Goal: Task Accomplishment & Management: Use online tool/utility

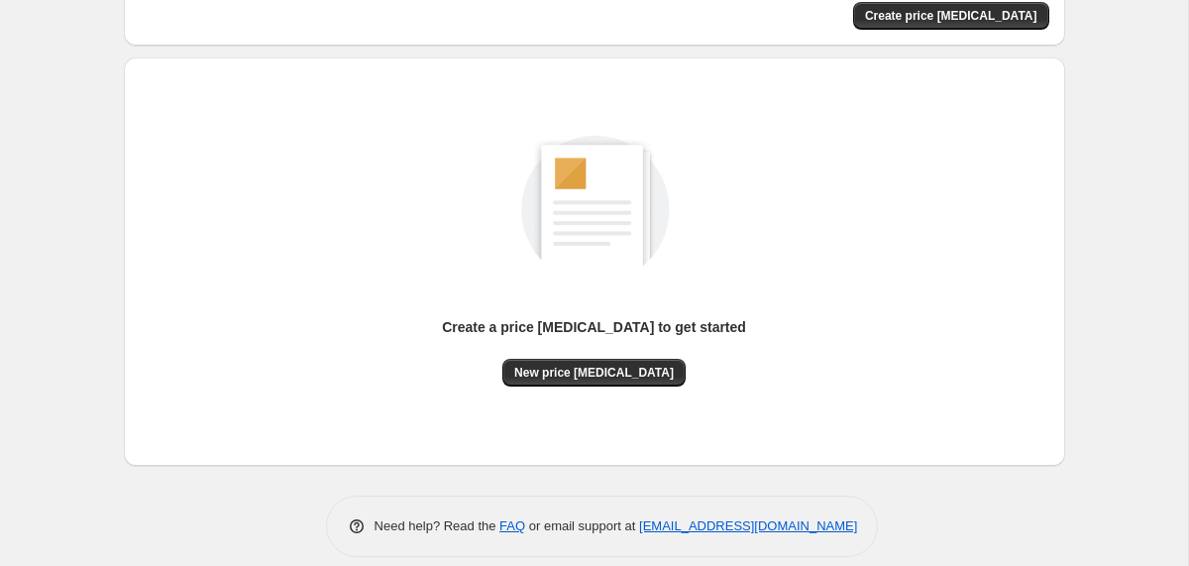
scroll to position [176, 0]
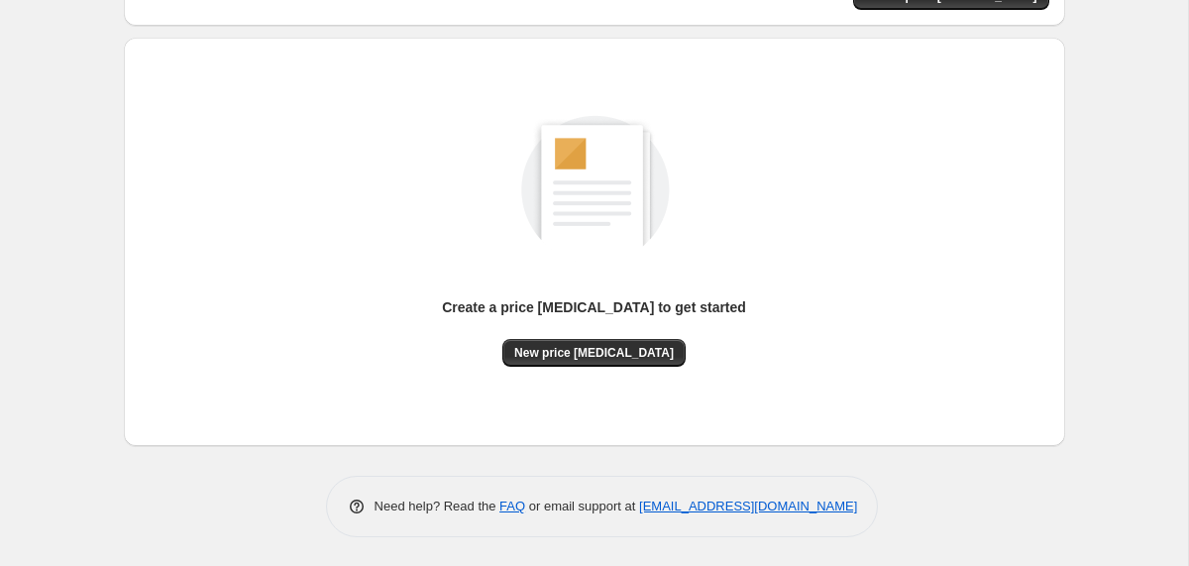
scroll to position [62, 0]
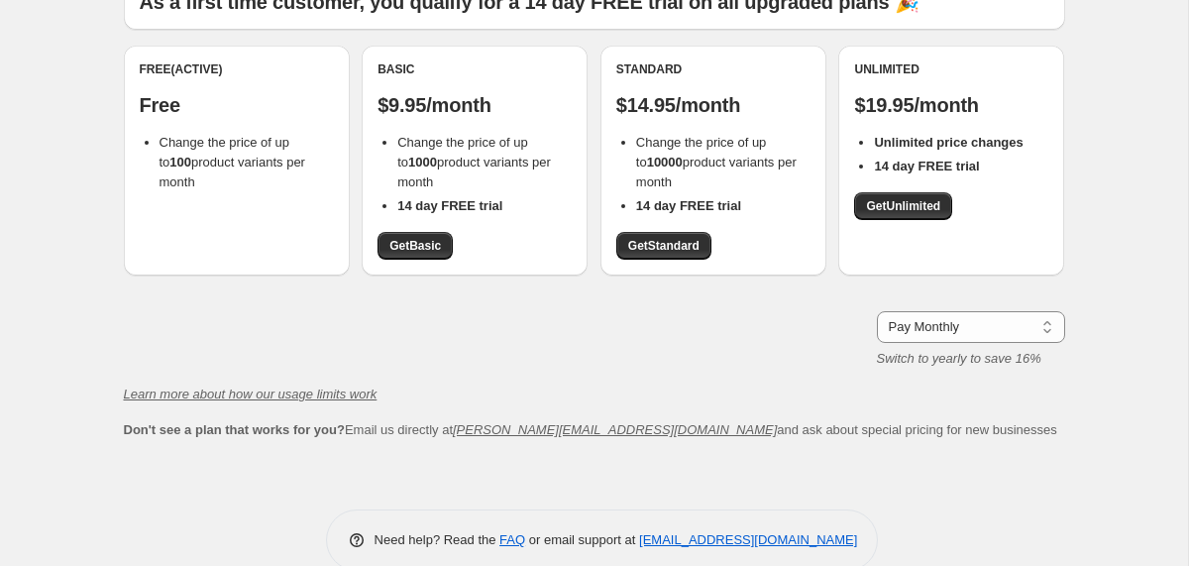
scroll to position [175, 0]
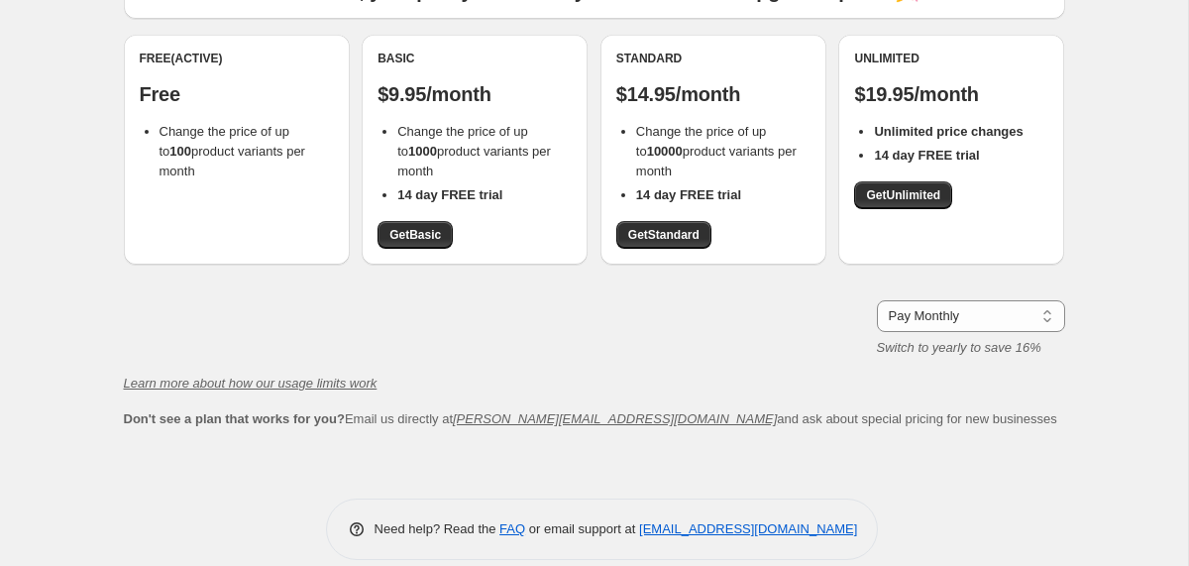
scroll to position [62, 0]
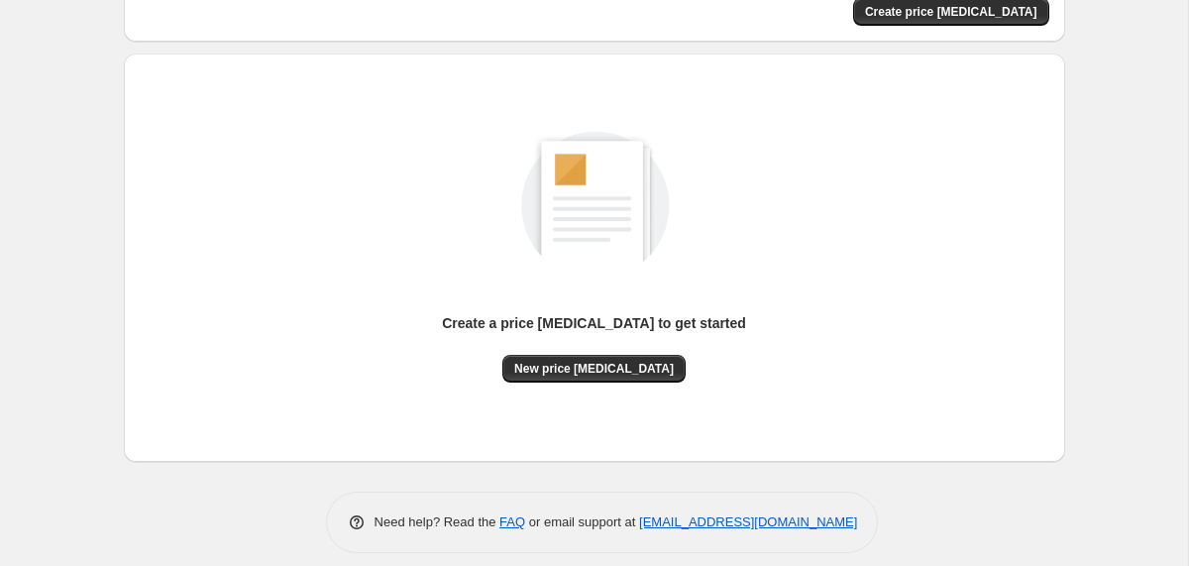
scroll to position [167, 0]
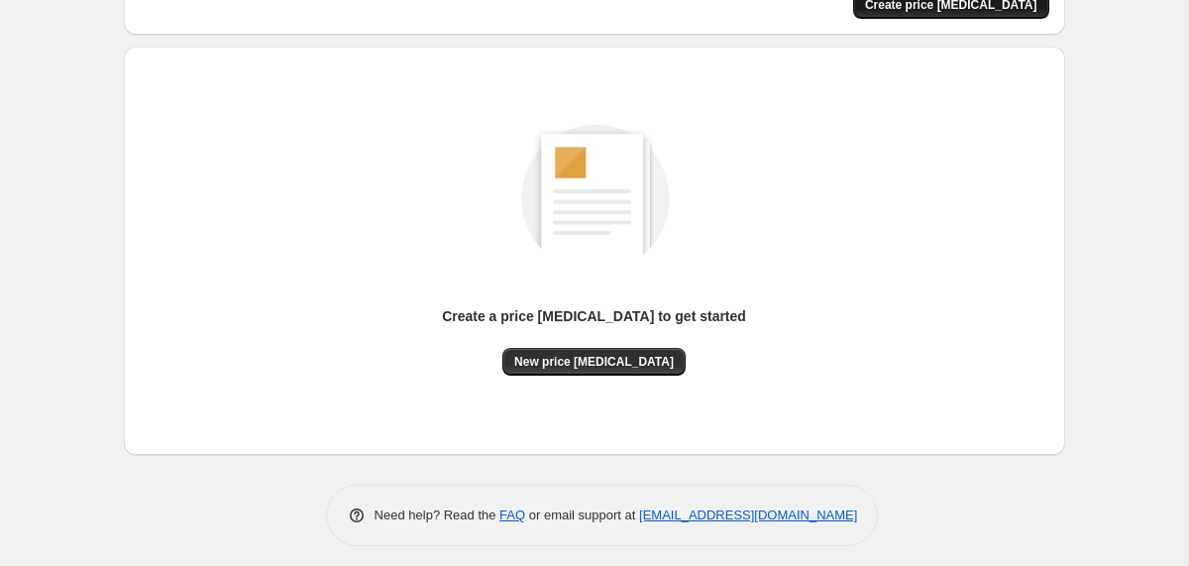
click at [953, 7] on span "Create price change job" at bounding box center [951, 5] width 172 height 16
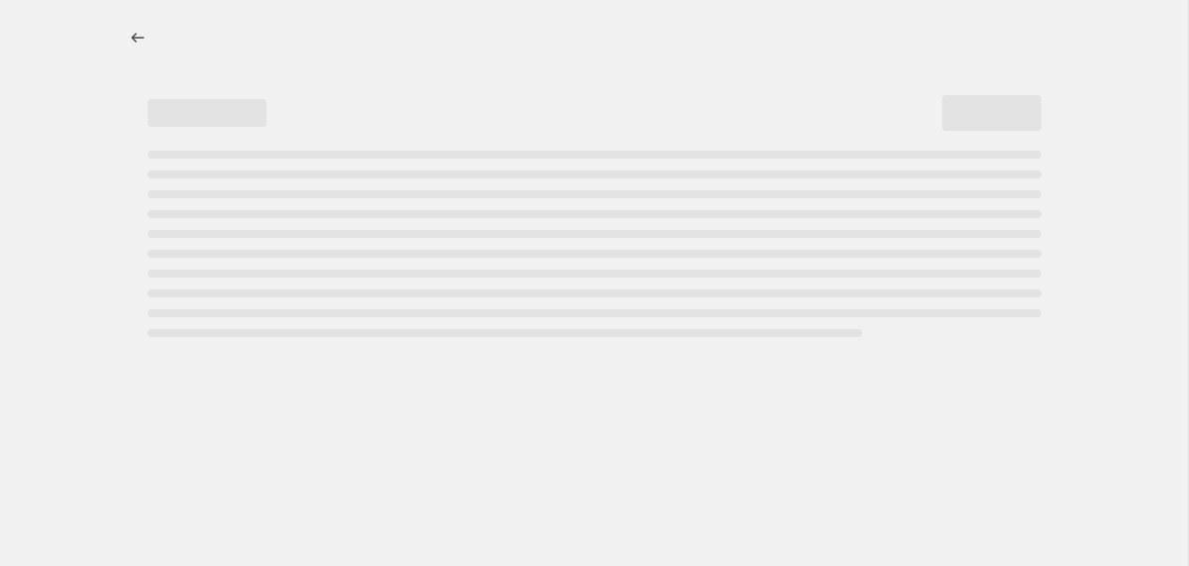
select select "percentage"
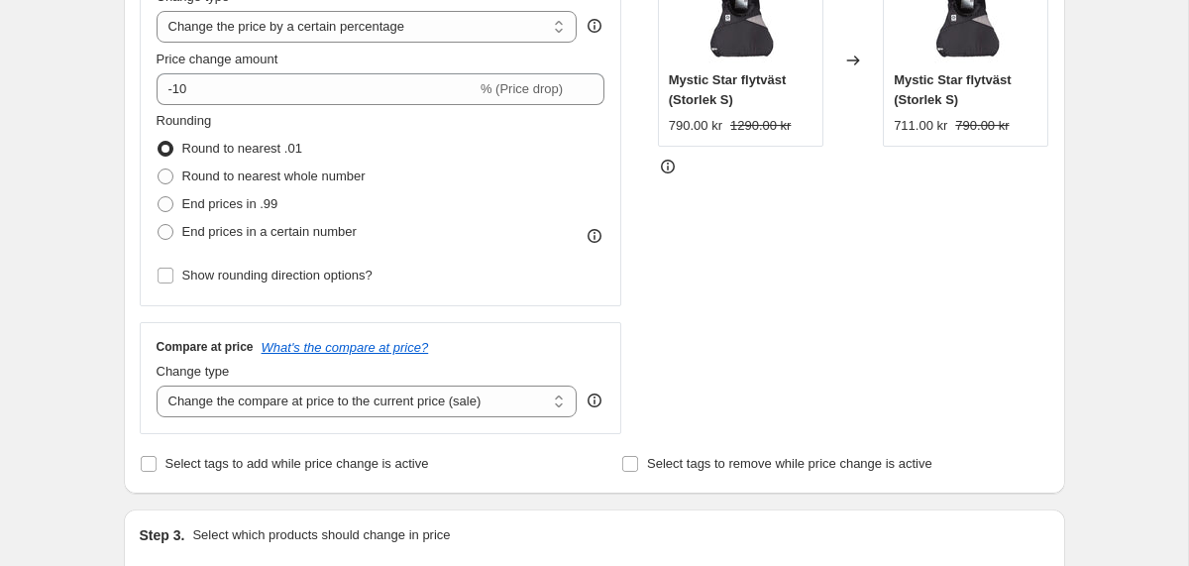
scroll to position [418, 0]
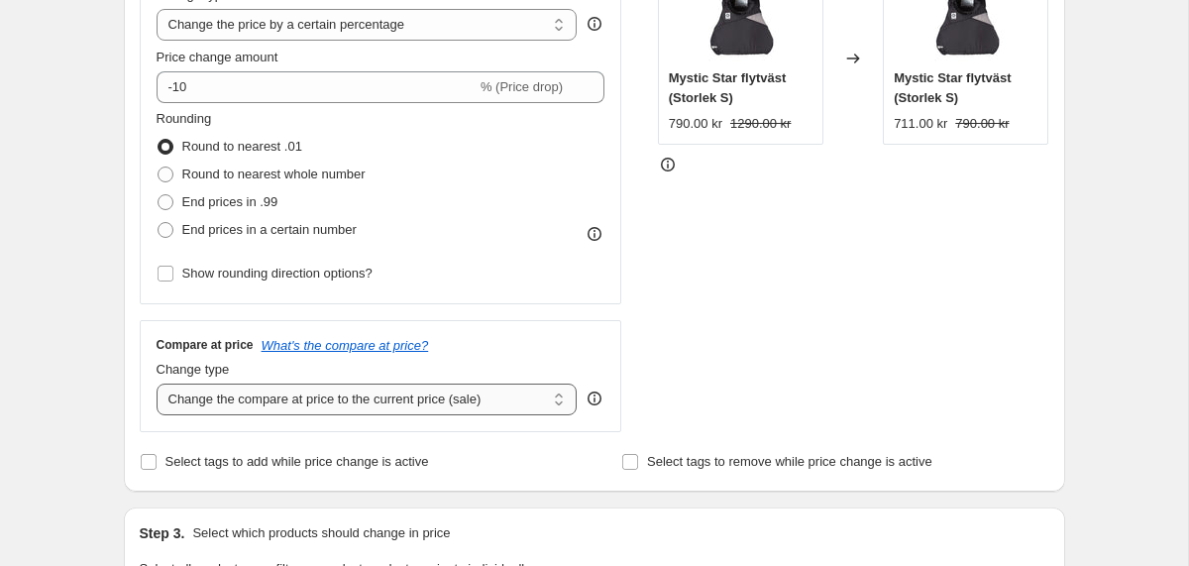
click at [556, 399] on select "Change the compare at price to the current price (sale) Change the compare at p…" at bounding box center [367, 399] width 421 height 32
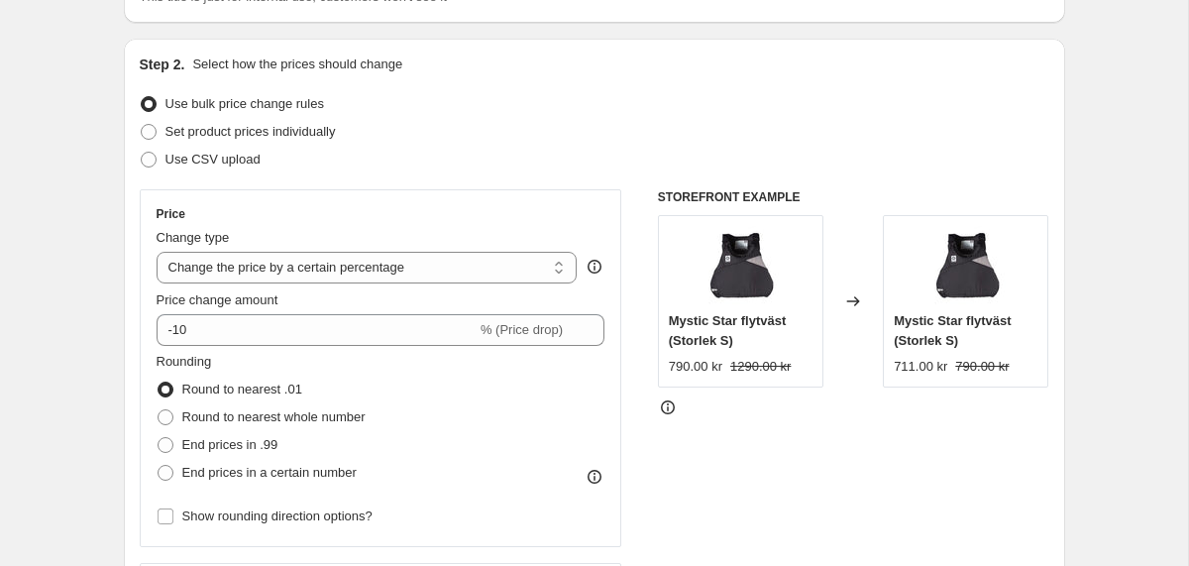
scroll to position [181, 0]
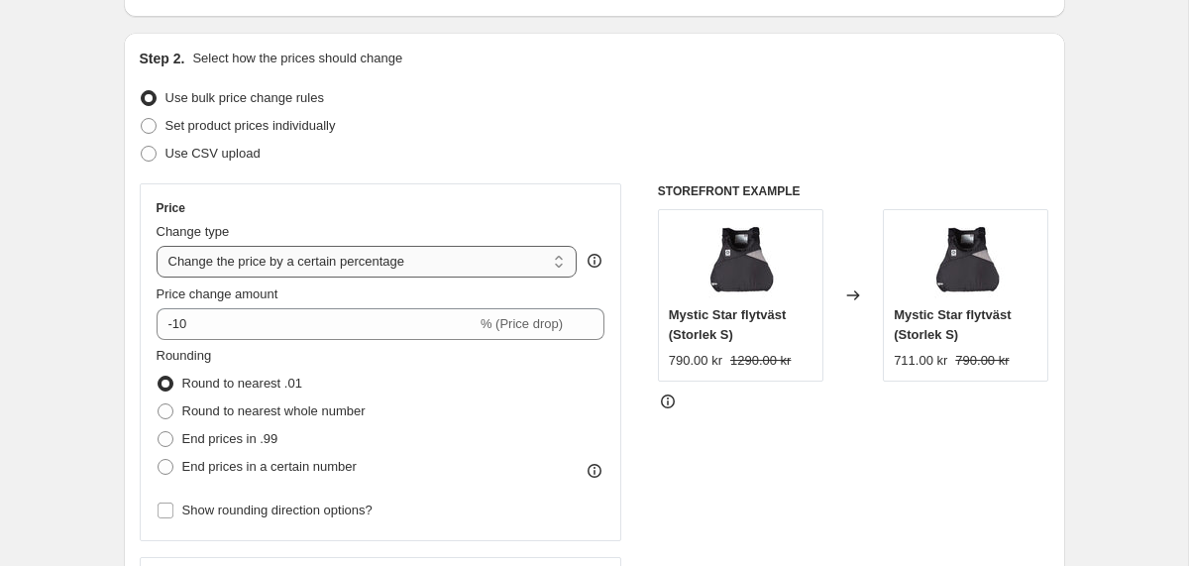
click at [491, 260] on select "Change the price to a certain amount Change the price by a certain amount Chang…" at bounding box center [367, 262] width 421 height 32
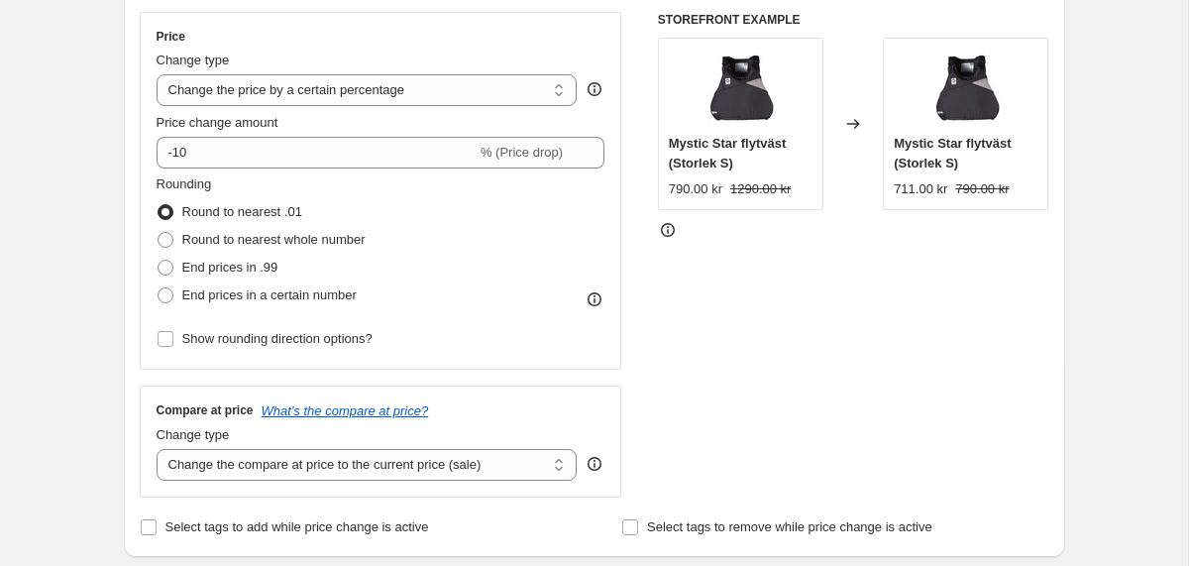
scroll to position [358, 0]
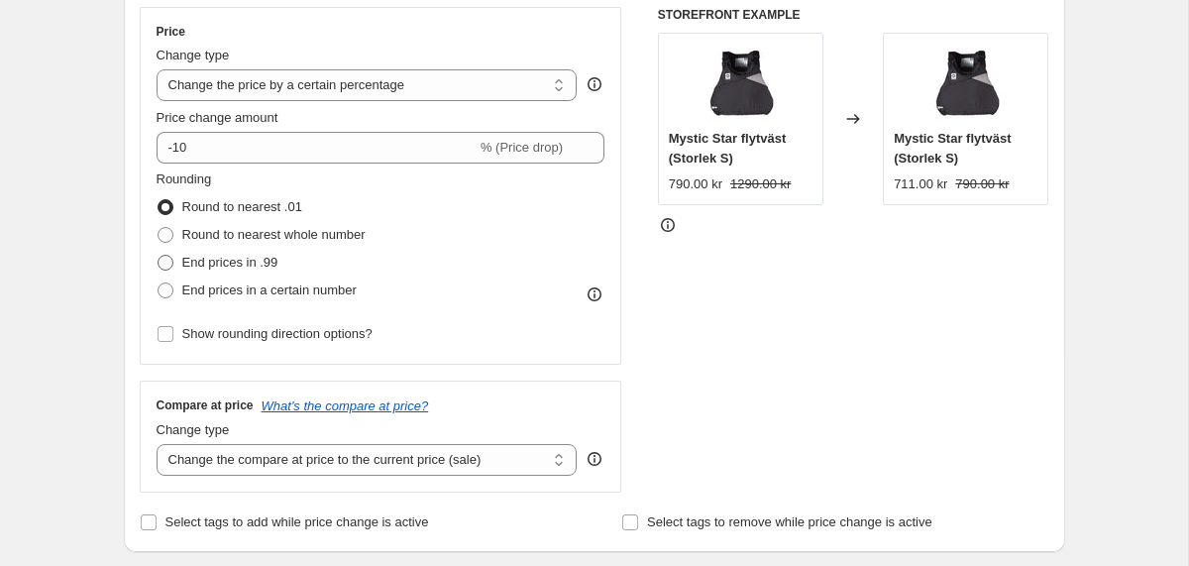
click at [164, 261] on span at bounding box center [166, 263] width 16 height 16
click at [159, 256] on input "End prices in .99" at bounding box center [158, 255] width 1 height 1
radio input "true"
click at [168, 284] on span at bounding box center [166, 290] width 16 height 16
click at [159, 283] on input "End prices in a certain number" at bounding box center [158, 282] width 1 height 1
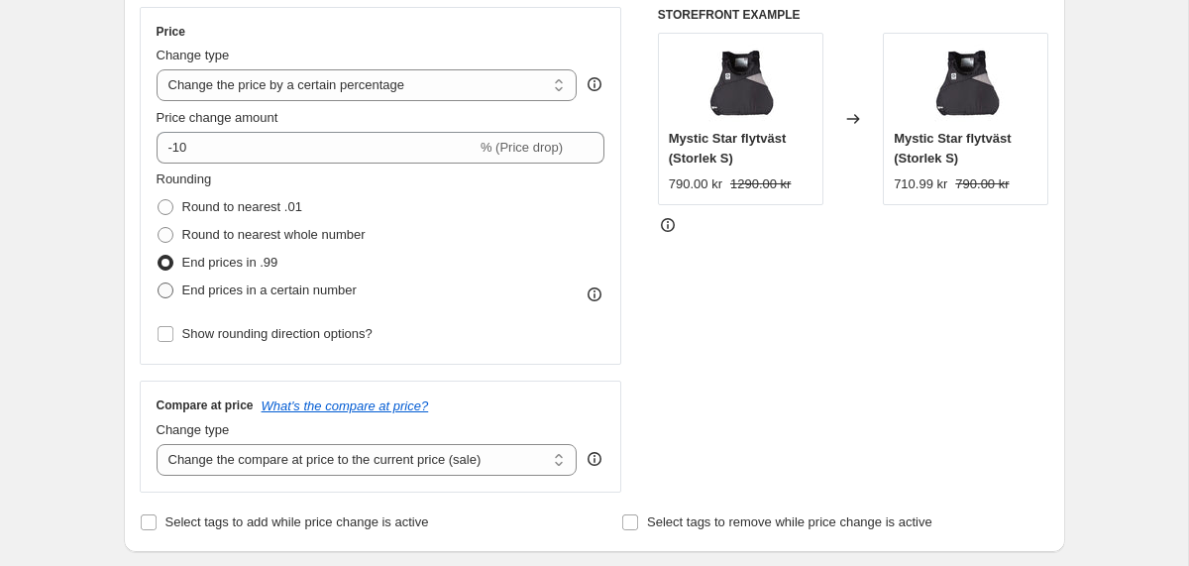
radio input "true"
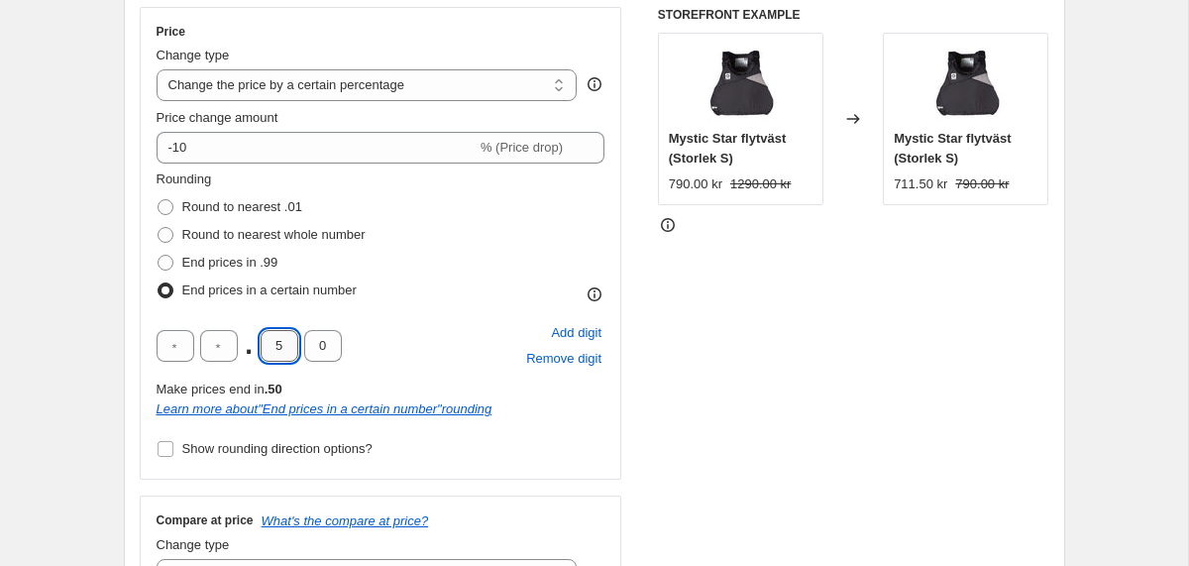
click at [271, 344] on input "5" at bounding box center [280, 346] width 38 height 32
type input "9"
click at [438, 311] on div "Rounding Round to nearest .01 Round to nearest whole number End prices in .99 E…" at bounding box center [381, 315] width 449 height 293
drag, startPoint x: 170, startPoint y: 348, endPoint x: 208, endPoint y: 348, distance: 37.6
click at [208, 348] on div ". 9 0" at bounding box center [249, 346] width 185 height 32
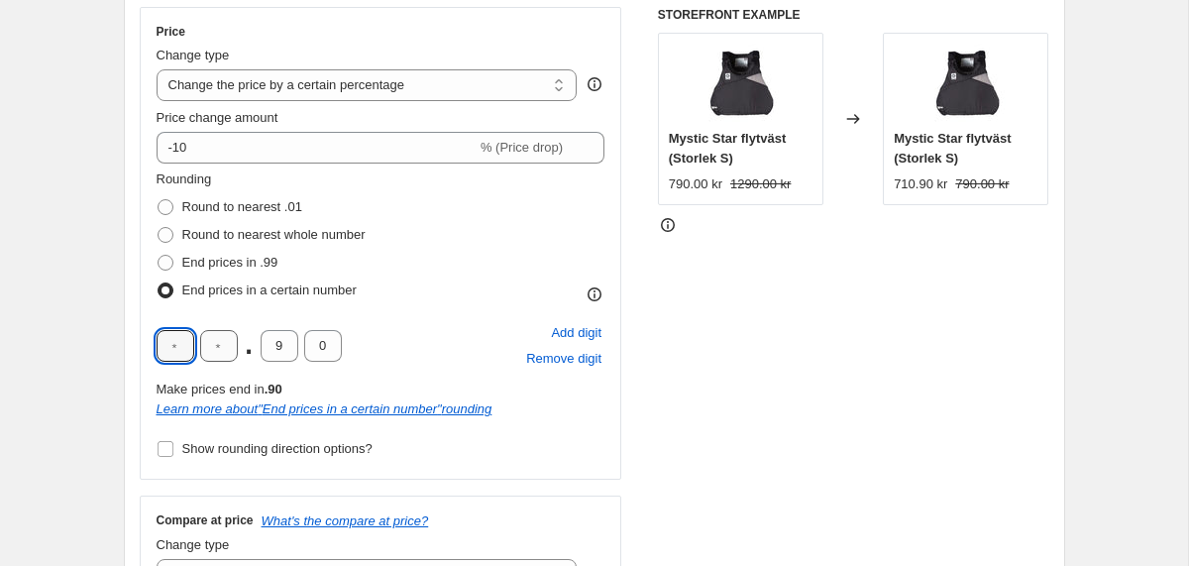
type input "9"
type input "0"
click at [455, 292] on div "Rounding Round to nearest .01 Round to nearest whole number End prices in .99 E…" at bounding box center [381, 236] width 449 height 135
drag, startPoint x: 283, startPoint y: 349, endPoint x: 264, endPoint y: 349, distance: 18.8
click at [264, 349] on input "9" at bounding box center [280, 346] width 38 height 32
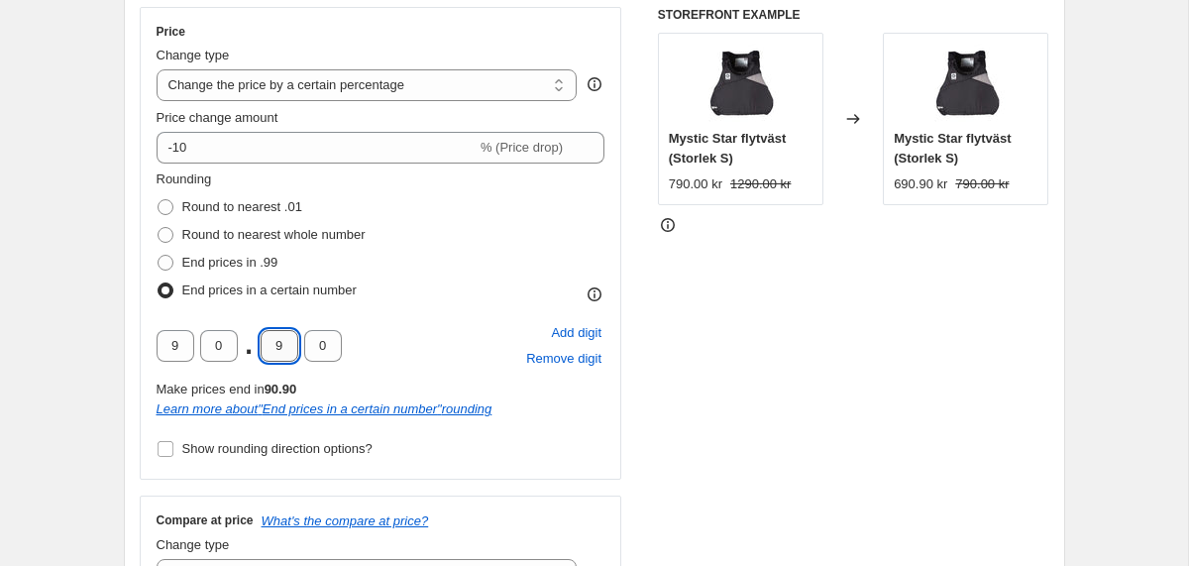
type input "0"
click at [416, 225] on div "Rounding Round to nearest .01 Round to nearest whole number End prices in .99 E…" at bounding box center [381, 236] width 449 height 135
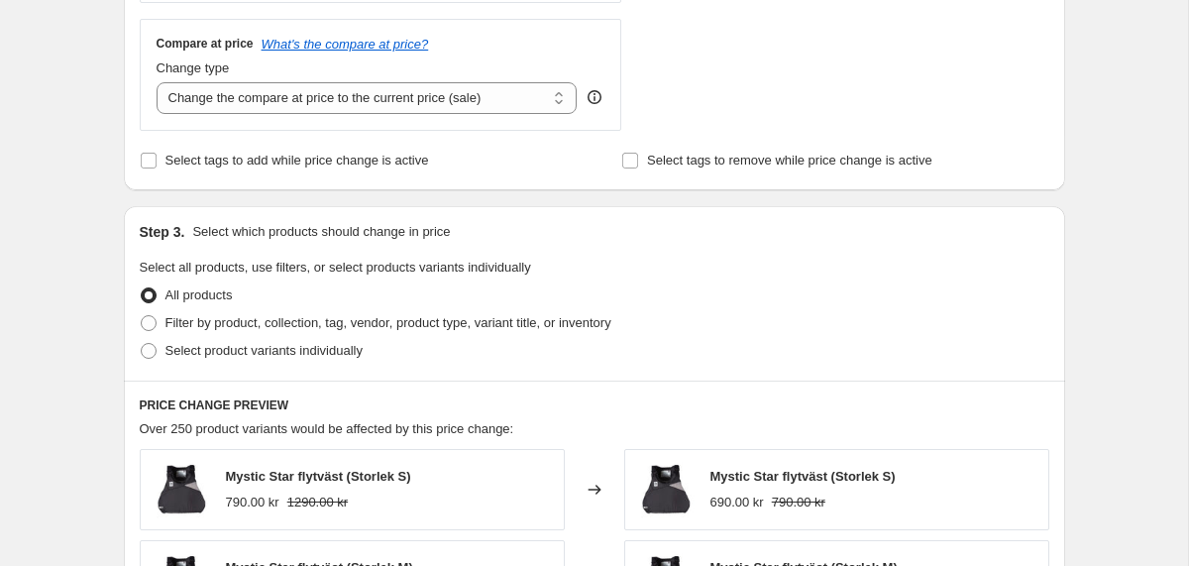
scroll to position [841, 0]
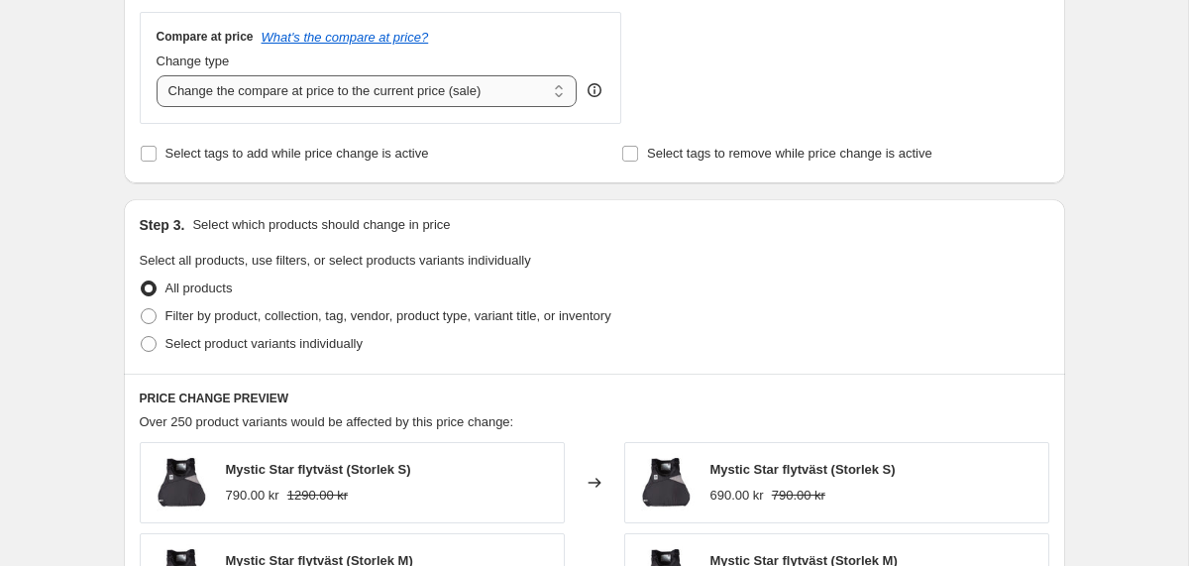
click at [564, 91] on select "Change the compare at price to the current price (sale) Change the compare at p…" at bounding box center [367, 91] width 421 height 32
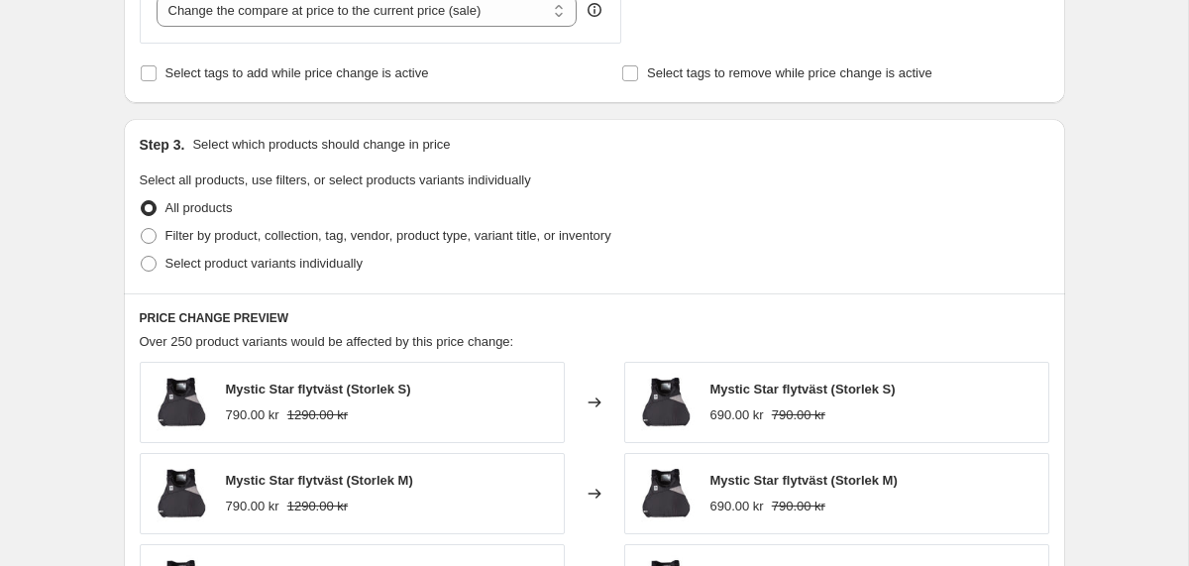
scroll to position [931, 0]
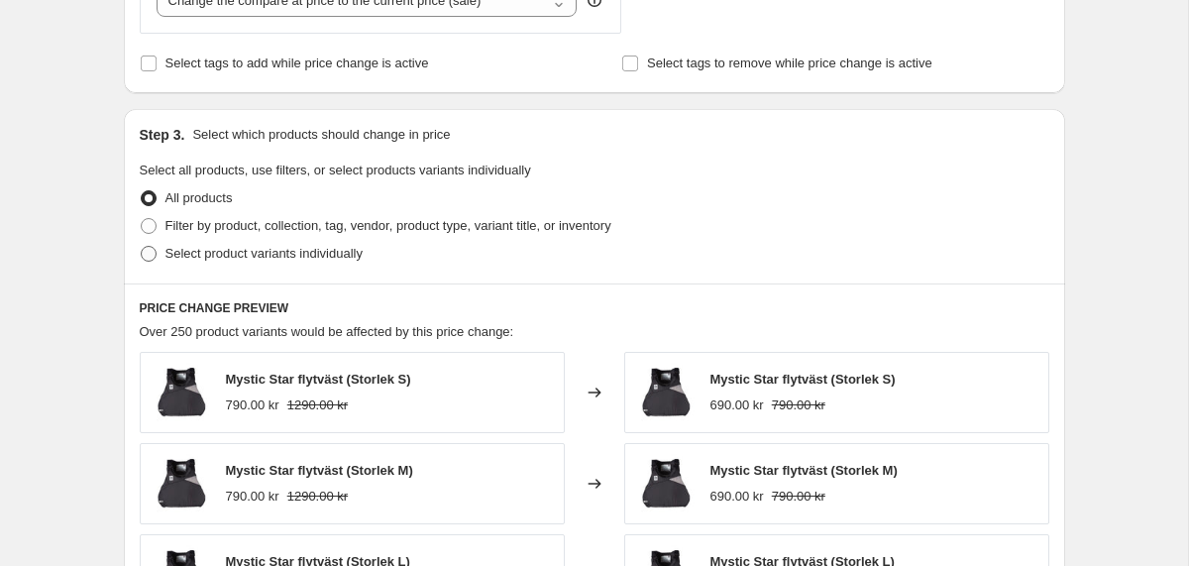
click at [152, 250] on span at bounding box center [149, 254] width 16 height 16
click at [142, 247] on input "Select product variants individually" at bounding box center [141, 246] width 1 height 1
radio input "true"
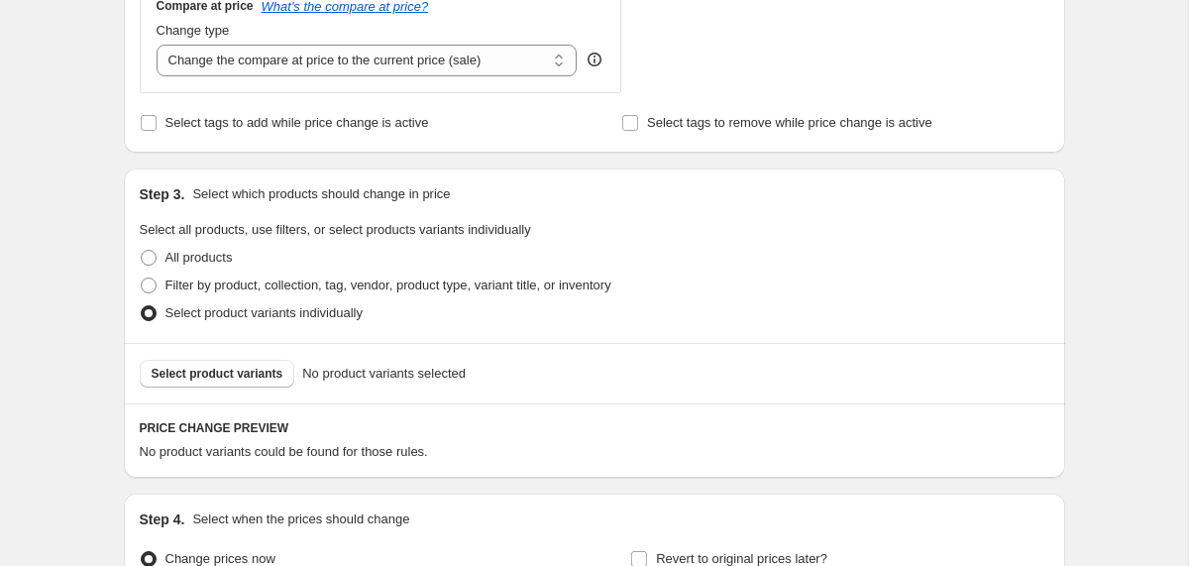
scroll to position [846, 0]
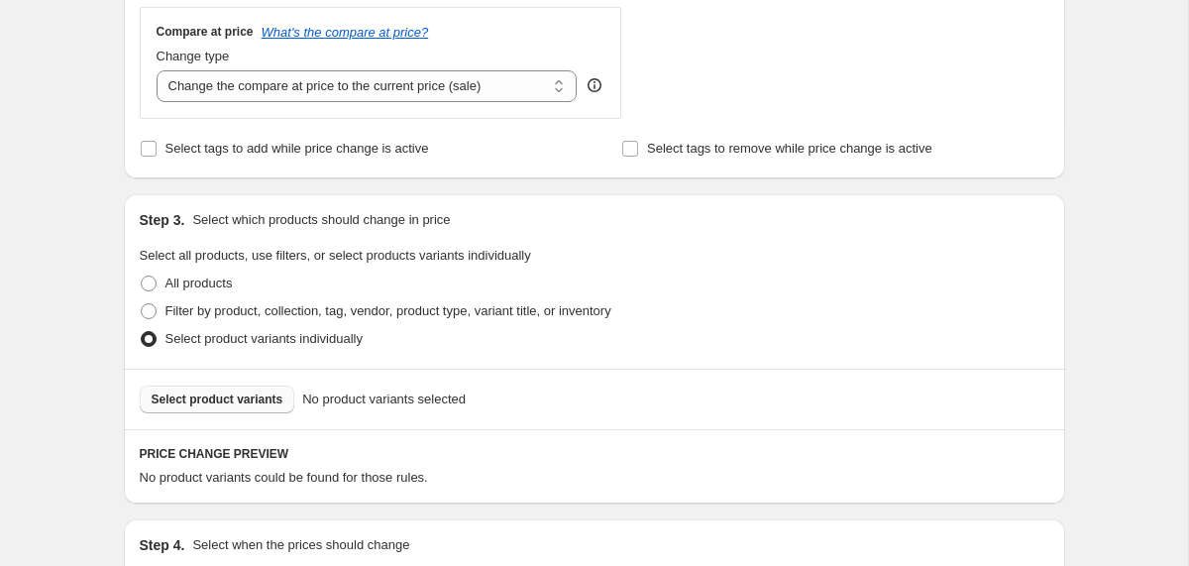
click at [242, 395] on span "Select product variants" at bounding box center [218, 399] width 132 height 16
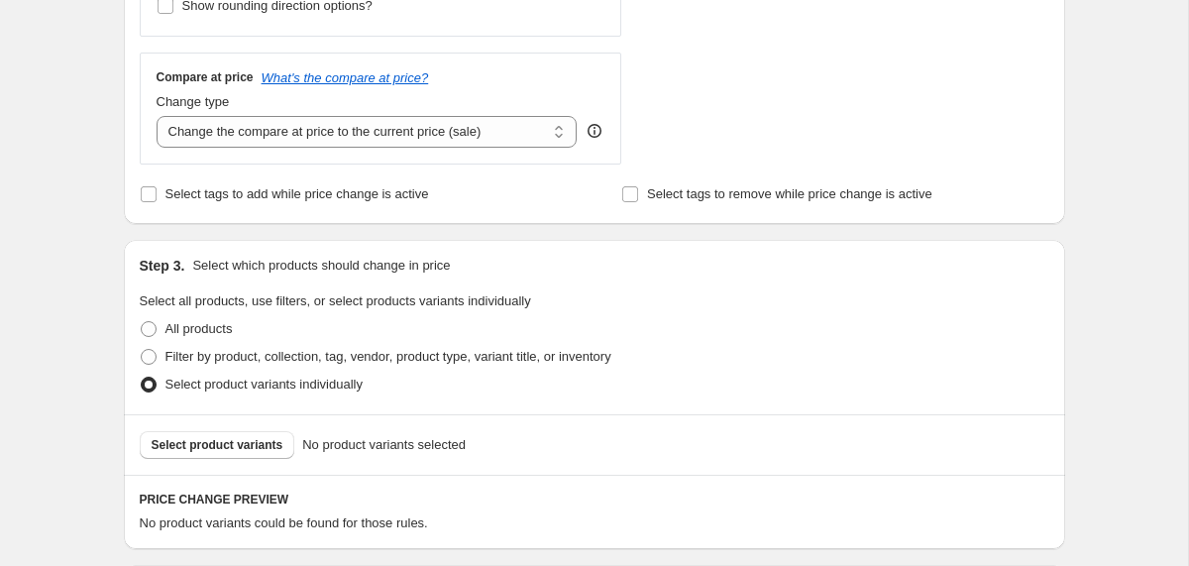
scroll to position [788, 0]
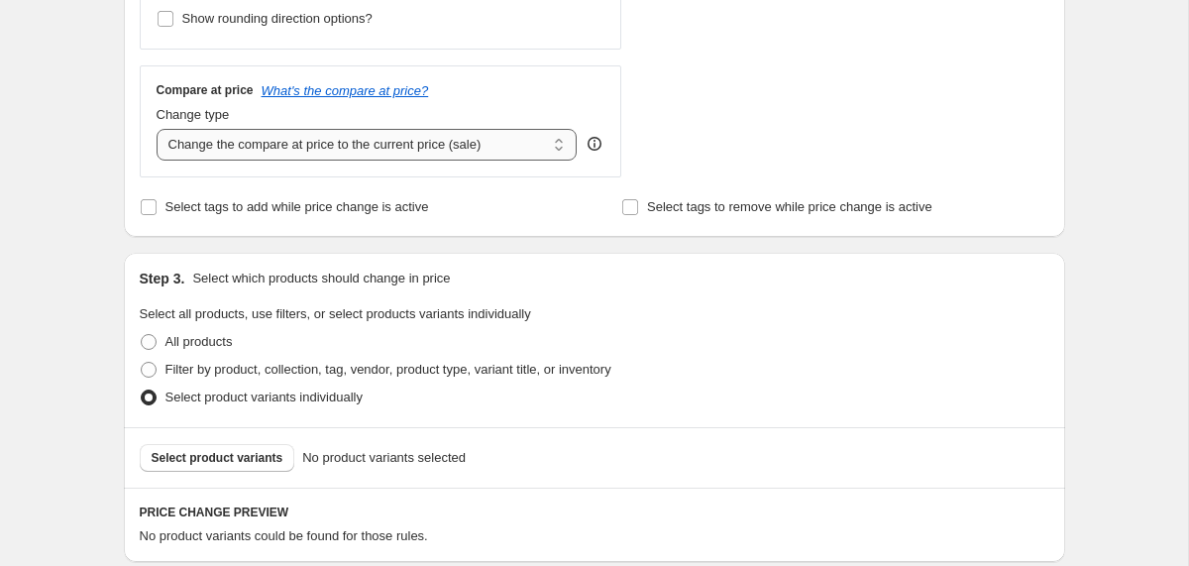
click at [567, 138] on select "Change the compare at price to the current price (sale) Change the compare at p…" at bounding box center [367, 145] width 421 height 32
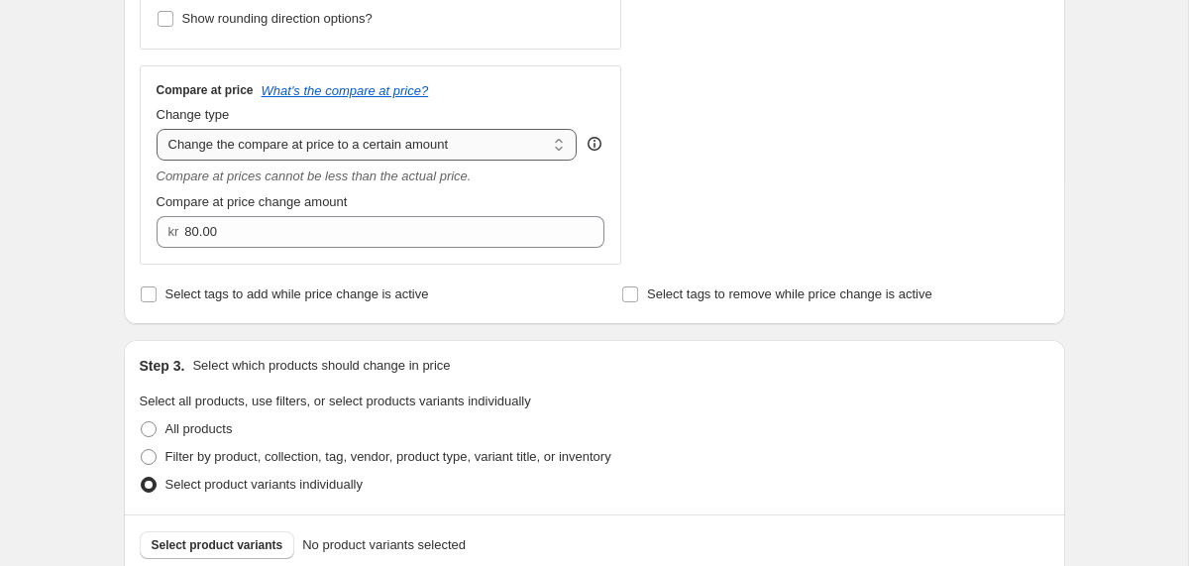
click at [552, 145] on select "Change the compare at price to the current price (sale) Change the compare at p…" at bounding box center [367, 145] width 421 height 32
select select "percentage"
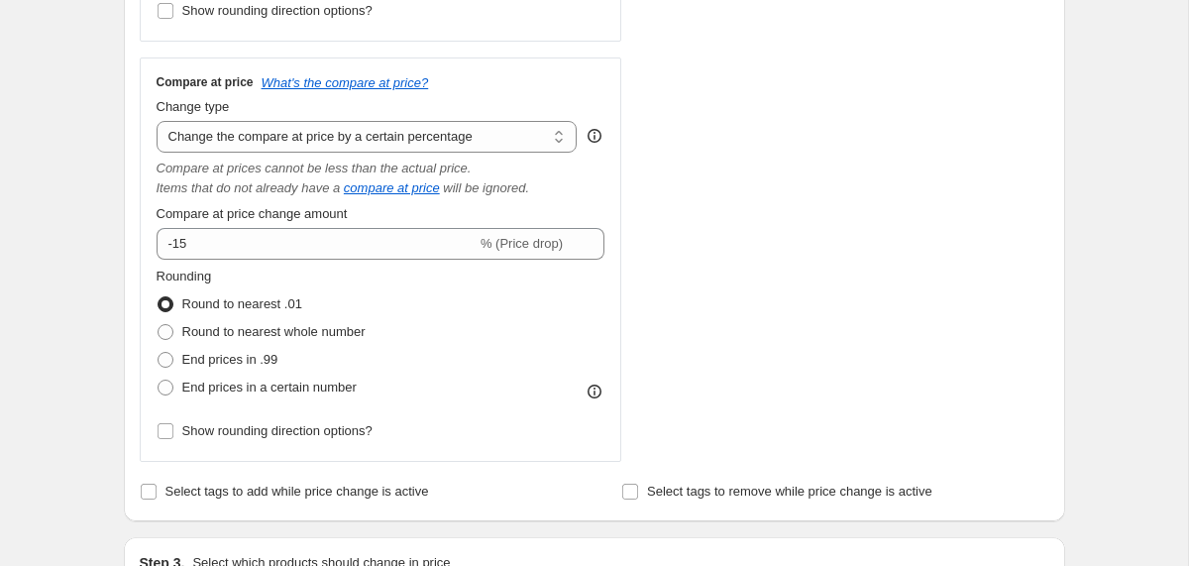
scroll to position [796, 0]
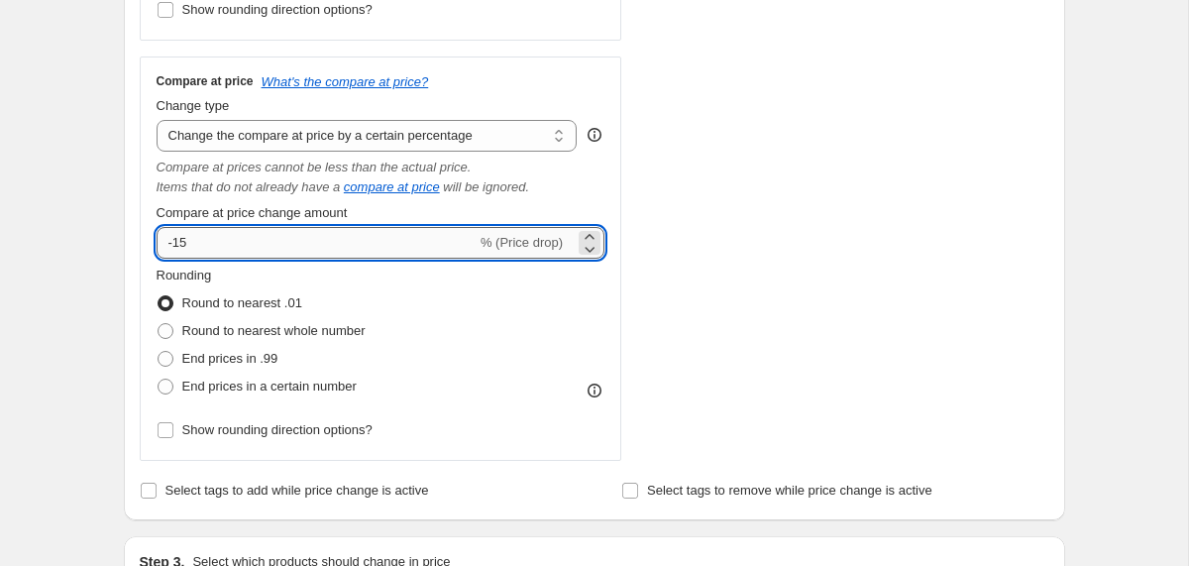
click at [225, 244] on input "-15" at bounding box center [317, 243] width 320 height 32
type input "-10"
click at [551, 261] on div "Compare at price What's the compare at price? Change type Change the compare at…" at bounding box center [381, 258] width 449 height 370
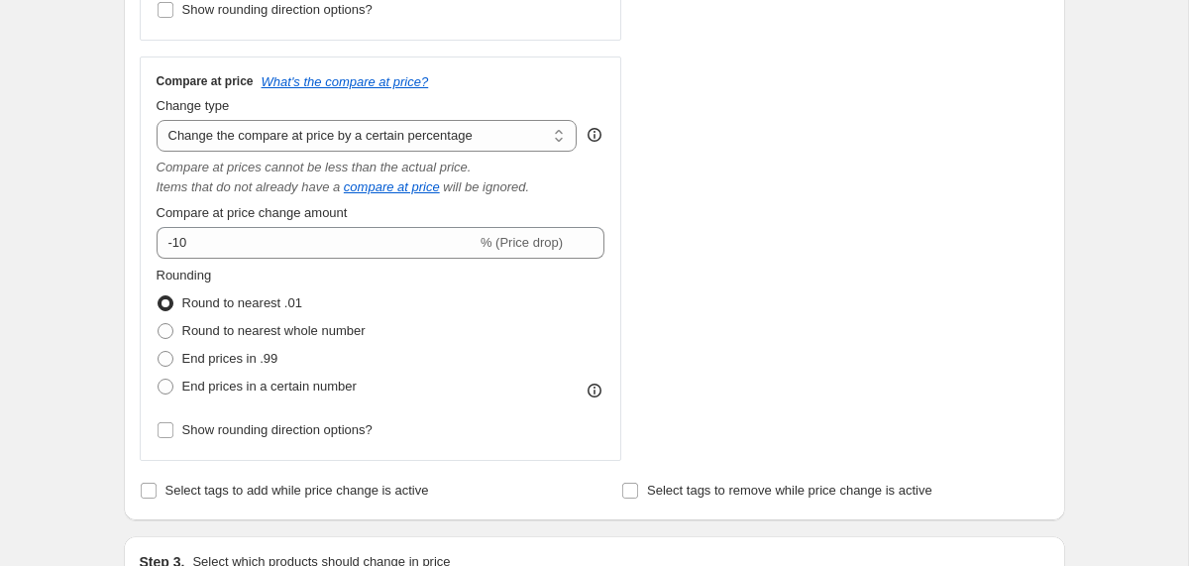
click at [738, 230] on div "STOREFRONT EXAMPLE Mystic Star flytväst (Storlek S) 790.00 kr 1290.00 kr Change…" at bounding box center [853, 14] width 391 height 893
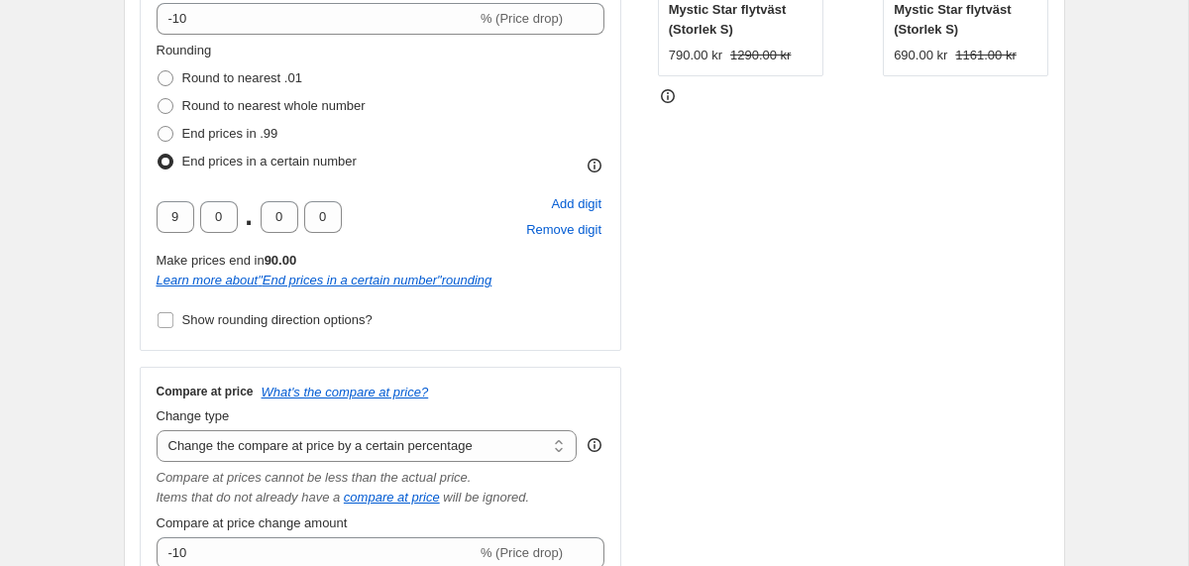
scroll to position [612, 0]
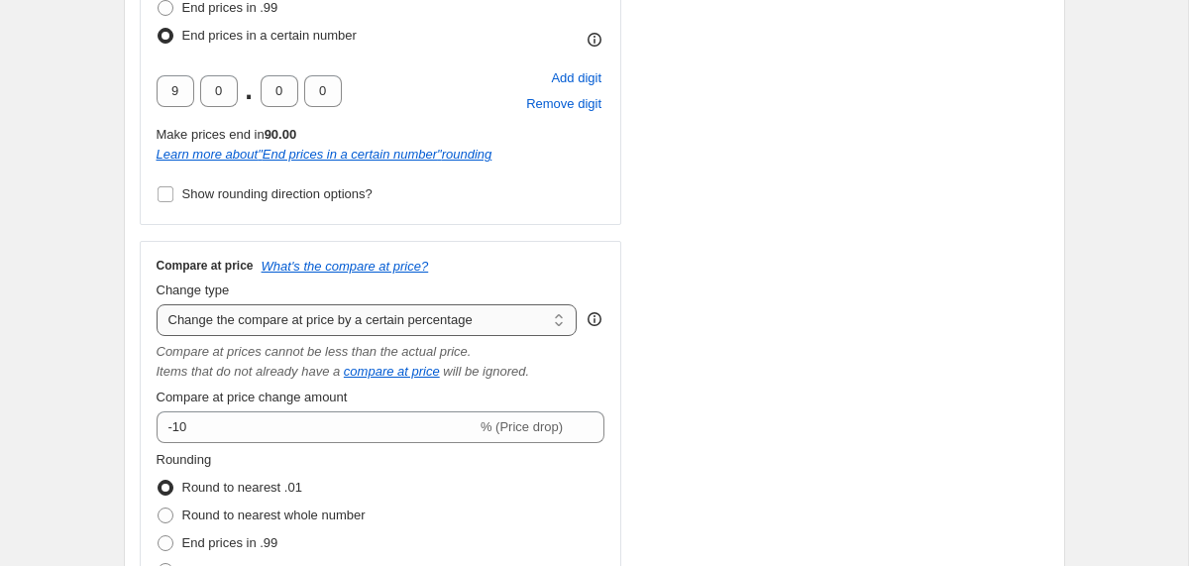
click at [562, 322] on select "Change the compare at price to the current price (sale) Change the compare at p…" at bounding box center [367, 320] width 421 height 32
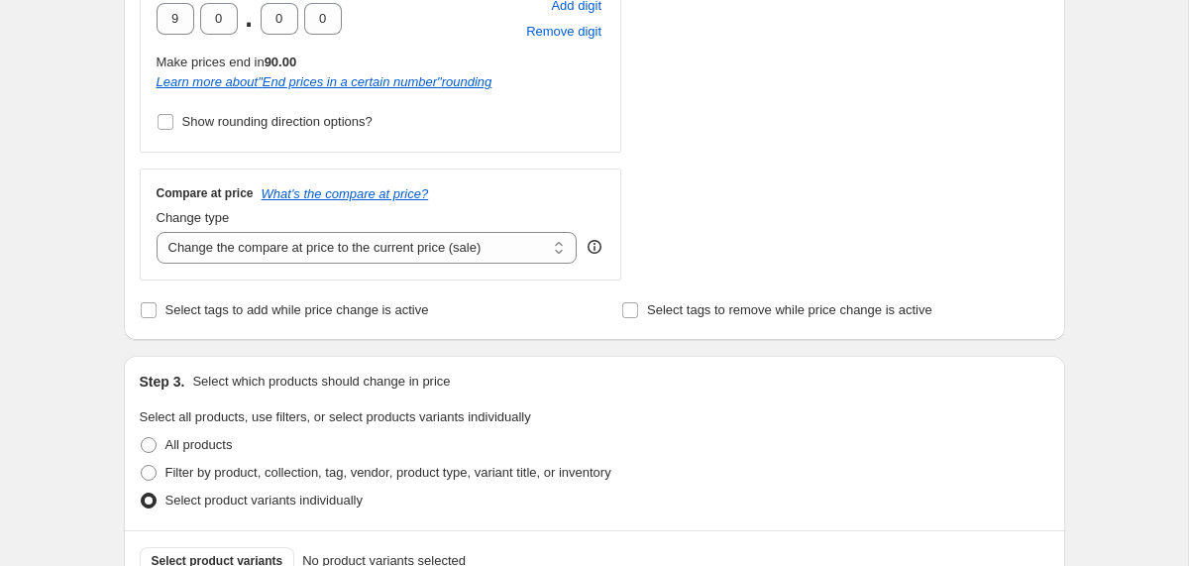
scroll to position [691, 0]
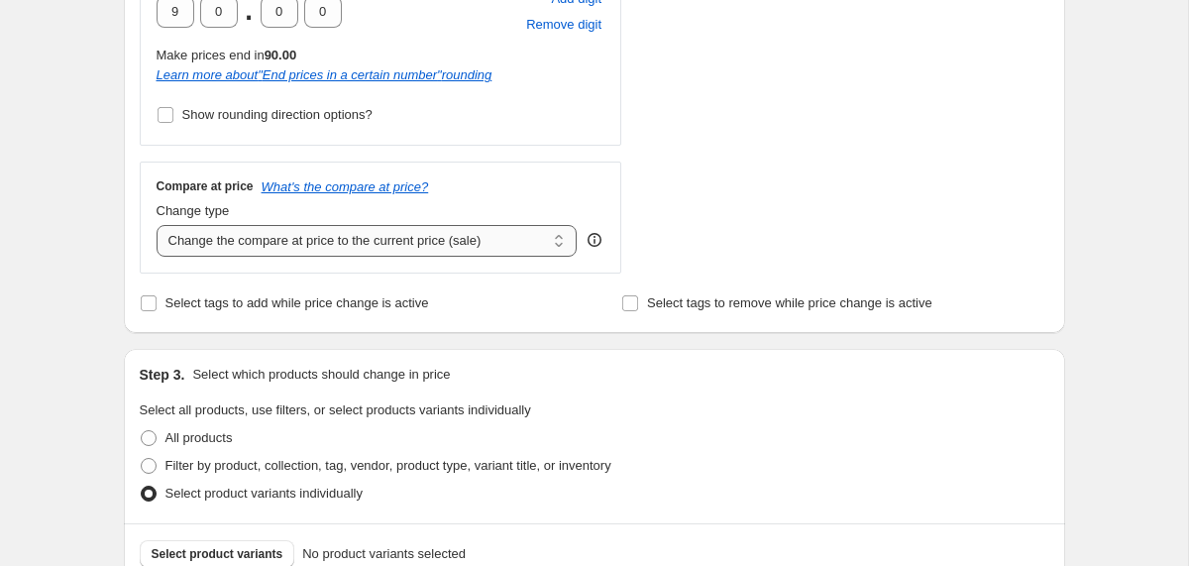
click at [562, 236] on select "Change the compare at price to the current price (sale) Change the compare at p…" at bounding box center [367, 241] width 421 height 32
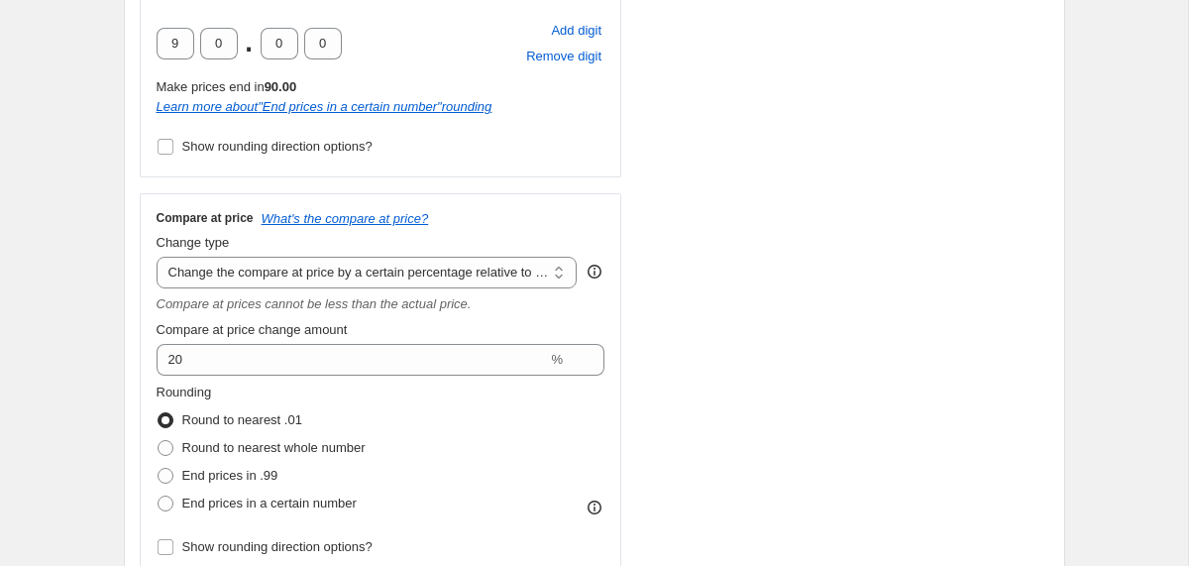
scroll to position [725, 0]
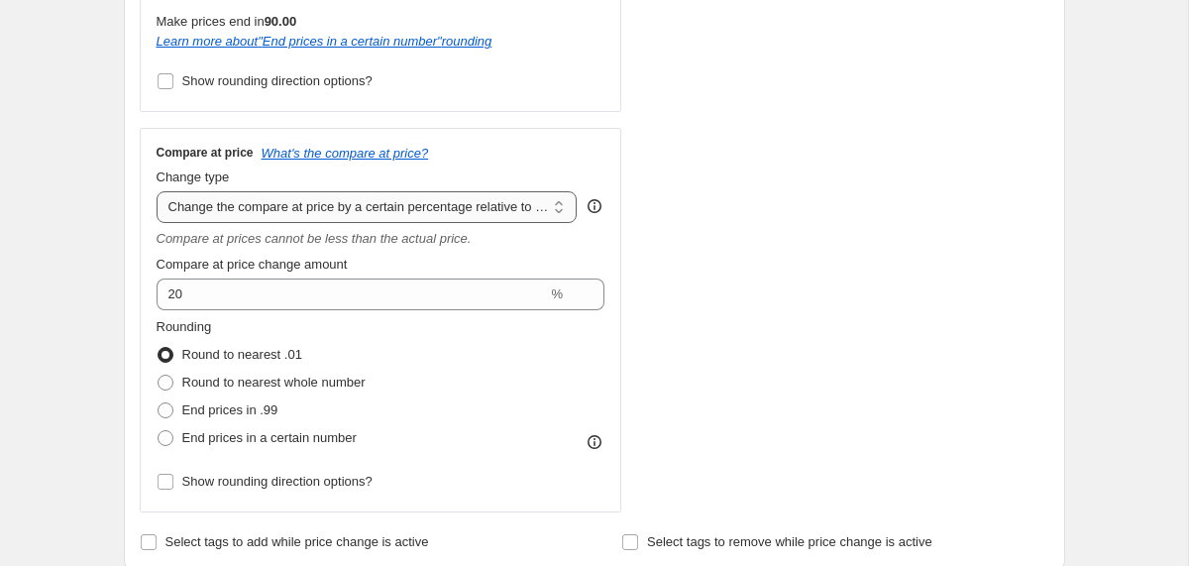
click at [563, 200] on select "Change the compare at price to the current price (sale) Change the compare at p…" at bounding box center [367, 207] width 421 height 32
select select "no_change"
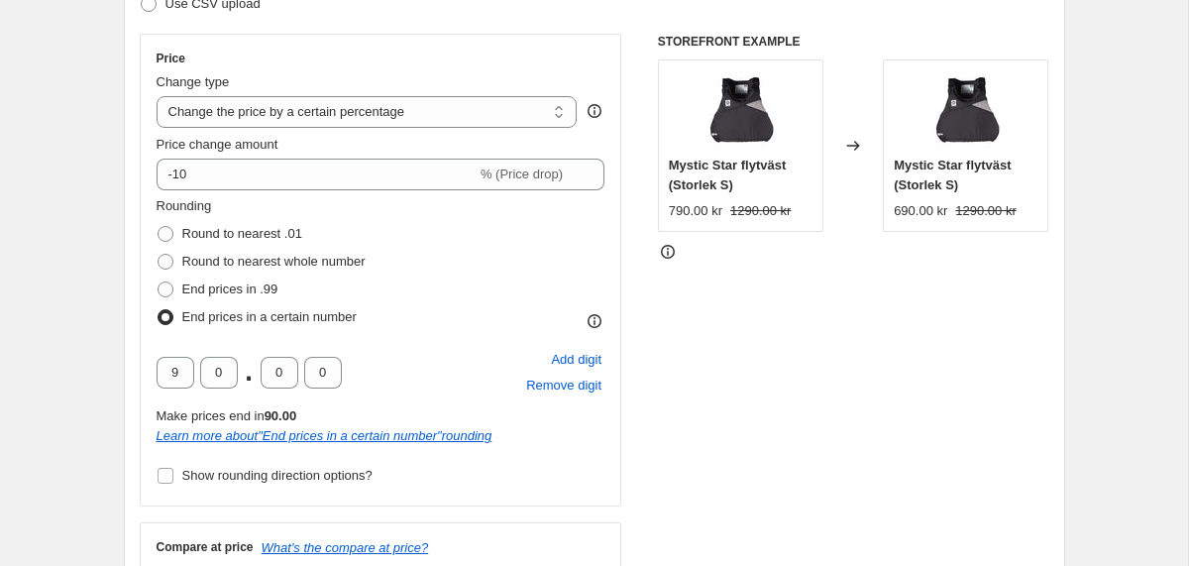
scroll to position [325, 0]
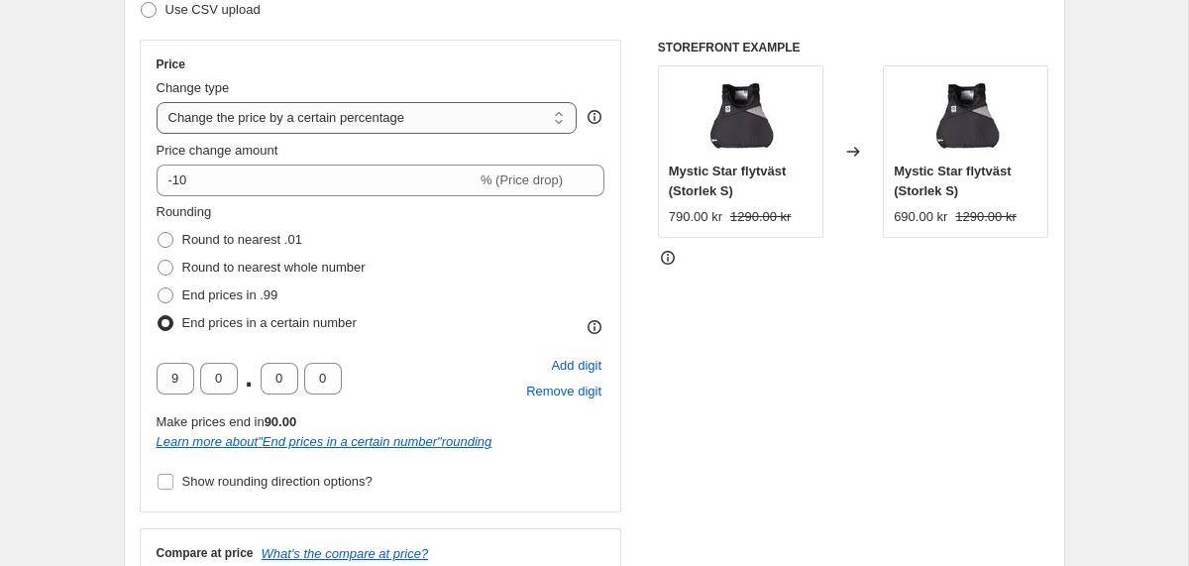
click at [524, 120] on select "Change the price to a certain amount Change the price by a certain amount Chang…" at bounding box center [367, 118] width 421 height 32
select select "pcap"
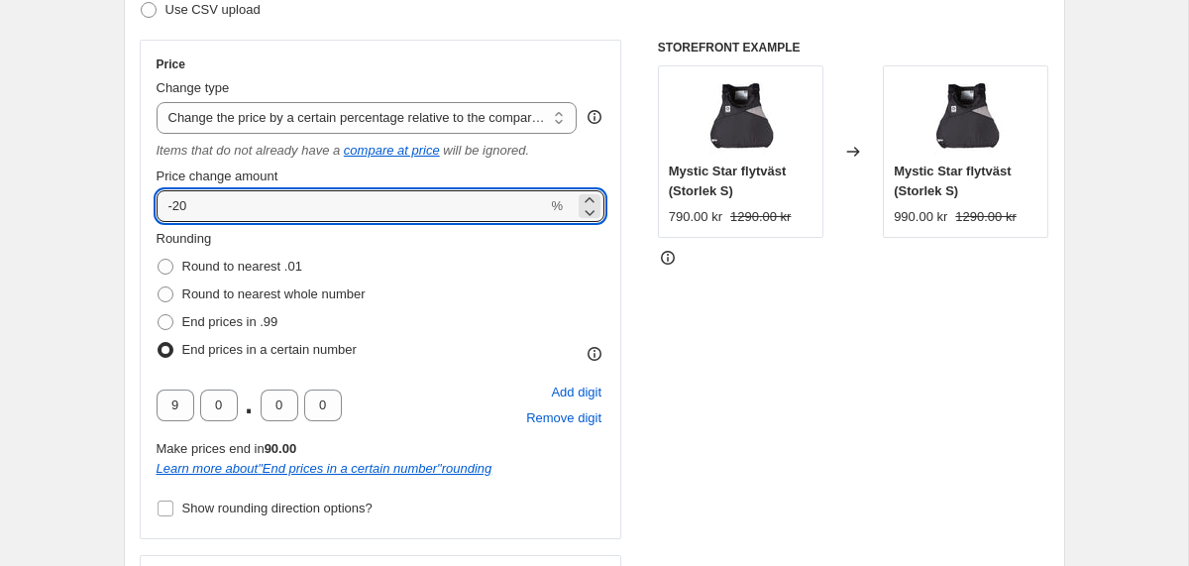
drag, startPoint x: 209, startPoint y: 211, endPoint x: 146, endPoint y: 211, distance: 63.4
click at [146, 211] on div "Price Change type Change the price to a certain amount Change the price by a ce…" at bounding box center [381, 289] width 482 height 499
click at [592, 215] on icon at bounding box center [590, 212] width 20 height 20
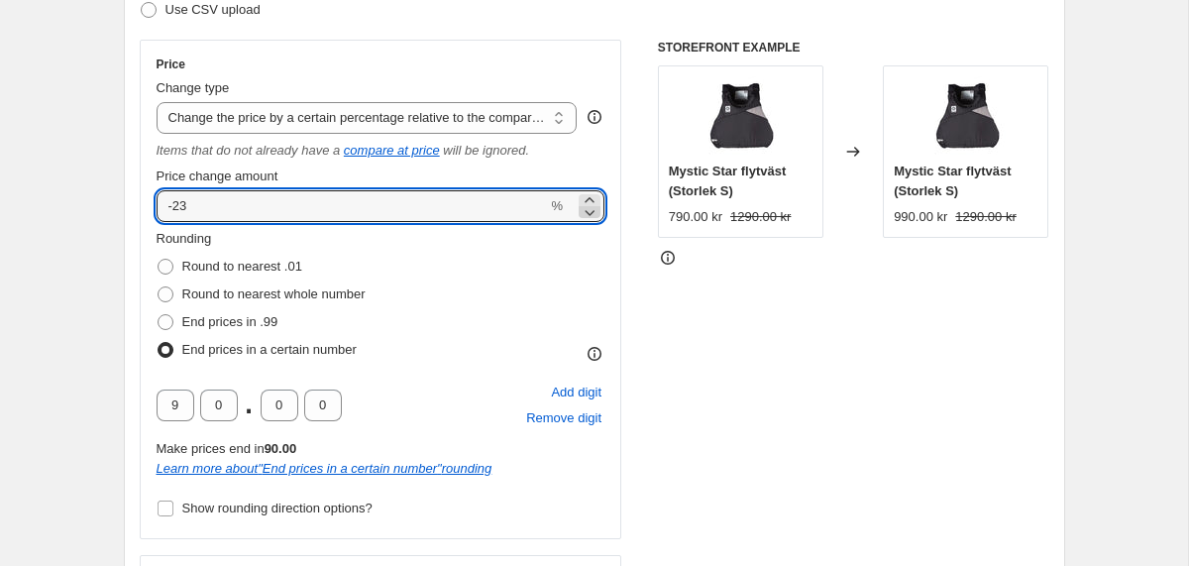
click at [592, 215] on icon at bounding box center [590, 212] width 20 height 20
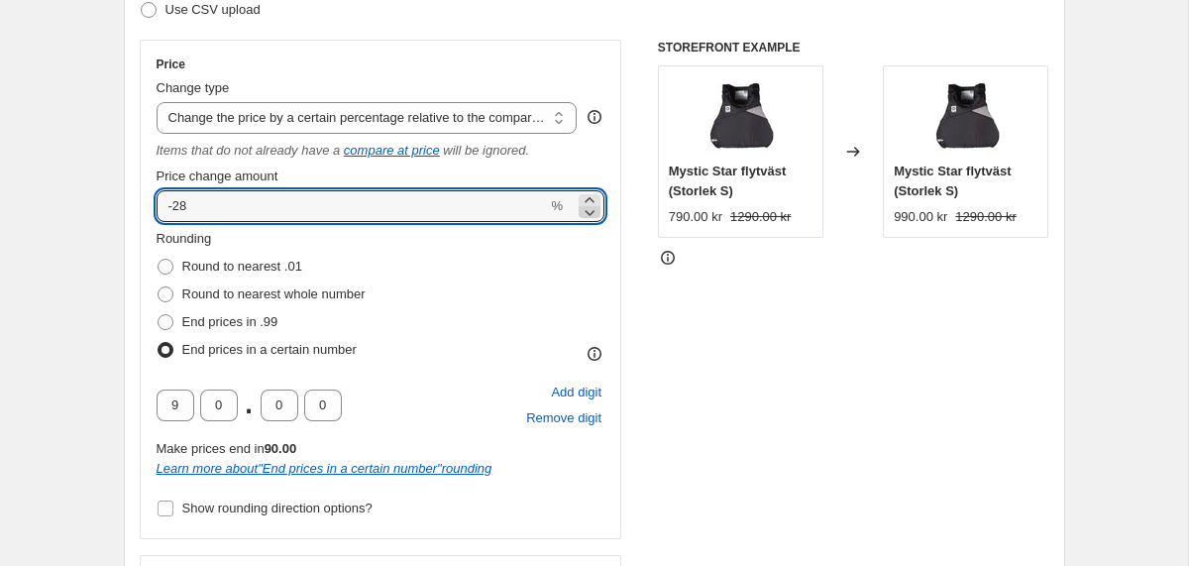
click at [592, 215] on icon at bounding box center [590, 212] width 20 height 20
click at [592, 200] on icon at bounding box center [588, 199] width 9 height 5
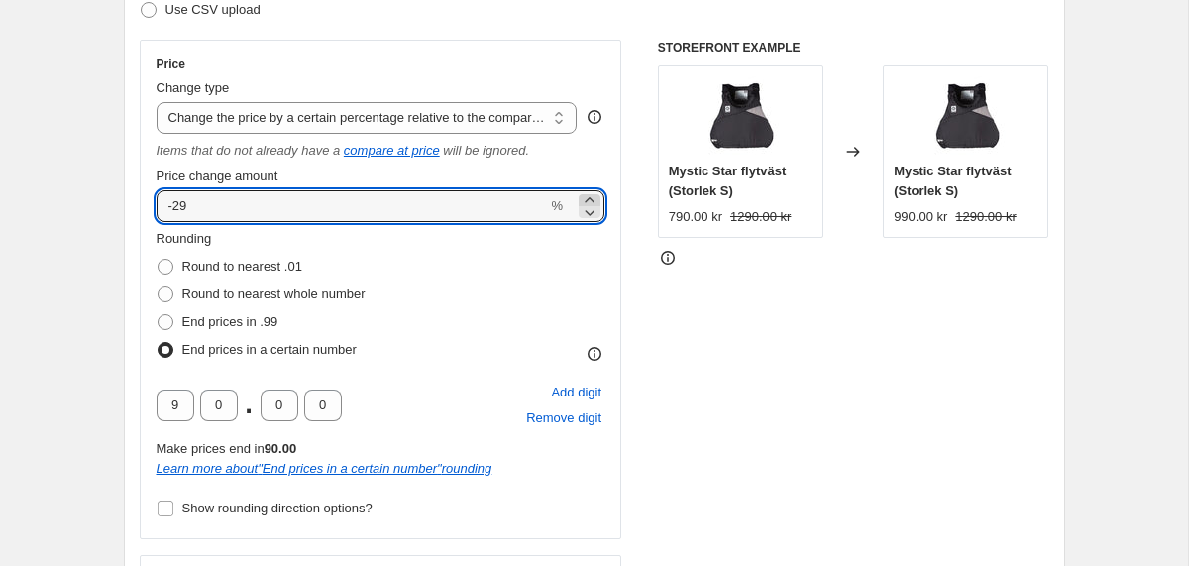
click at [592, 200] on icon at bounding box center [588, 199] width 9 height 5
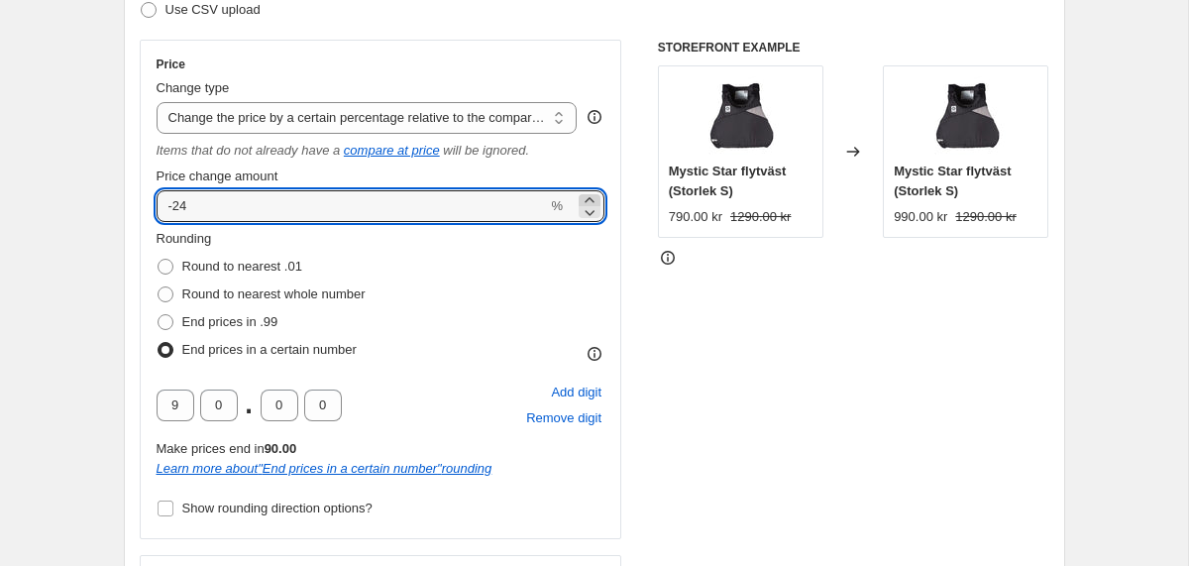
click at [592, 200] on icon at bounding box center [588, 199] width 9 height 5
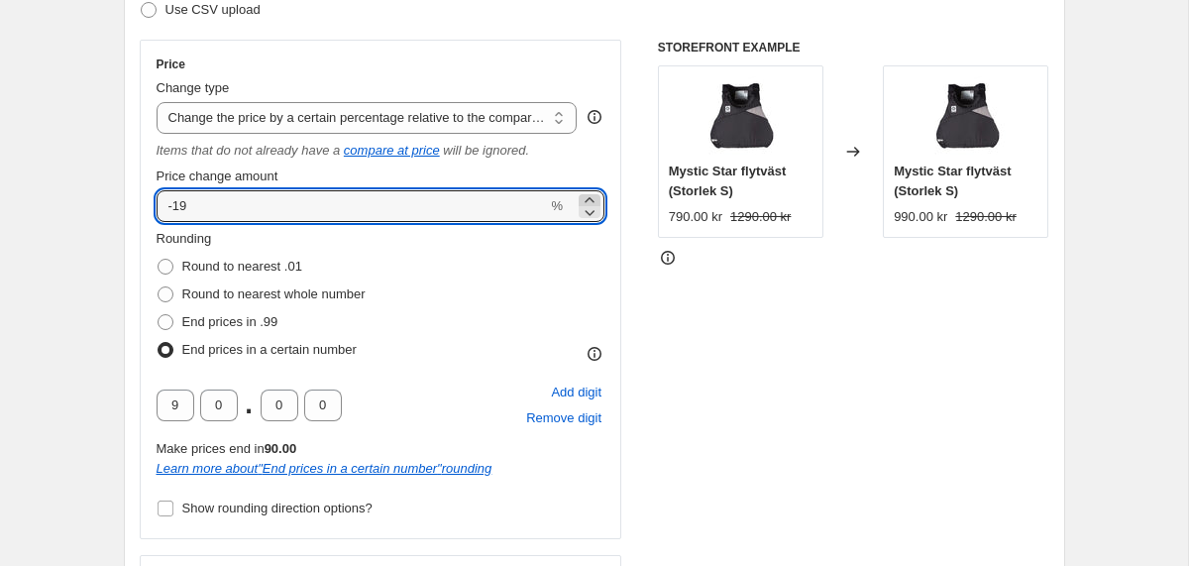
click at [592, 200] on icon at bounding box center [588, 199] width 9 height 5
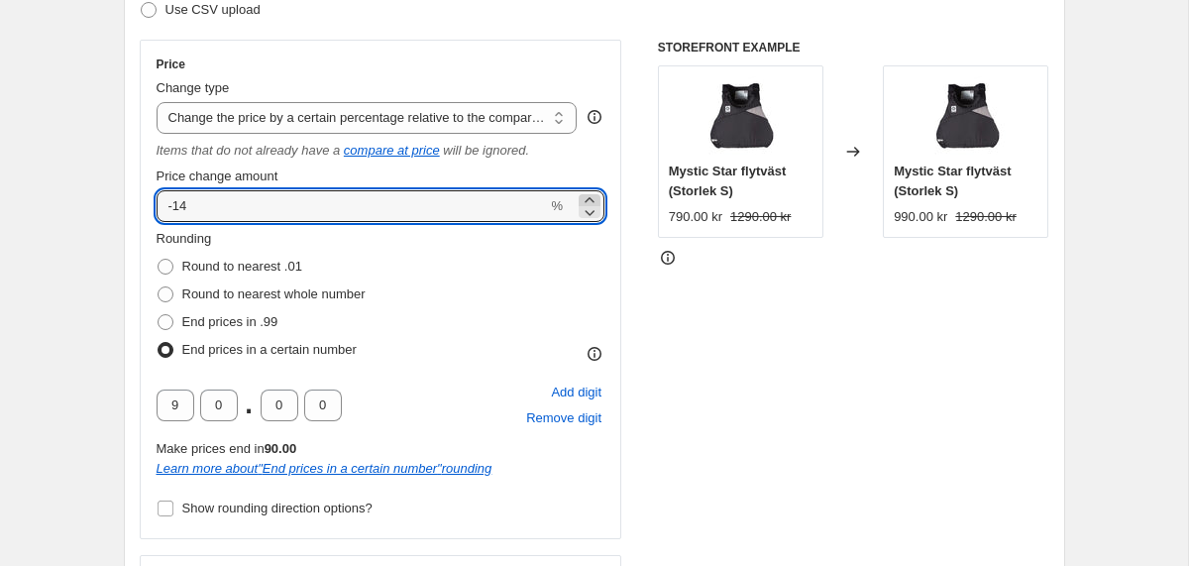
click at [592, 200] on icon at bounding box center [588, 199] width 9 height 5
type input "-10"
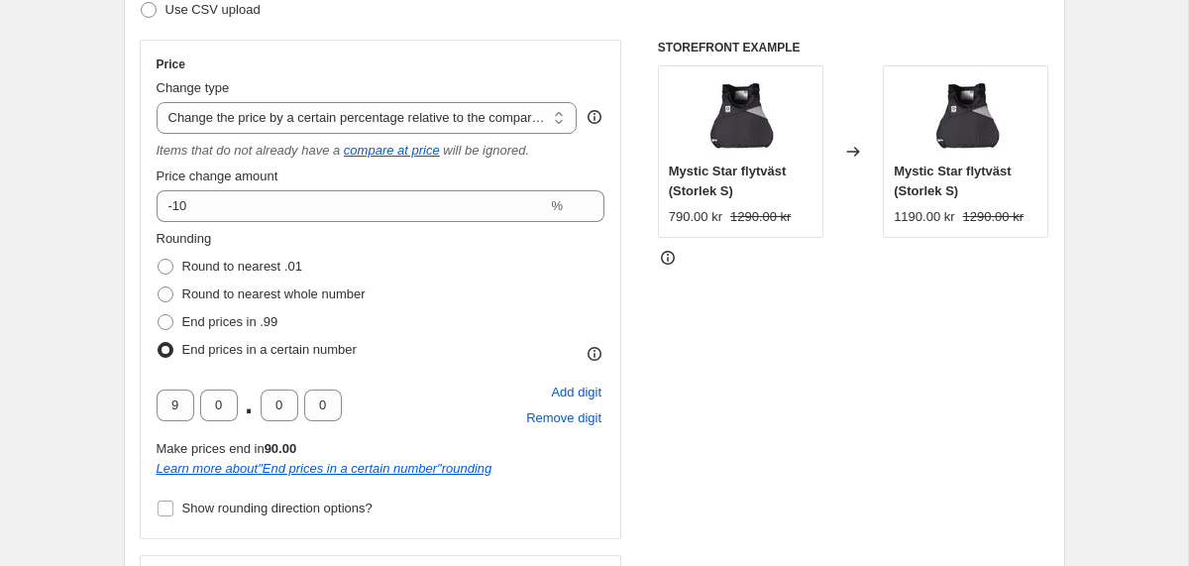
click at [742, 303] on div "STOREFRONT EXAMPLE Mystic Star flytväst (Storlek S) 790.00 kr 1290.00 kr Change…" at bounding box center [853, 353] width 391 height 626
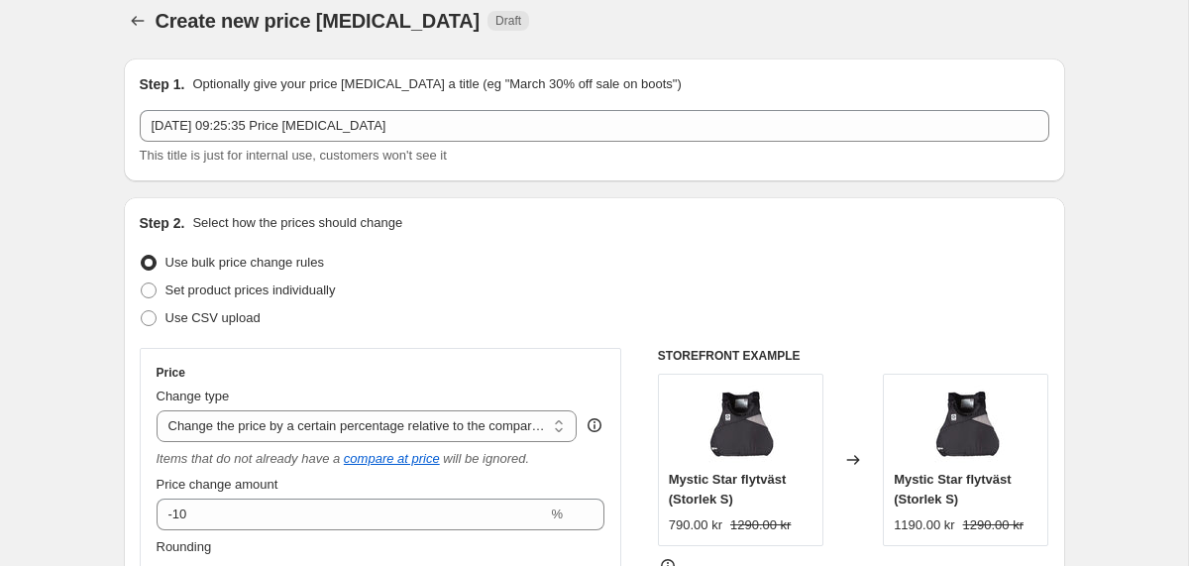
scroll to position [19, 0]
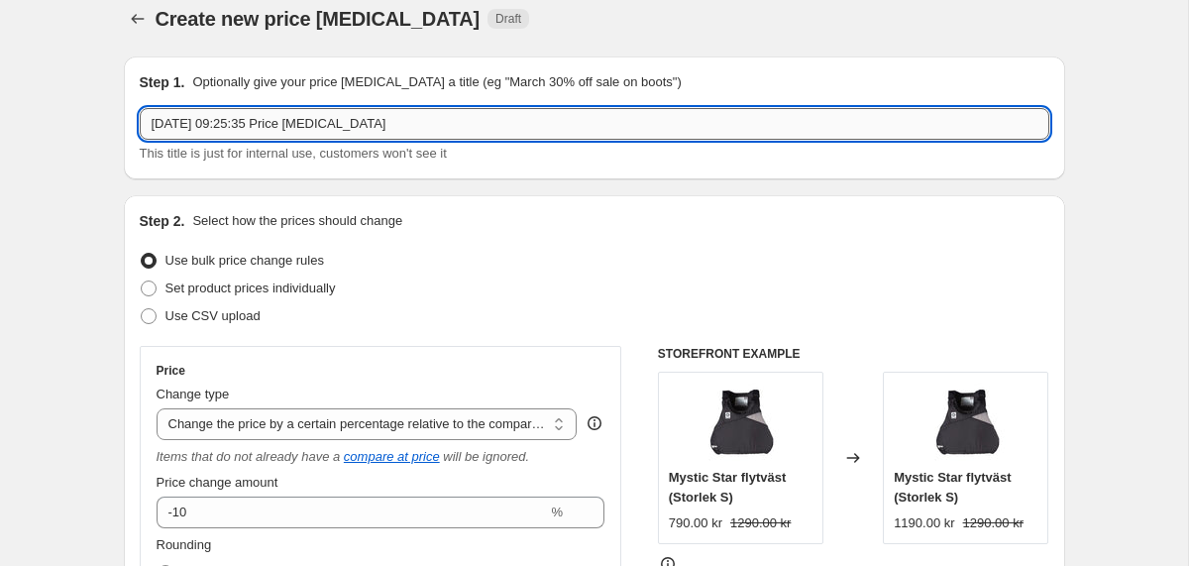
drag, startPoint x: 646, startPoint y: 115, endPoint x: 140, endPoint y: 122, distance: 506.3
click at [140, 122] on input "27 aug. 2025 09:25:35 Price change job" at bounding box center [594, 124] width 909 height 32
type input "2025 års modeller rabatt"
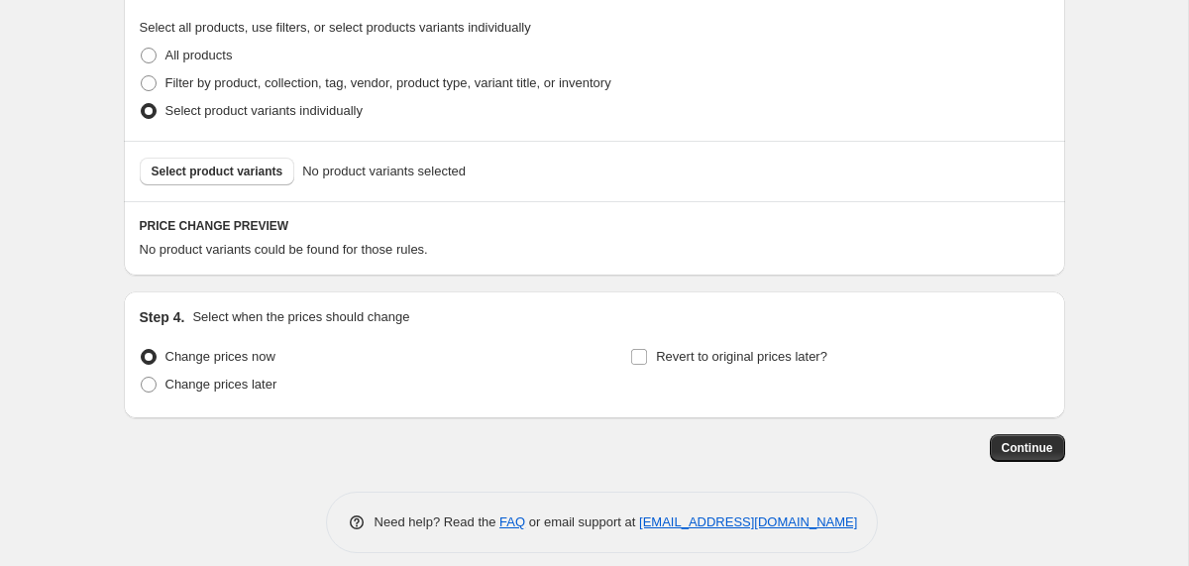
scroll to position [1116, 0]
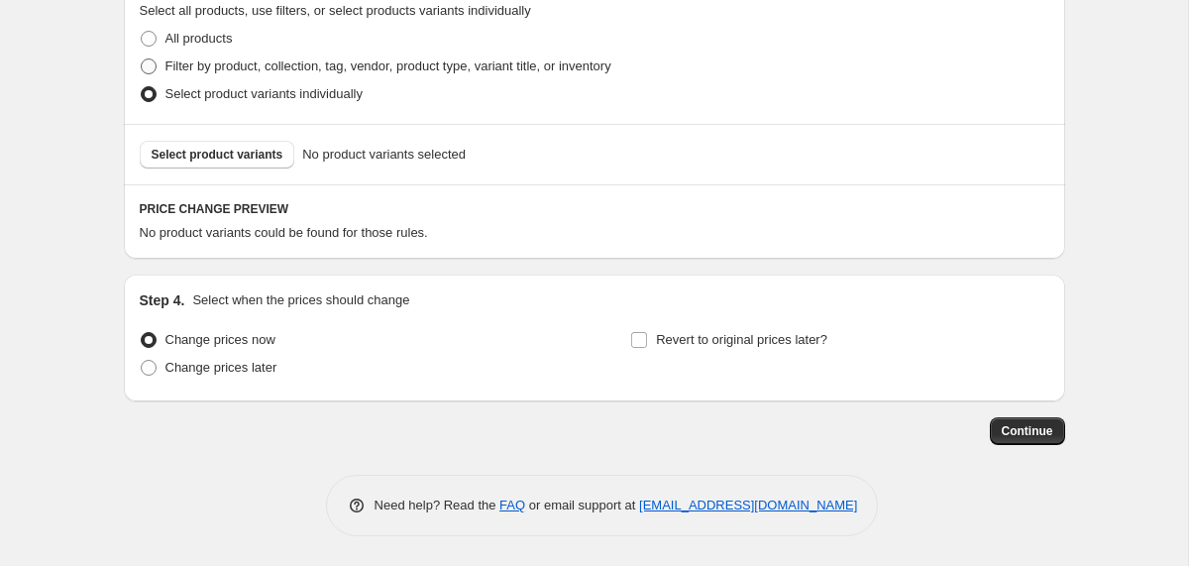
click at [173, 63] on span "Filter by product, collection, tag, vendor, product type, variant title, or inv…" at bounding box center [388, 65] width 446 height 15
click at [142, 59] on input "Filter by product, collection, tag, vendor, product type, variant title, or inv…" at bounding box center [141, 58] width 1 height 1
radio input "true"
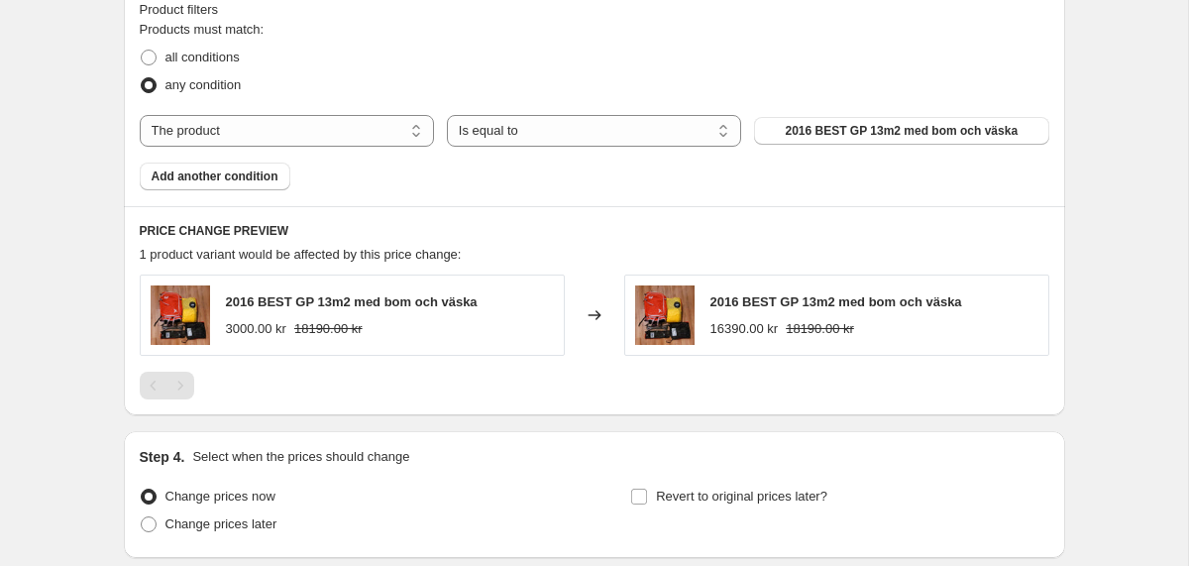
scroll to position [1205, 0]
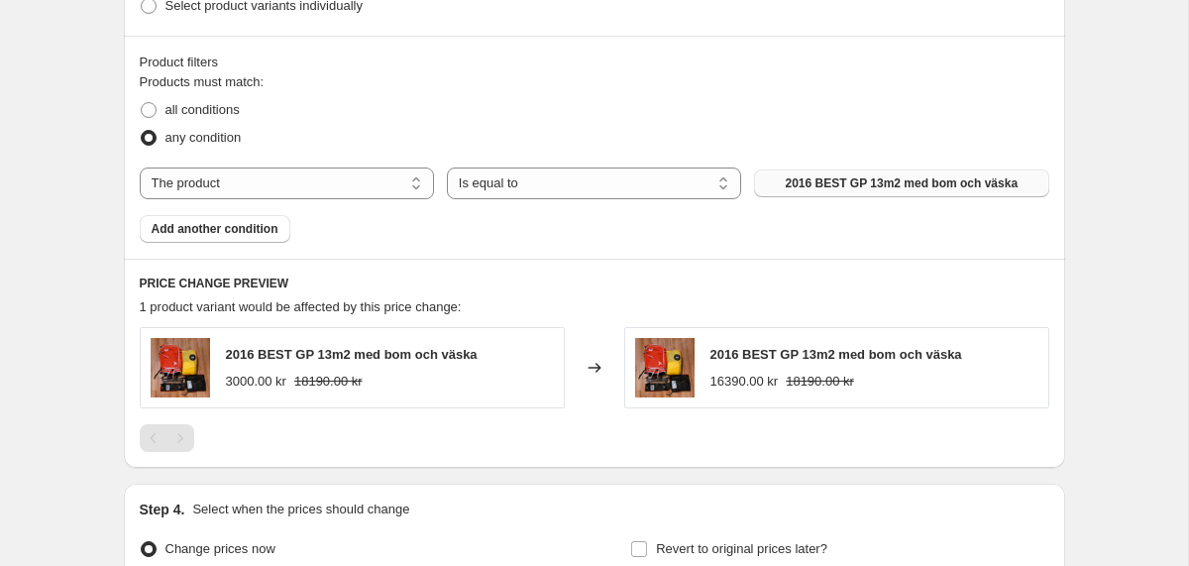
click at [798, 181] on span "2016 BEST GP 13m2 med bom och väska" at bounding box center [902, 183] width 233 height 16
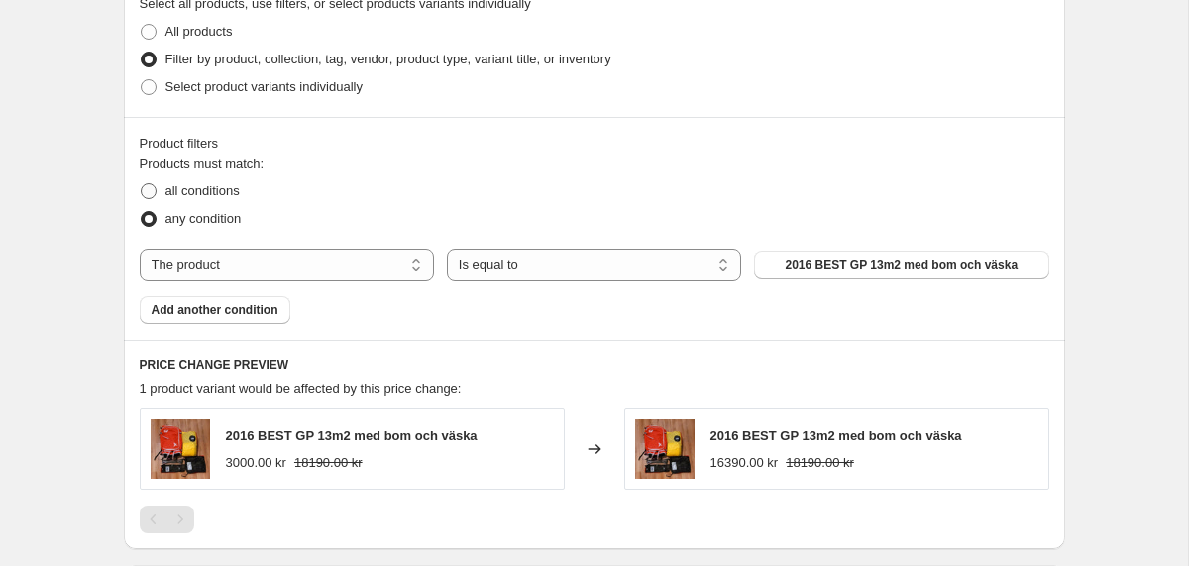
scroll to position [1116, 0]
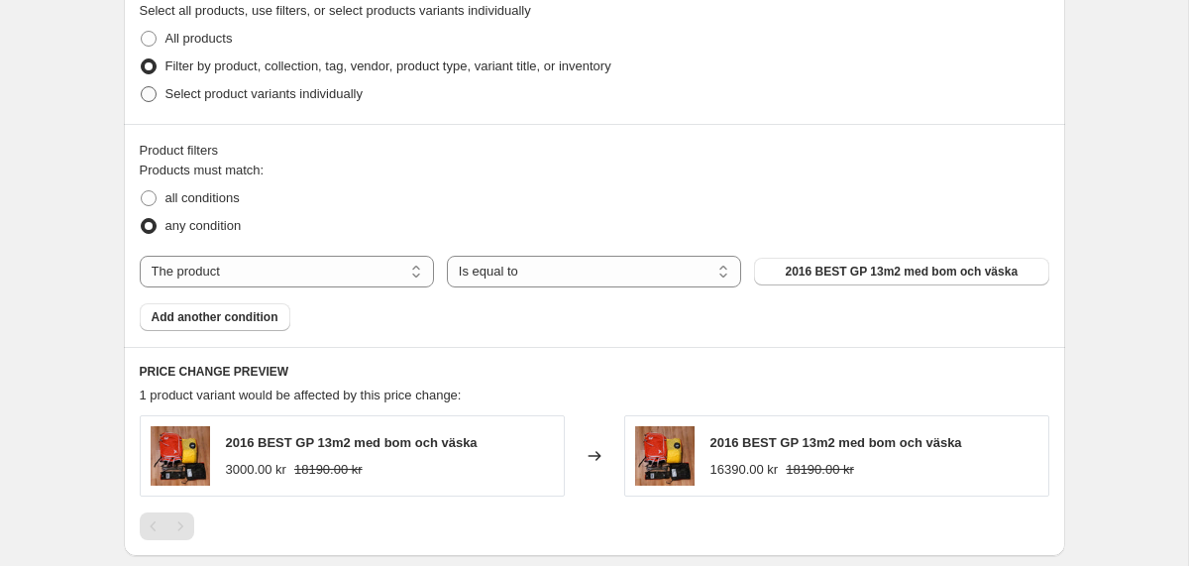
click at [148, 93] on span at bounding box center [149, 94] width 16 height 16
click at [142, 87] on input "Select product variants individually" at bounding box center [141, 86] width 1 height 1
radio input "true"
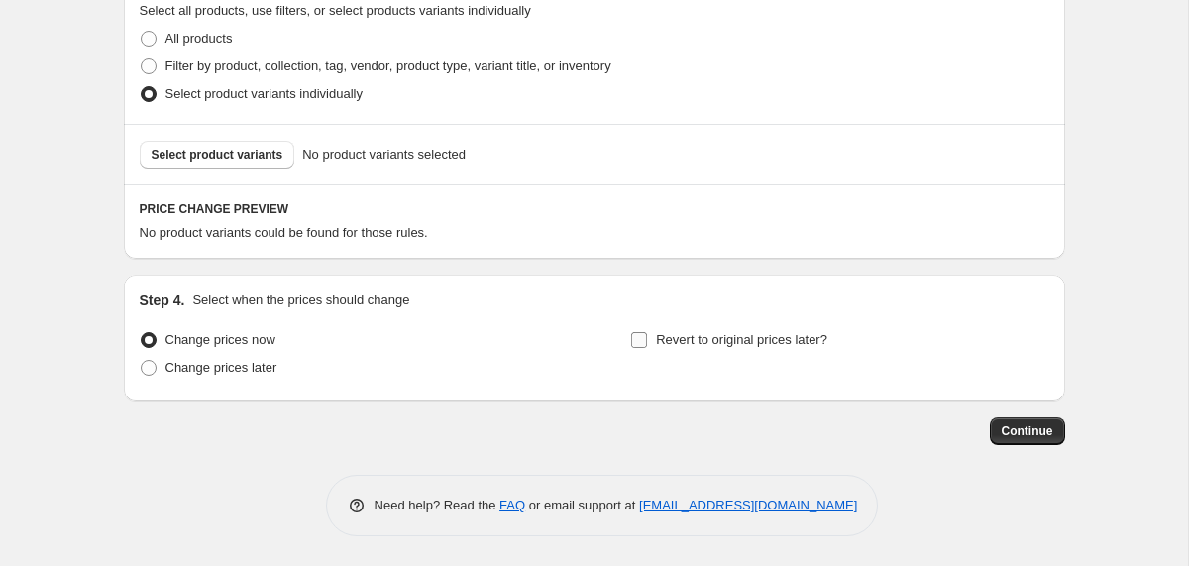
click at [633, 338] on input "Revert to original prices later?" at bounding box center [639, 340] width 16 height 16
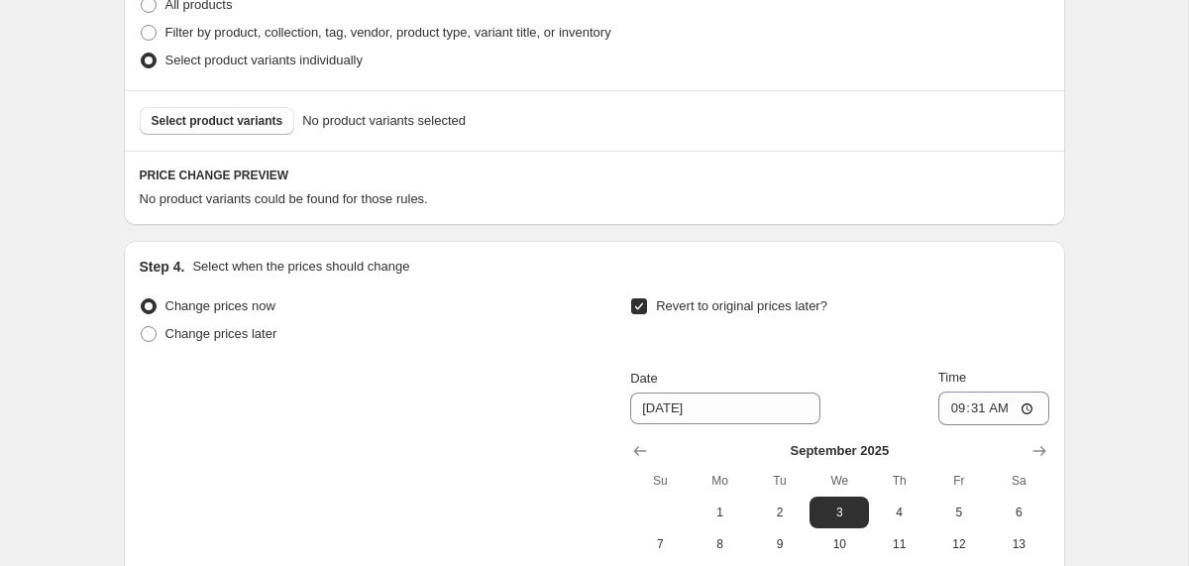
scroll to position [1153, 0]
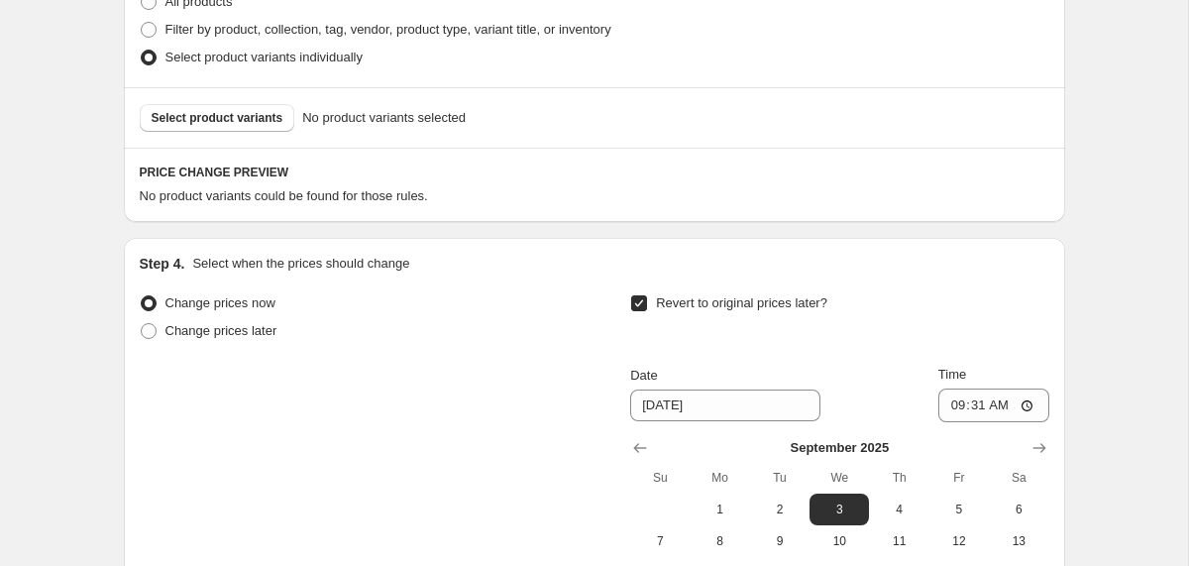
click at [639, 305] on input "Revert to original prices later?" at bounding box center [639, 303] width 16 height 16
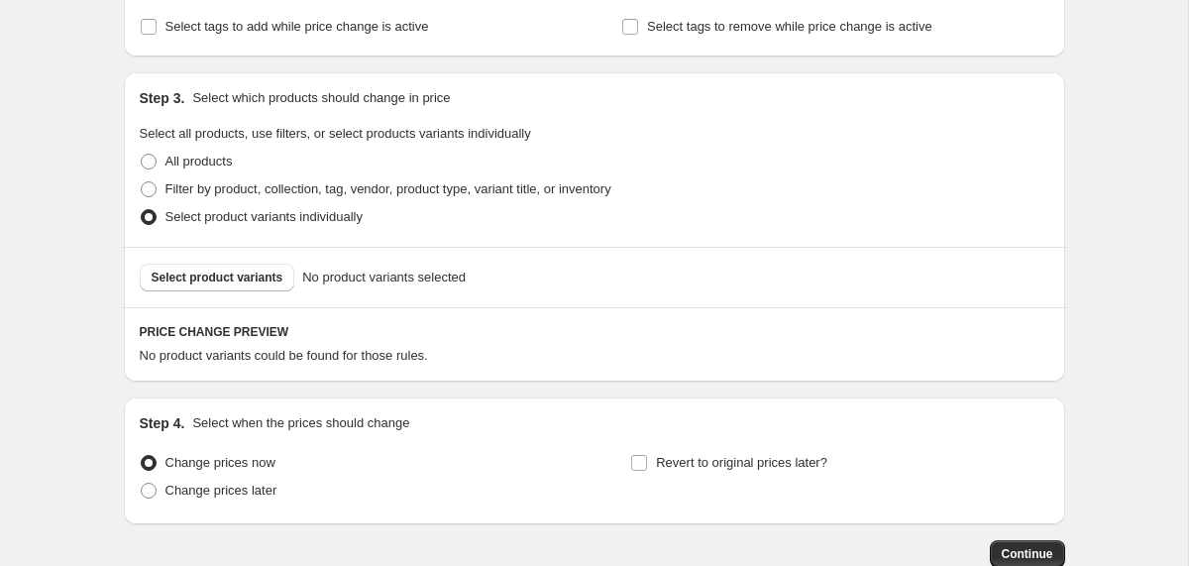
scroll to position [978, 0]
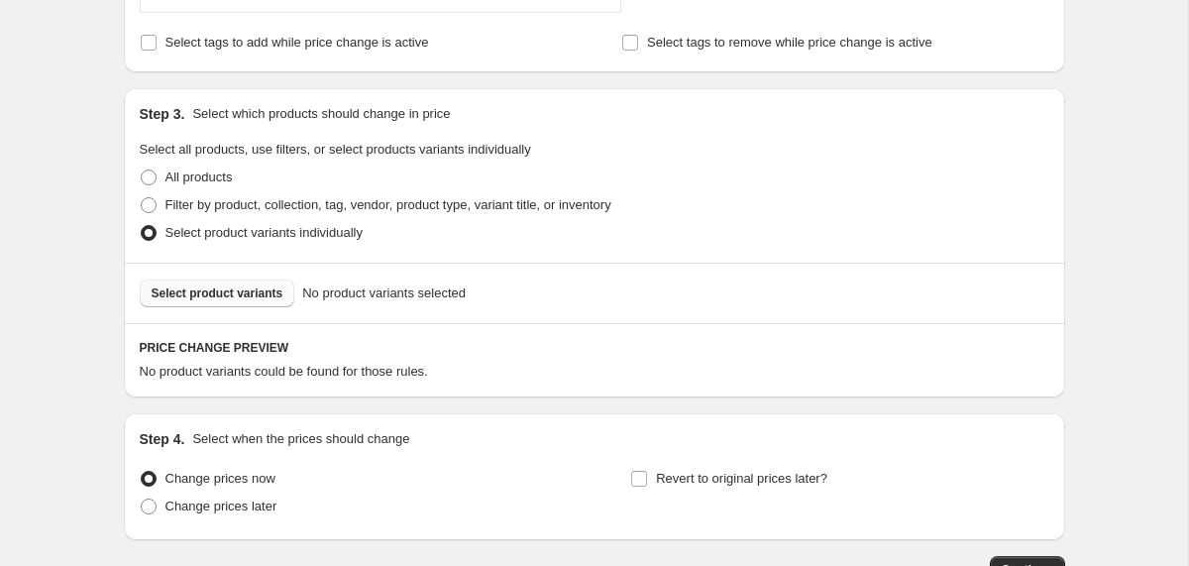
click at [250, 288] on span "Select product variants" at bounding box center [218, 293] width 132 height 16
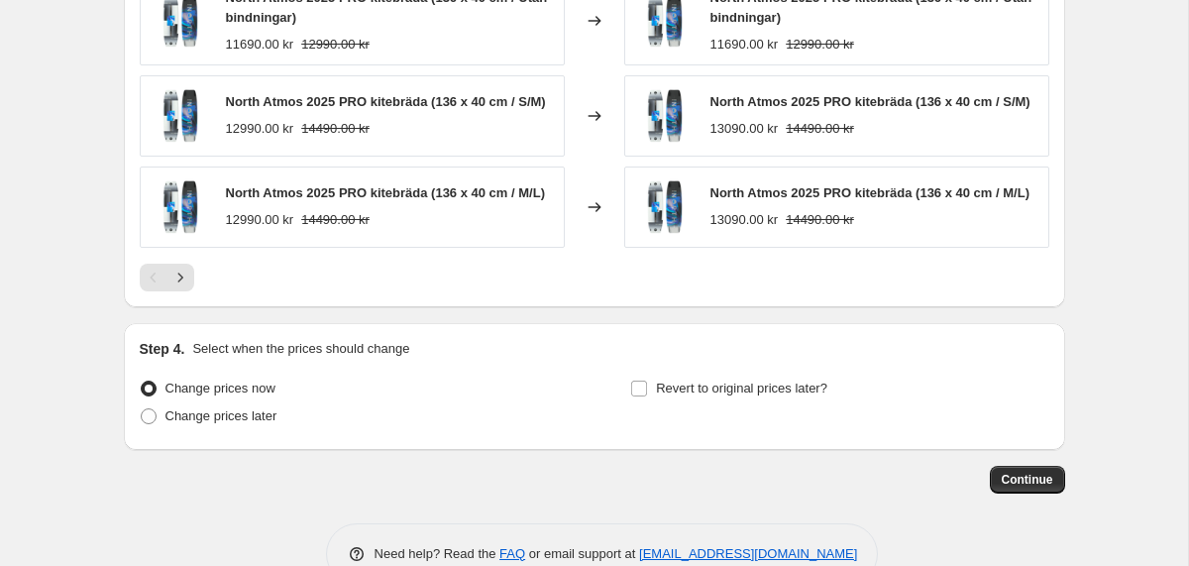
scroll to position [1599, 0]
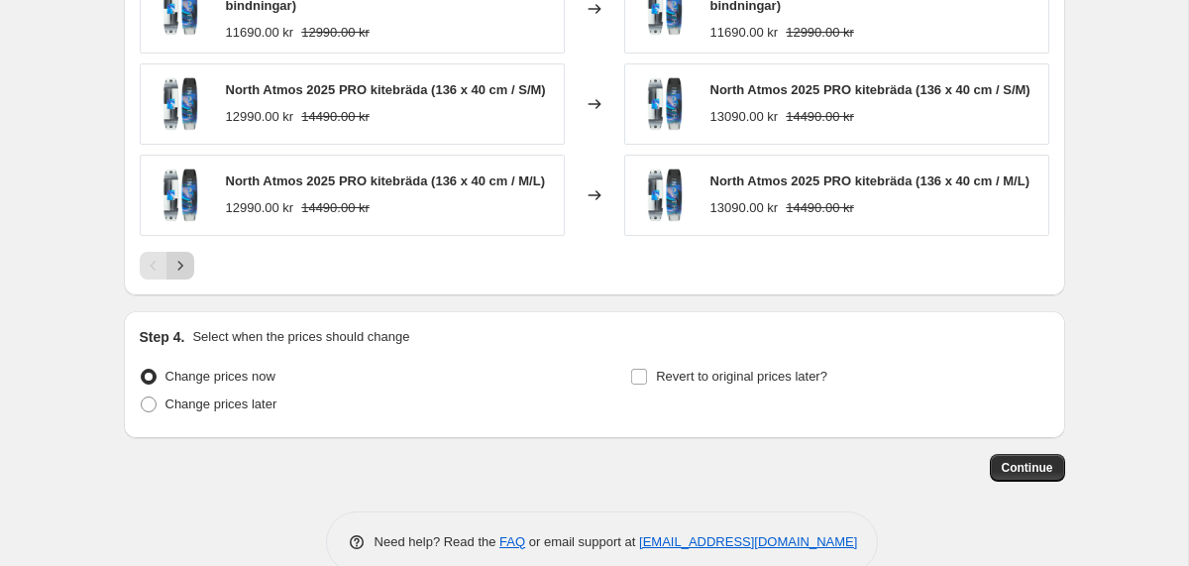
click at [175, 273] on icon "Next" at bounding box center [180, 266] width 20 height 20
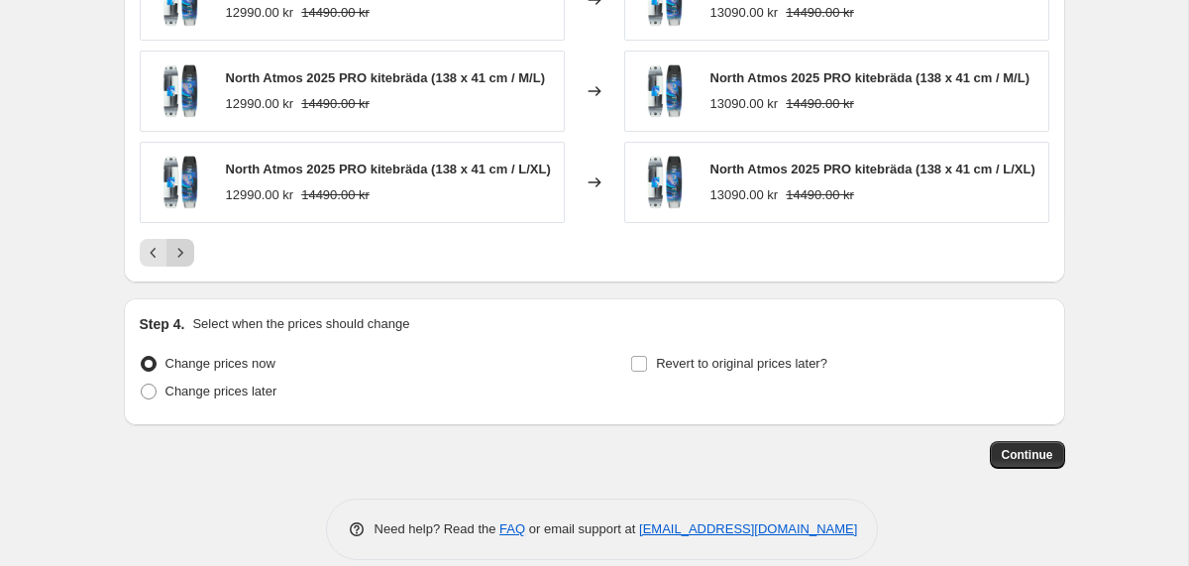
click at [177, 263] on icon "Next" at bounding box center [180, 253] width 20 height 20
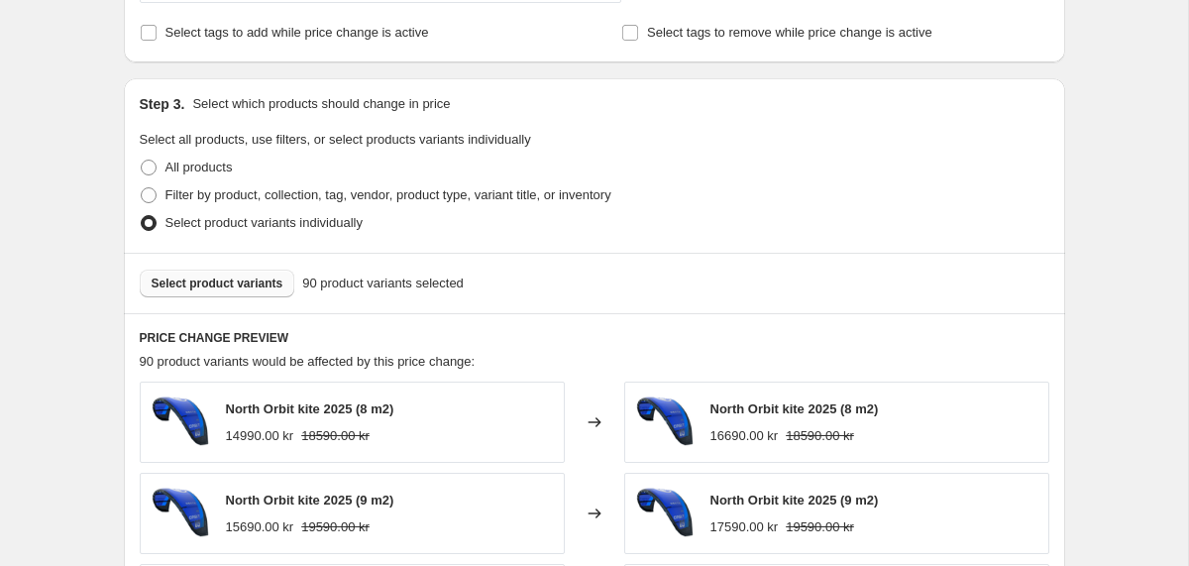
scroll to position [987, 0]
click at [253, 275] on button "Select product variants" at bounding box center [218, 284] width 156 height 28
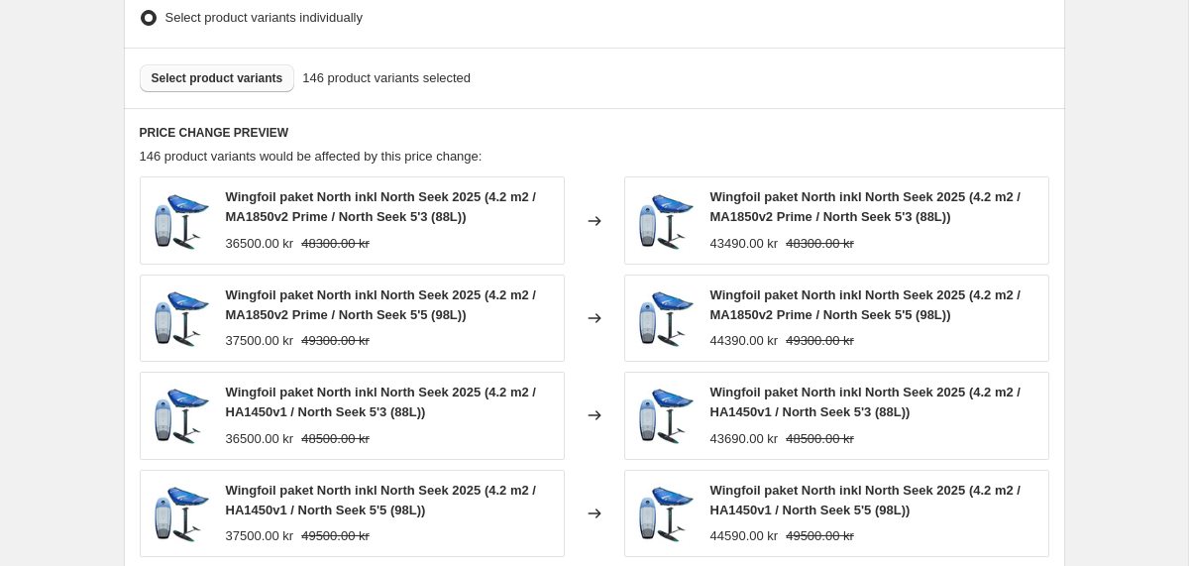
scroll to position [1160, 0]
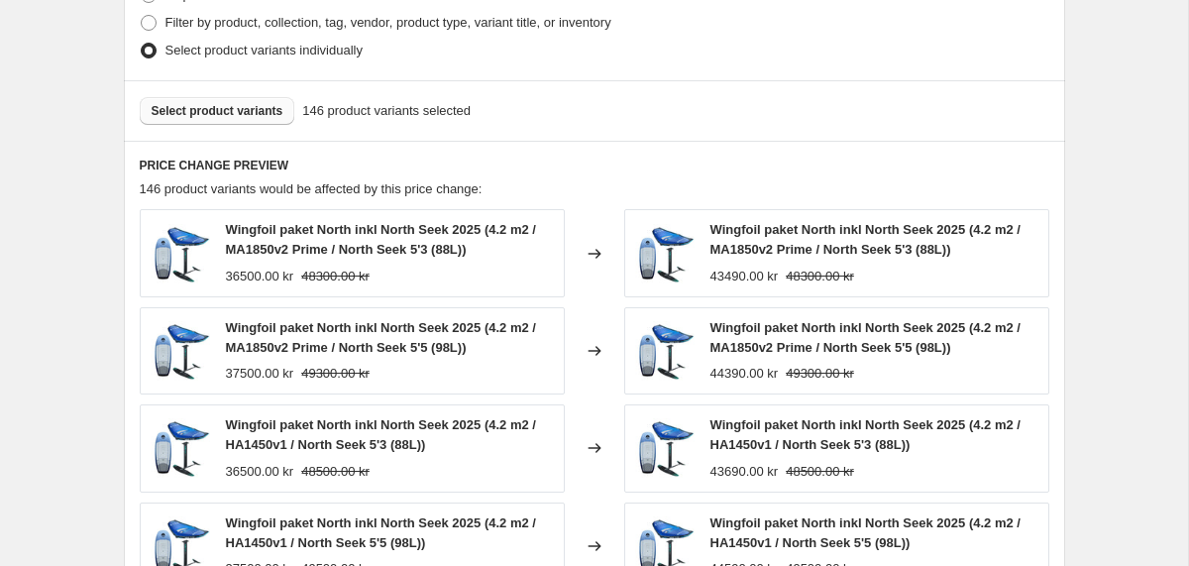
click at [238, 112] on span "Select product variants" at bounding box center [218, 111] width 132 height 16
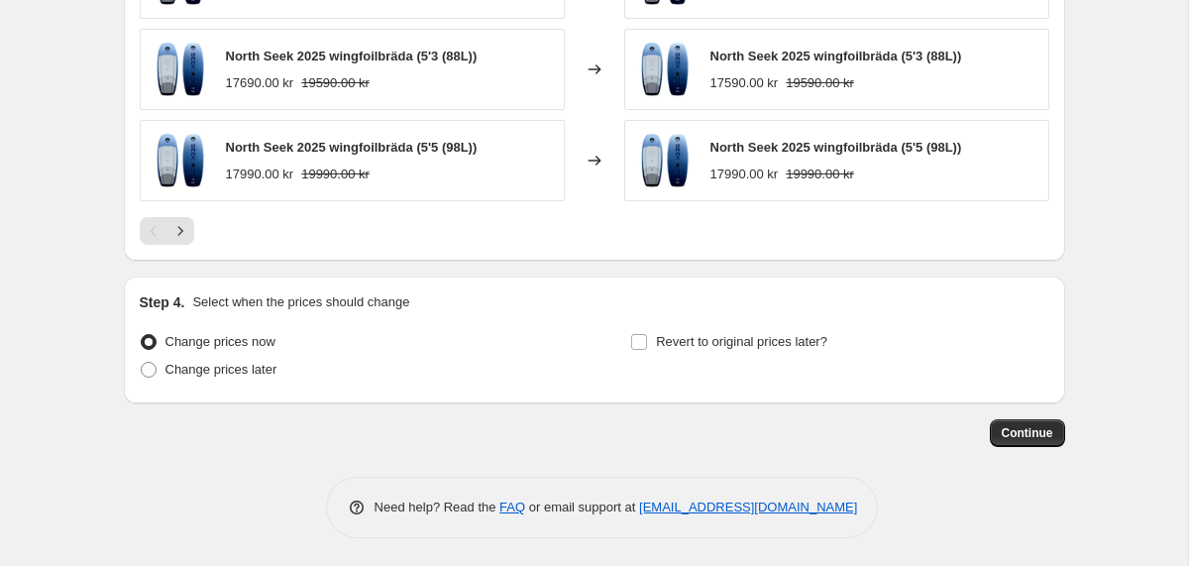
scroll to position [1616, 0]
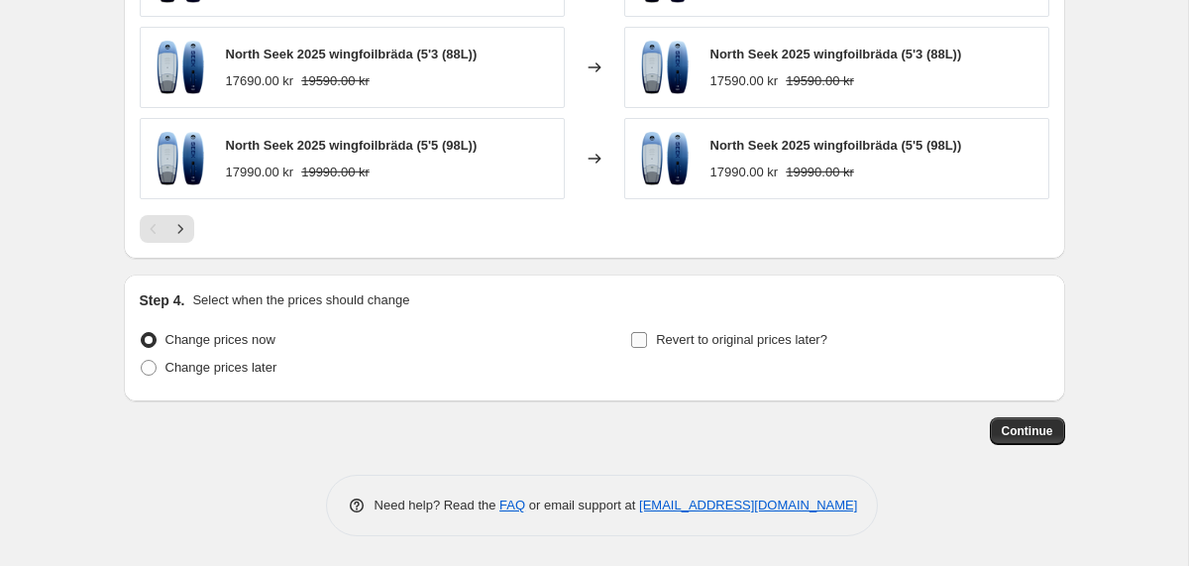
click at [640, 337] on input "Revert to original prices later?" at bounding box center [639, 340] width 16 height 16
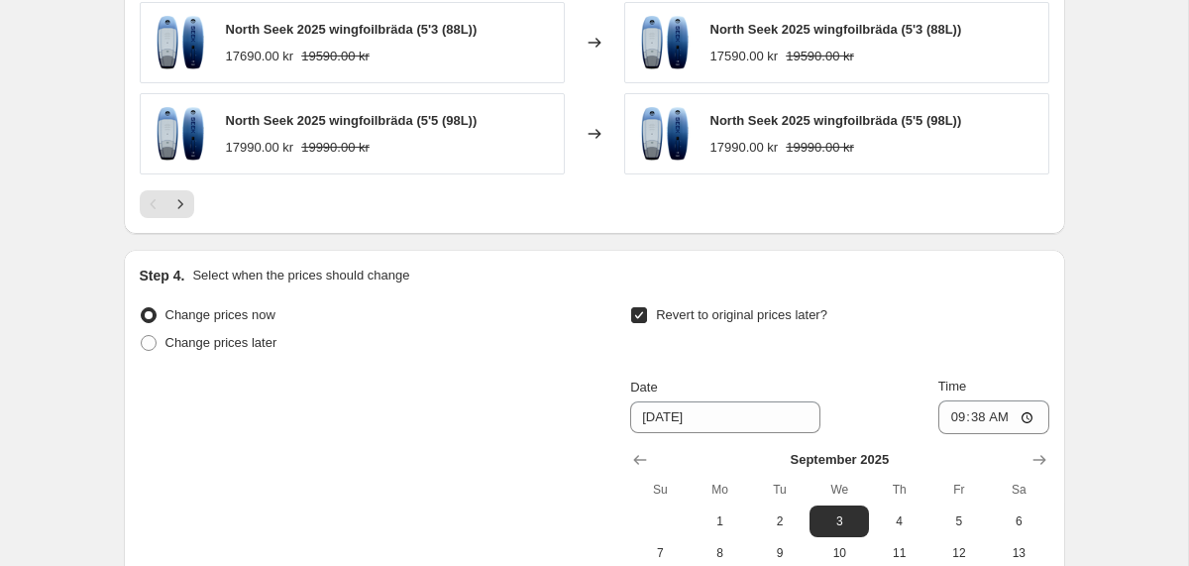
scroll to position [1645, 0]
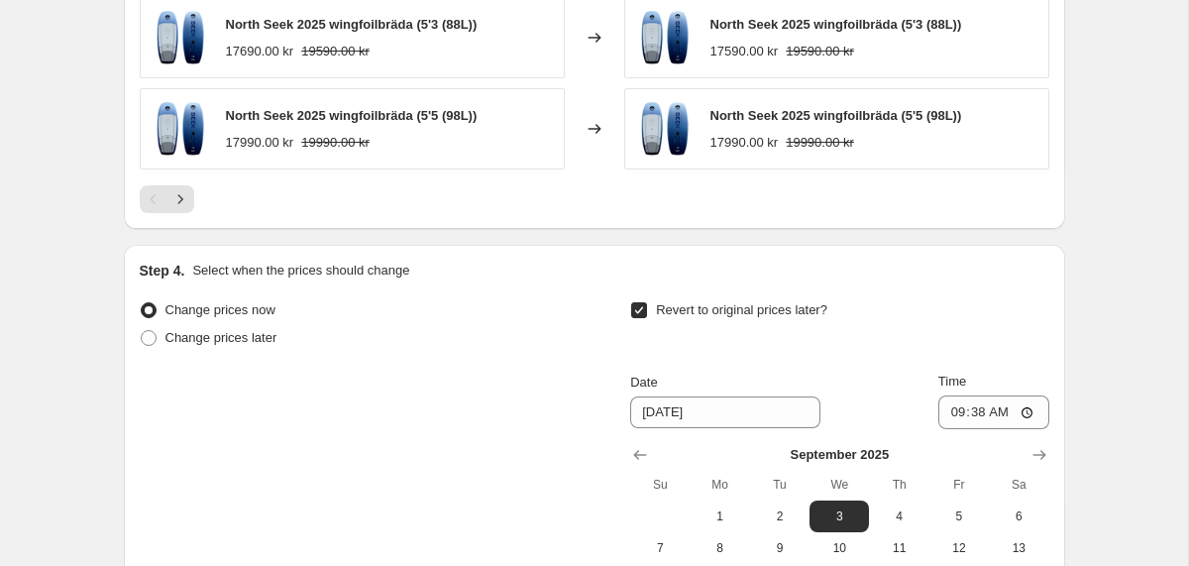
click at [640, 310] on input "Revert to original prices later?" at bounding box center [639, 310] width 16 height 16
checkbox input "false"
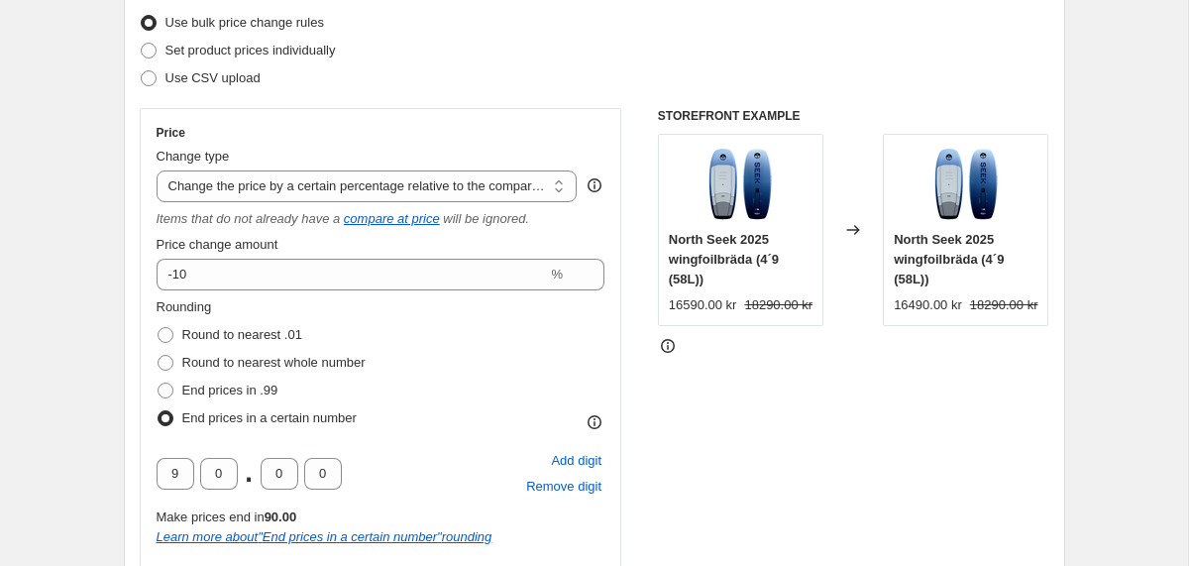
scroll to position [264, 0]
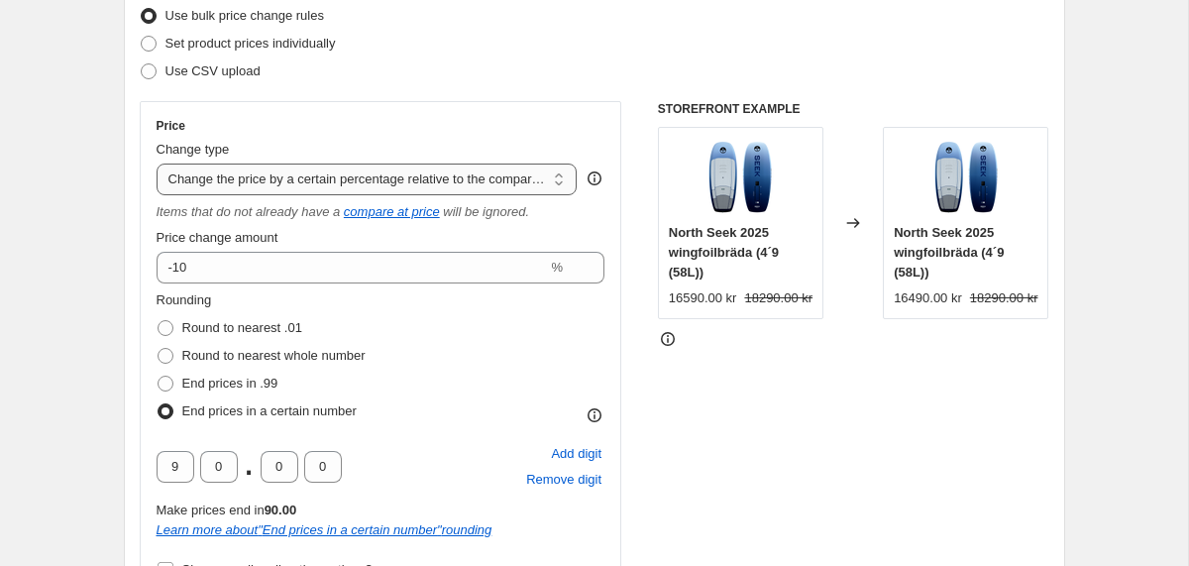
click at [533, 179] on select "Change the price to a certain amount Change the price by a certain amount Chang…" at bounding box center [367, 179] width 421 height 32
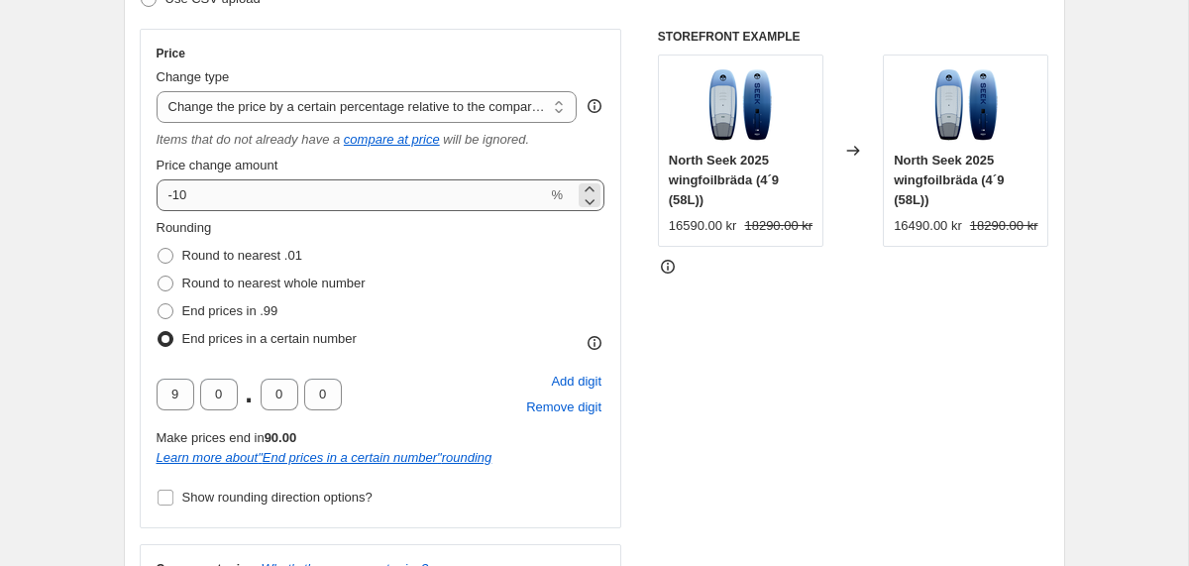
scroll to position [346, 0]
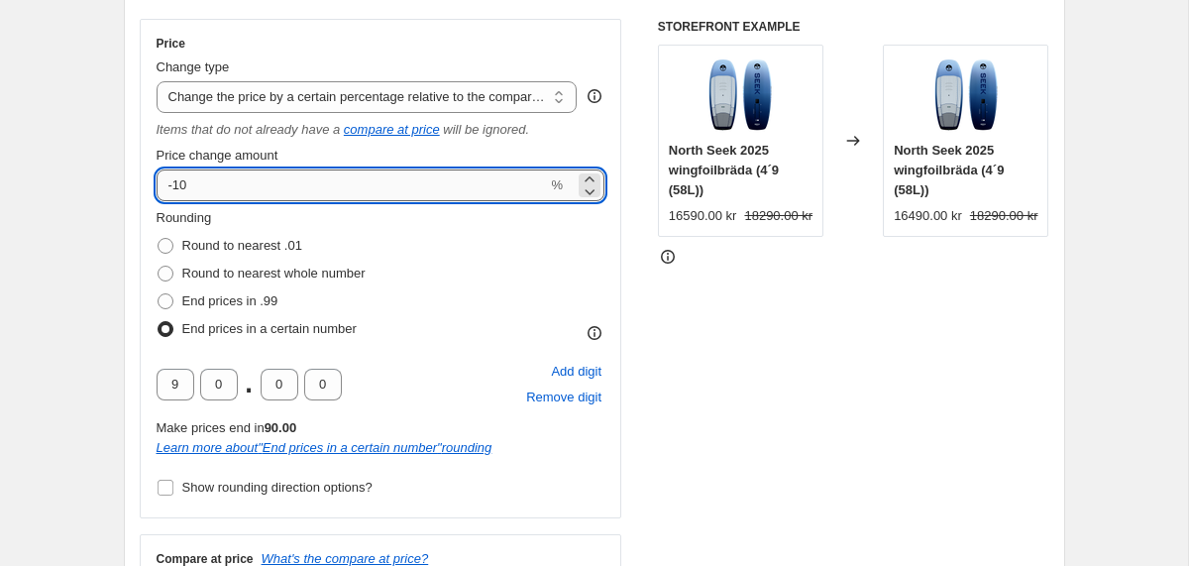
click at [185, 187] on input "-10" at bounding box center [352, 185] width 391 height 32
type input "-20"
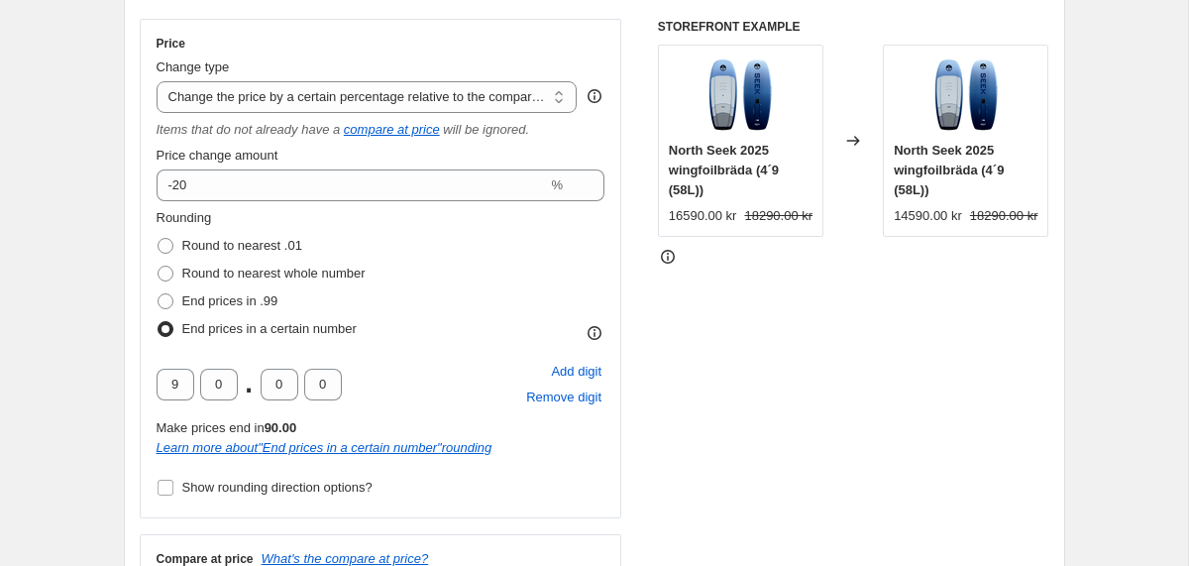
click at [468, 264] on div "Rounding Round to nearest .01 Round to nearest whole number End prices in .99 E…" at bounding box center [381, 275] width 449 height 135
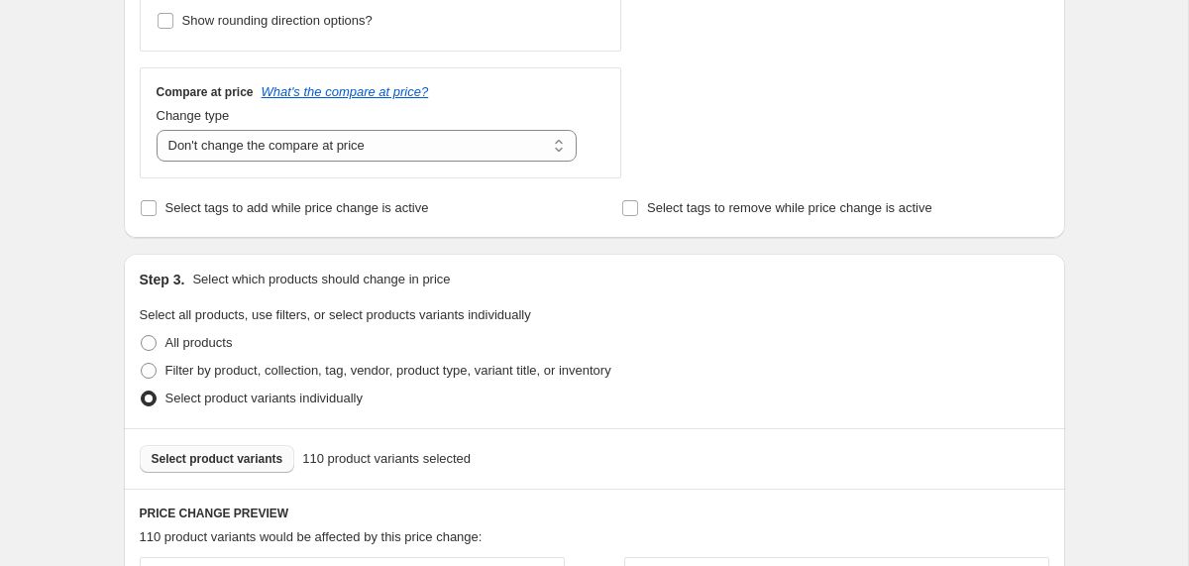
scroll to position [804, 0]
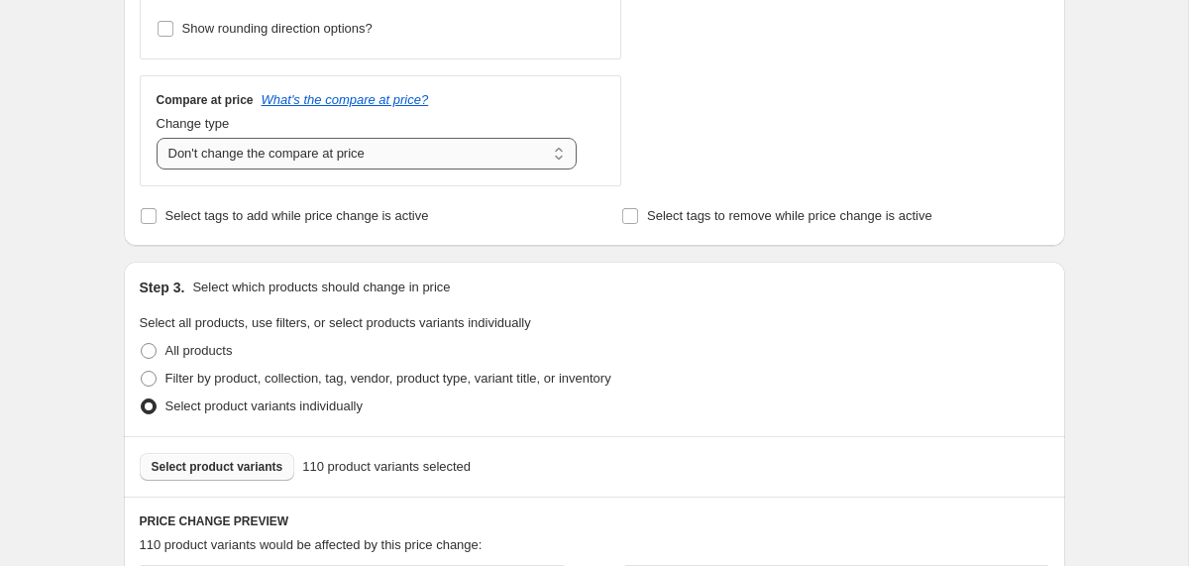
click at [555, 146] on select "Change the compare at price to the current price (sale) Change the compare at p…" at bounding box center [367, 154] width 421 height 32
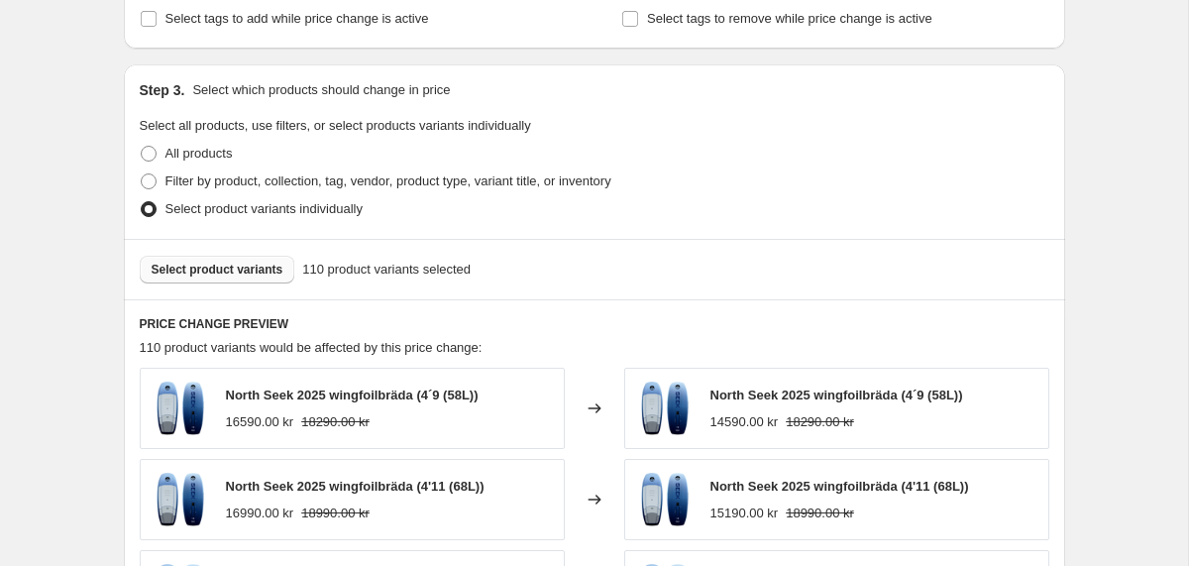
scroll to position [1007, 0]
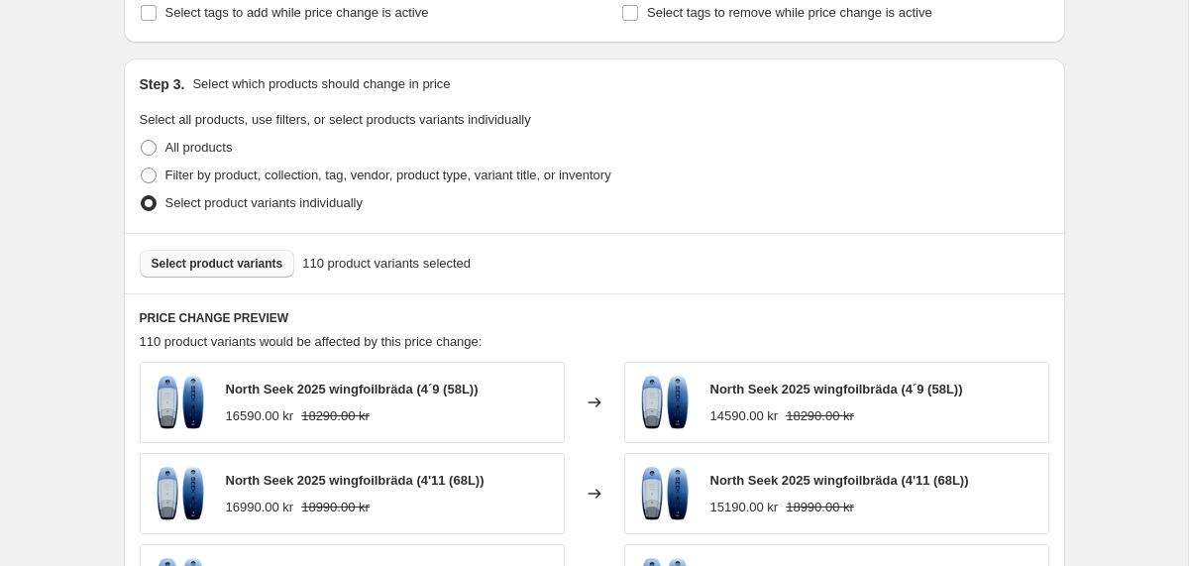
click at [241, 264] on span "Select product variants" at bounding box center [218, 264] width 132 height 16
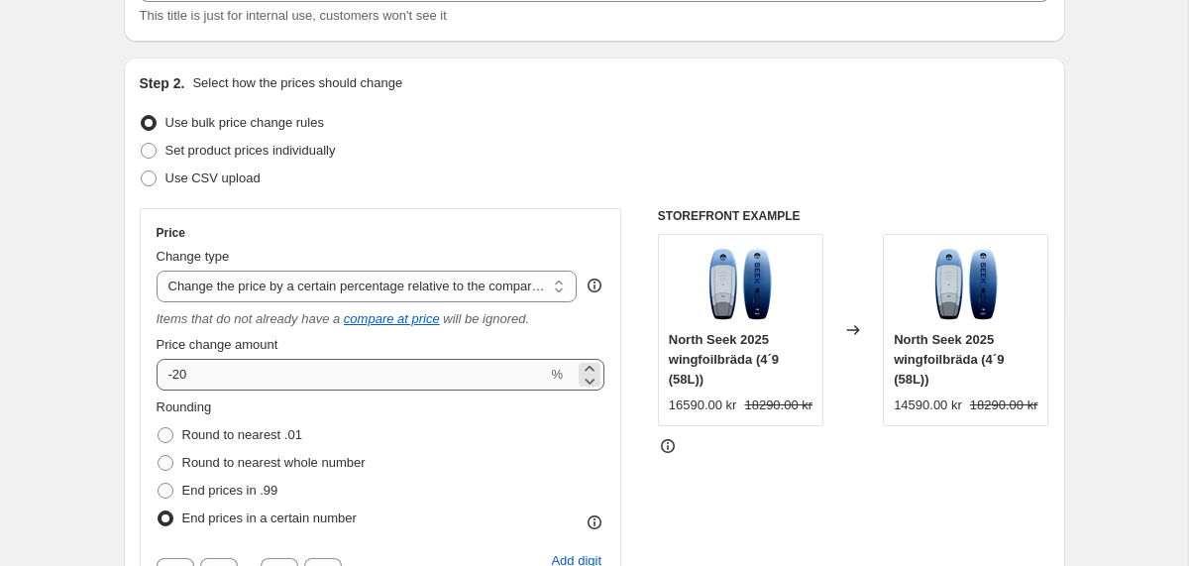
scroll to position [0, 0]
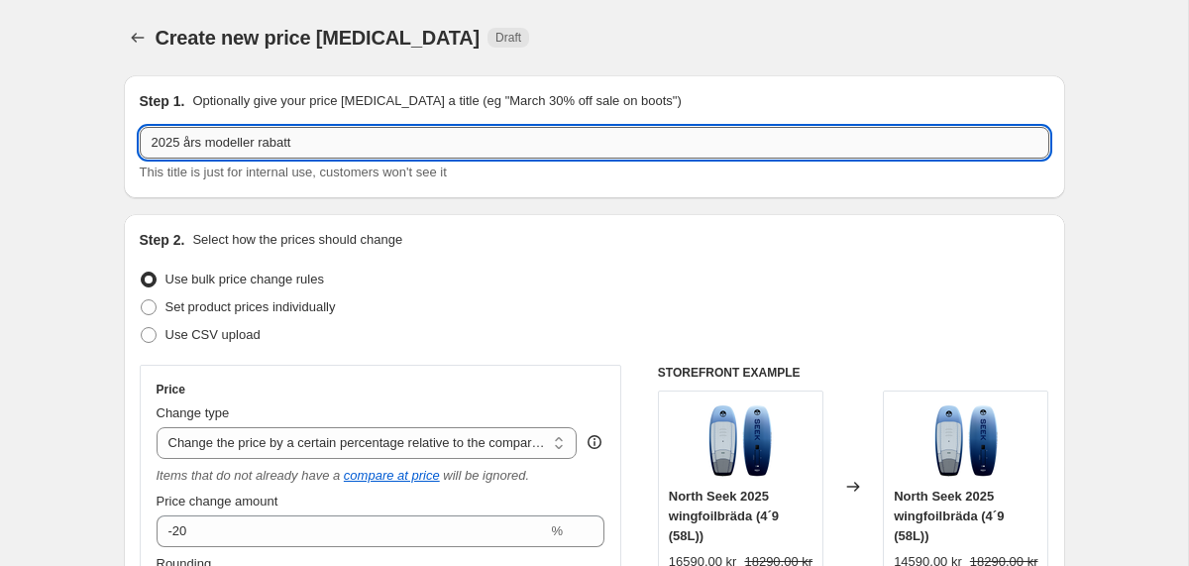
click at [310, 137] on input "2025 års modeller rabatt" at bounding box center [594, 143] width 909 height 32
click at [262, 146] on input "2025 års modeller rabatt" at bounding box center [594, 143] width 909 height 32
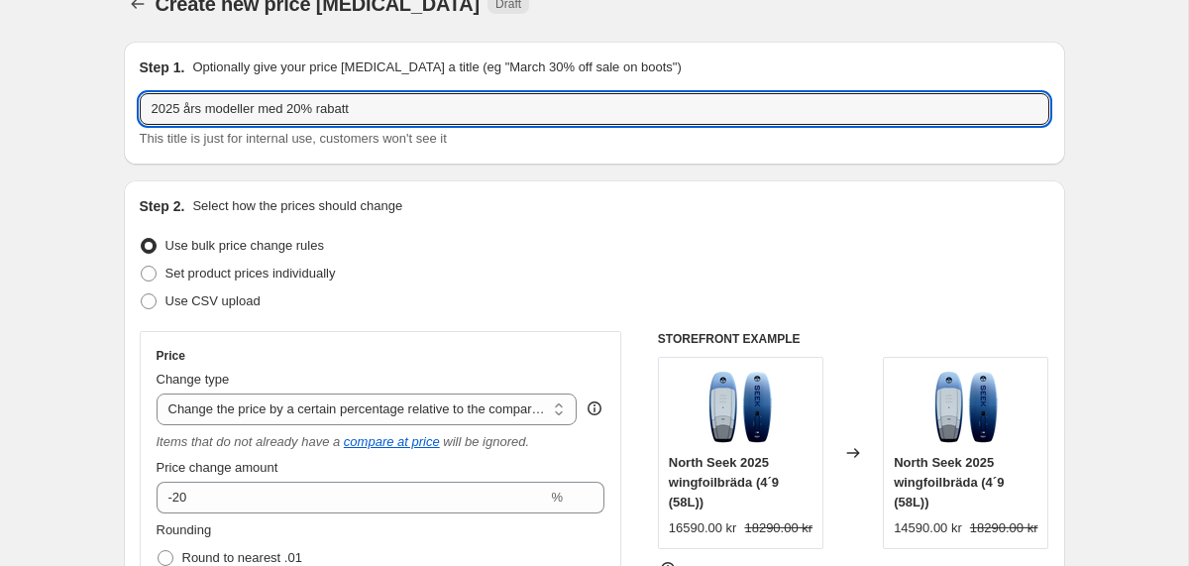
scroll to position [31, 0]
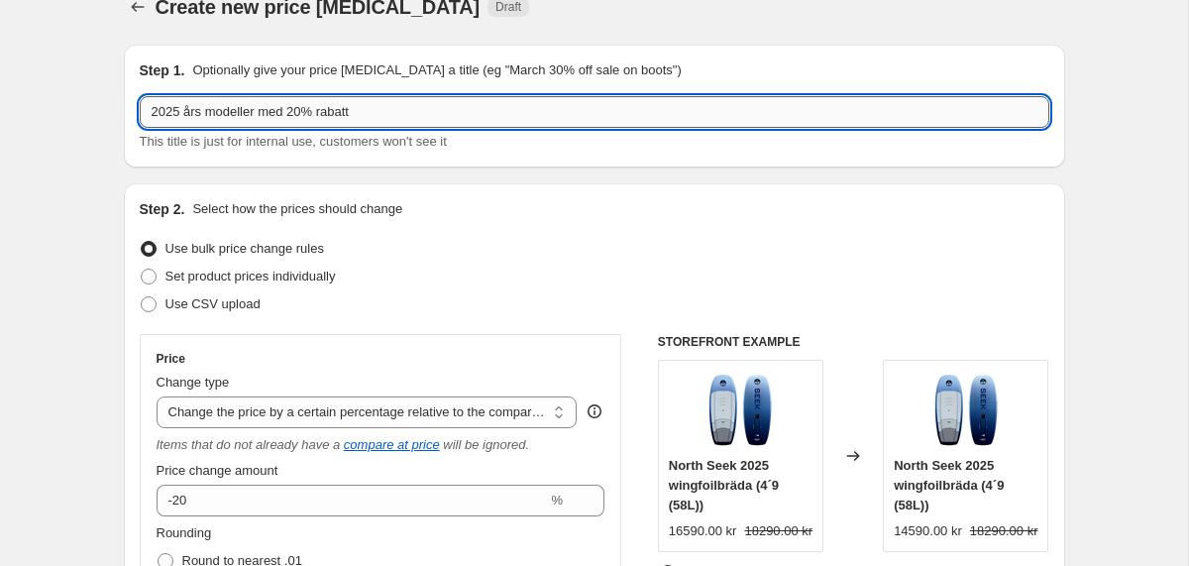
click at [390, 116] on input "2025 års modeller med 20% rabatt" at bounding box center [594, 112] width 909 height 32
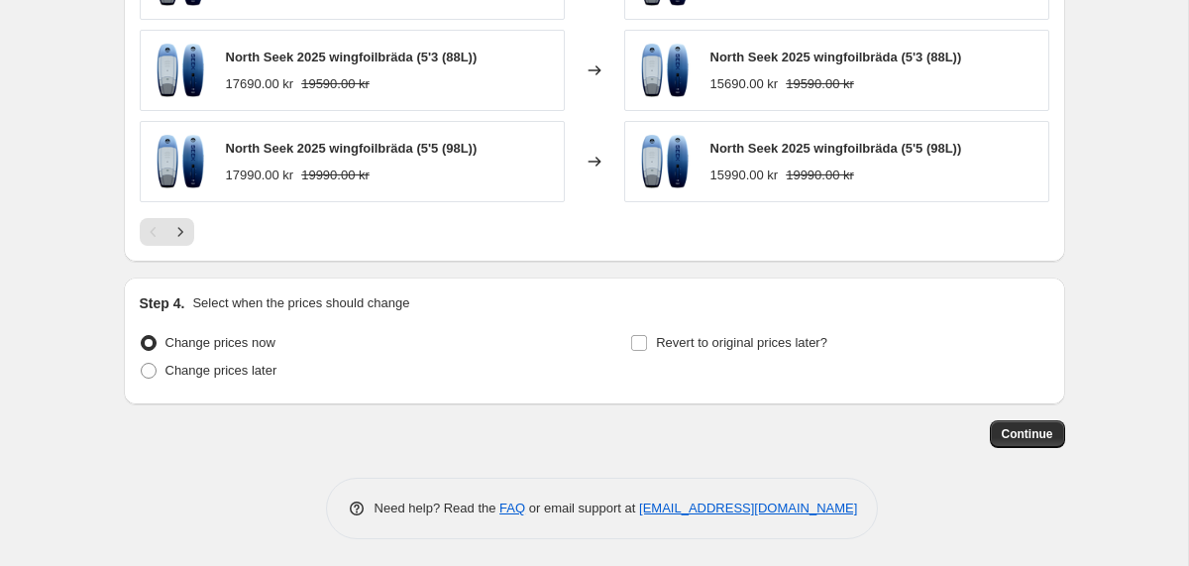
scroll to position [1616, 0]
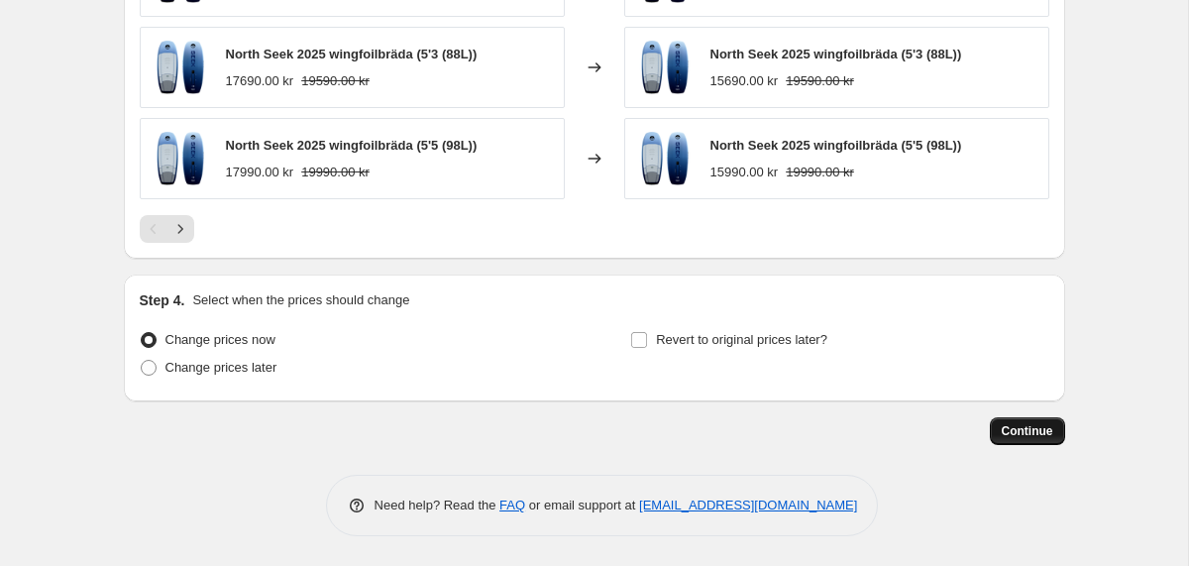
type input "2025 års modeller med 20% rabatt (endast där ny modell kommer lanseras 2026)"
click at [1002, 429] on span "Continue" at bounding box center [1028, 431] width 52 height 16
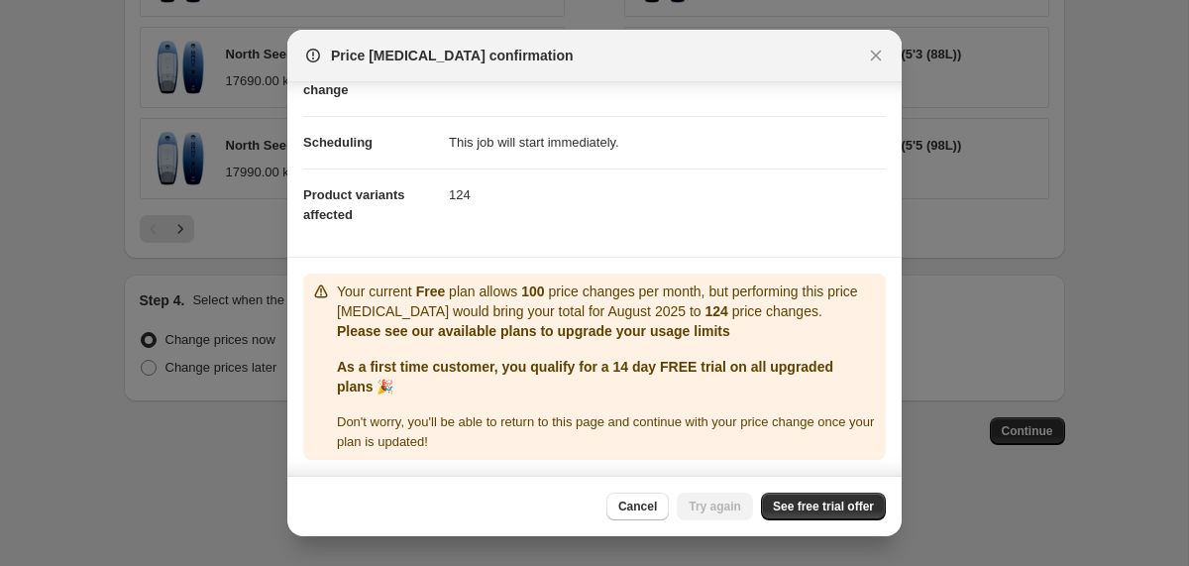
scroll to position [165, 0]
click at [798, 504] on span "See free trial offer" at bounding box center [823, 506] width 101 height 16
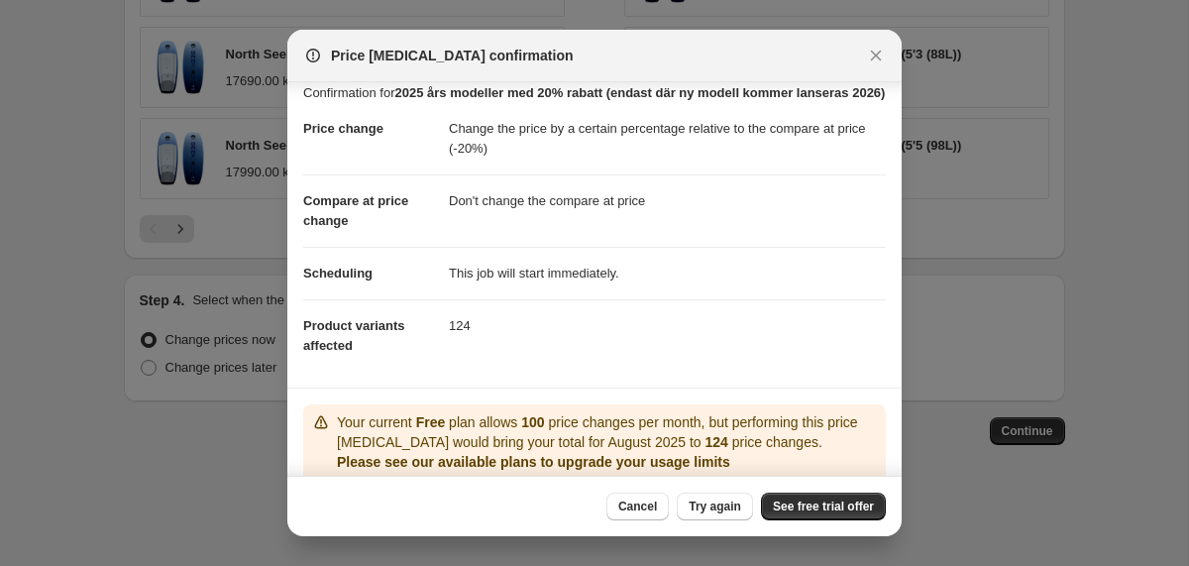
scroll to position [29, 0]
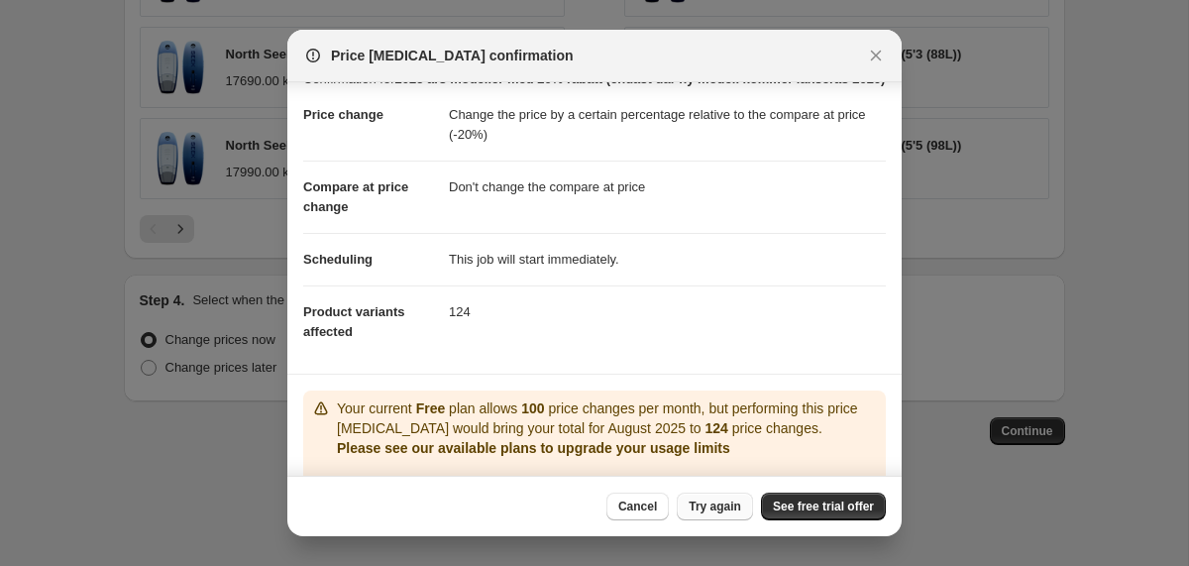
click at [732, 501] on span "Try again" at bounding box center [714, 506] width 53 height 16
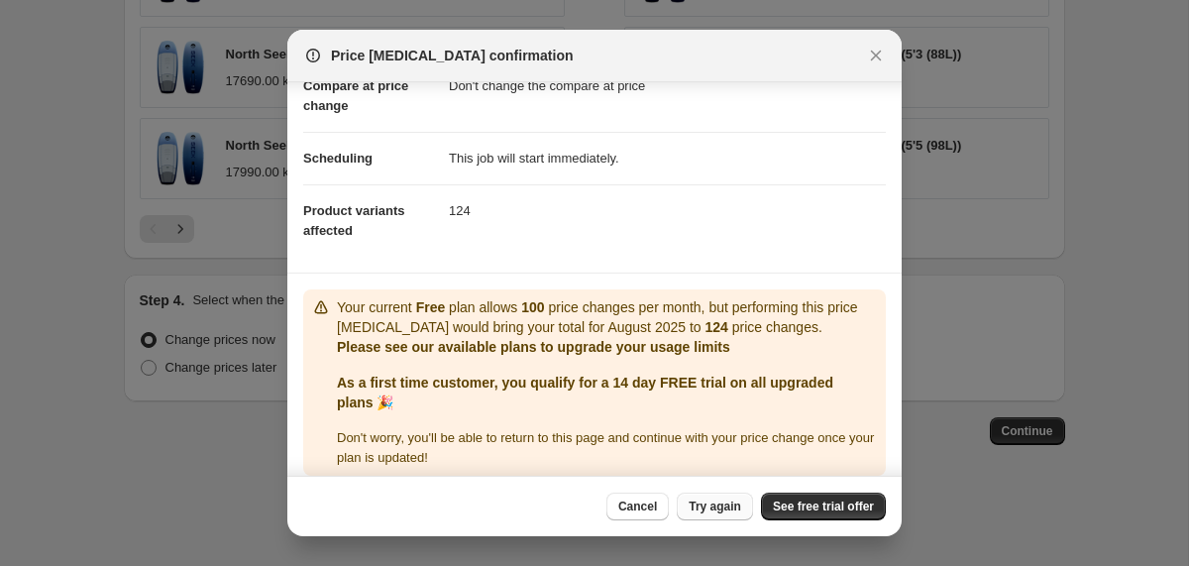
scroll to position [165, 0]
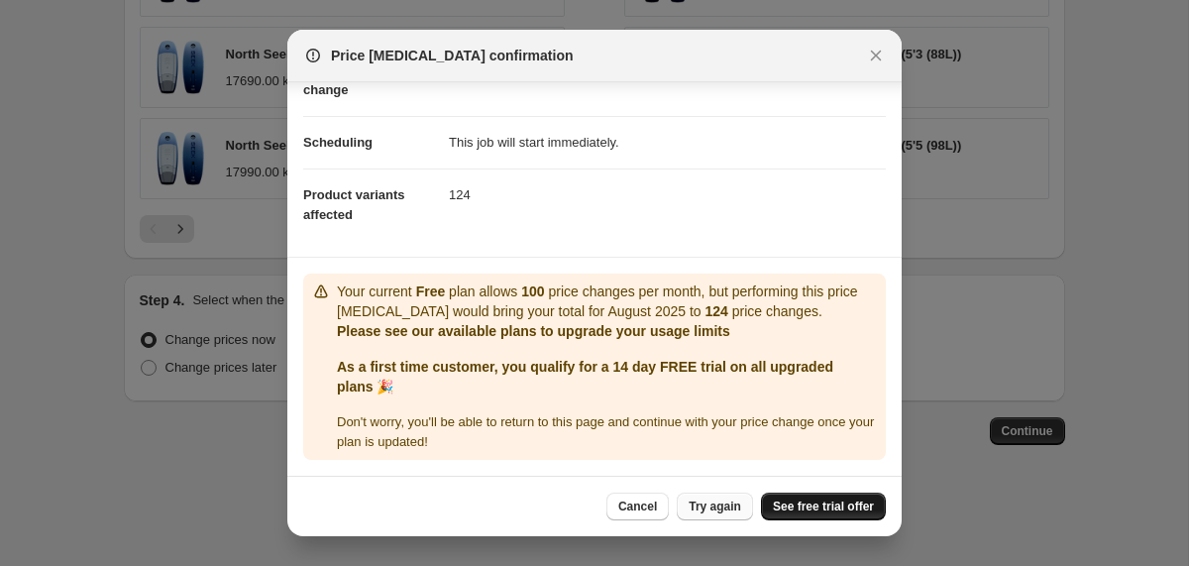
click at [782, 502] on span "See free trial offer" at bounding box center [823, 506] width 101 height 16
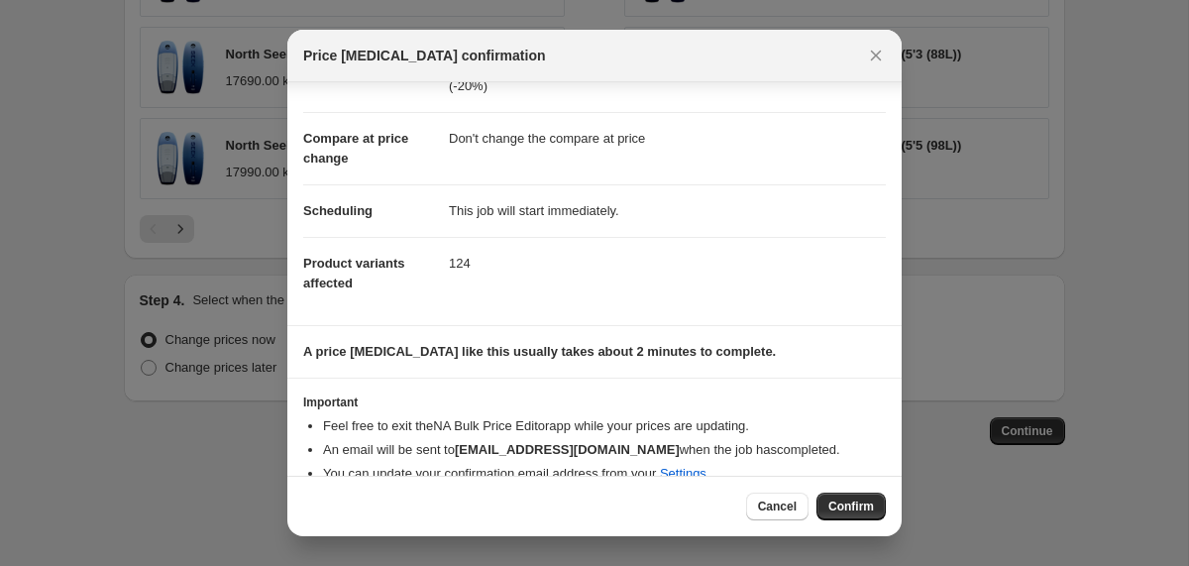
scroll to position [125, 0]
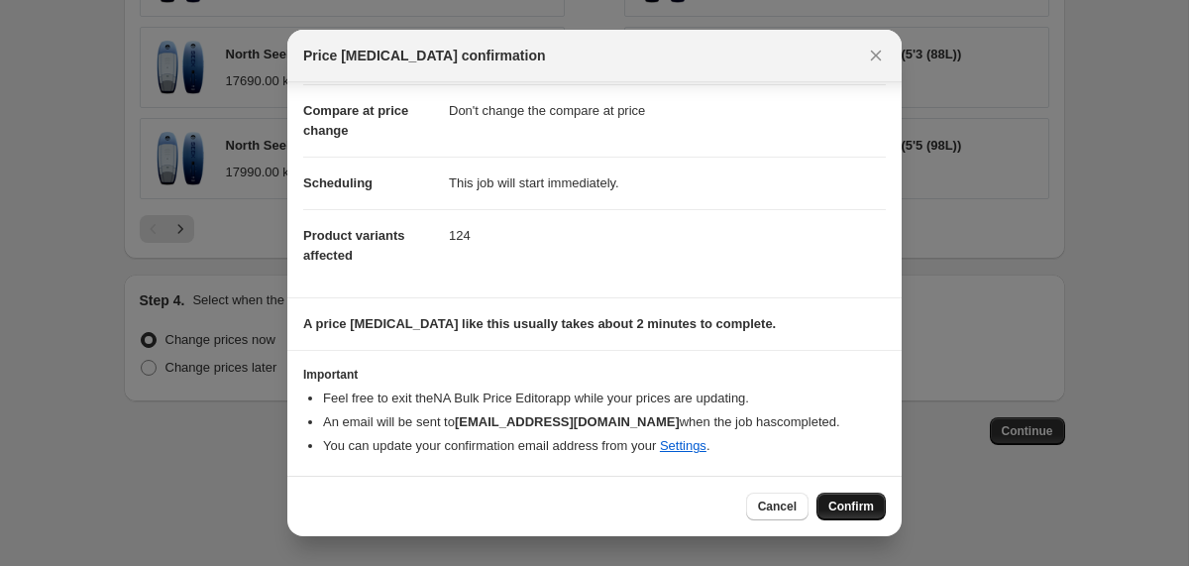
click at [846, 508] on span "Confirm" at bounding box center [851, 506] width 46 height 16
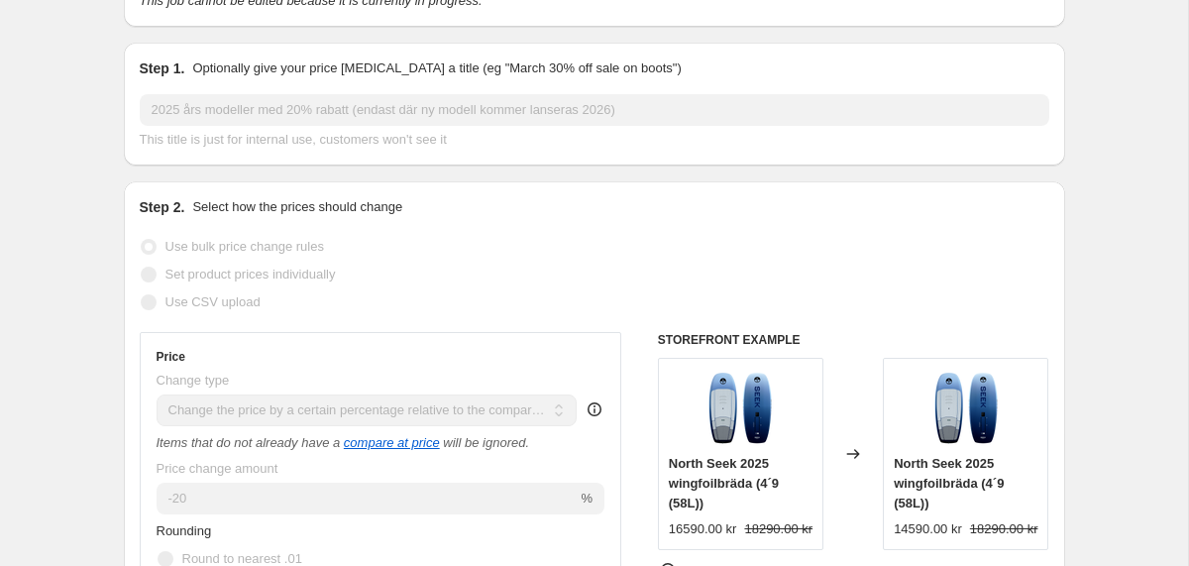
scroll to position [149, 0]
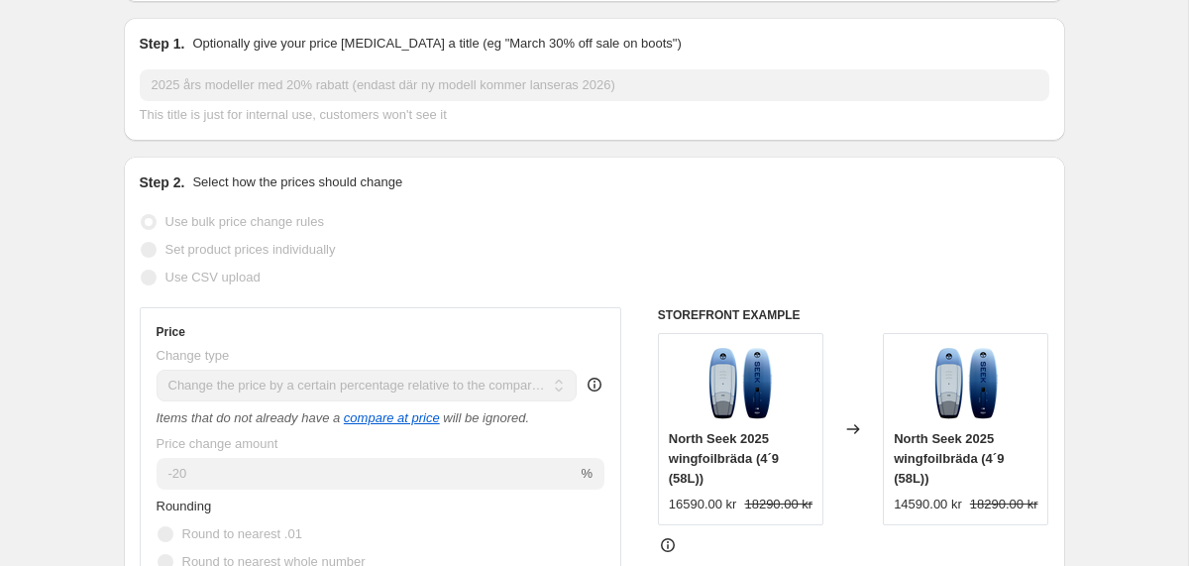
scroll to position [62, 0]
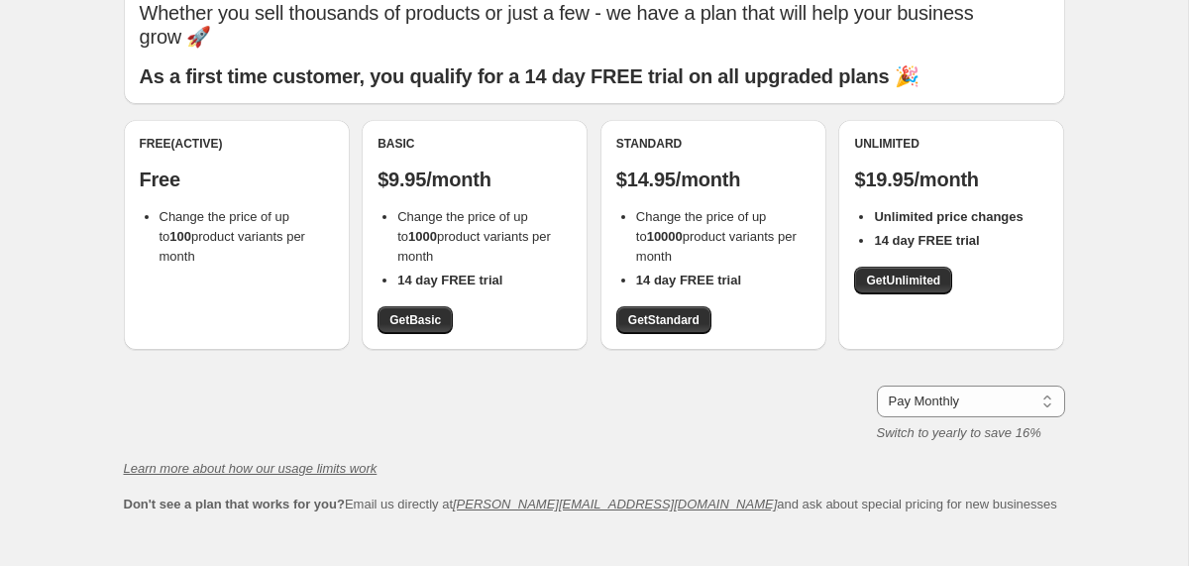
scroll to position [98, 0]
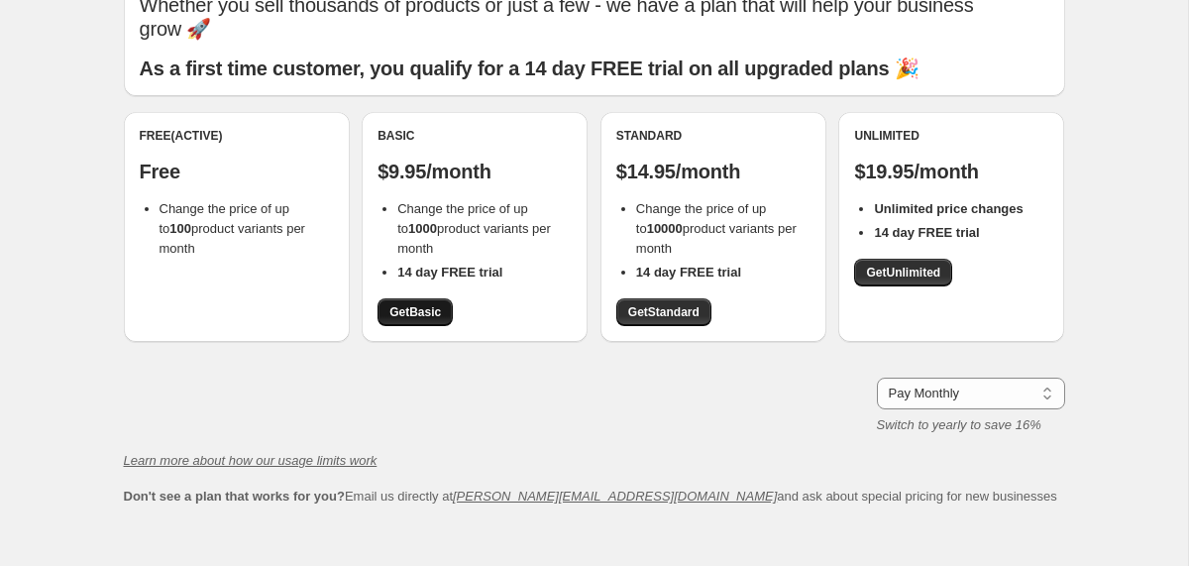
click at [413, 304] on span "Get Basic" at bounding box center [415, 312] width 52 height 16
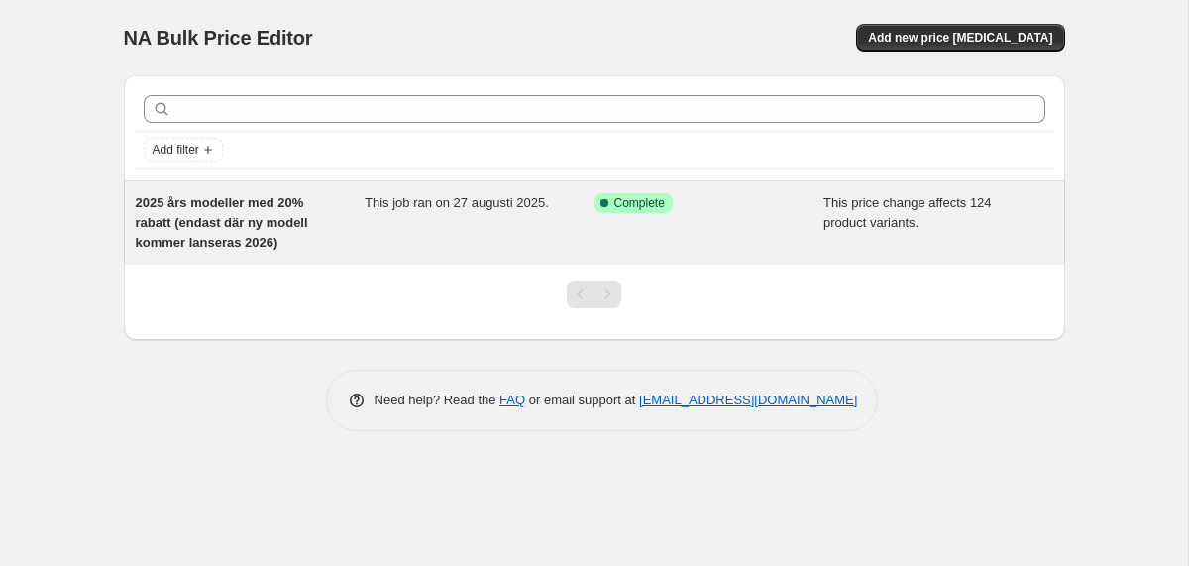
click at [731, 211] on div "Success Complete Complete" at bounding box center [694, 203] width 200 height 20
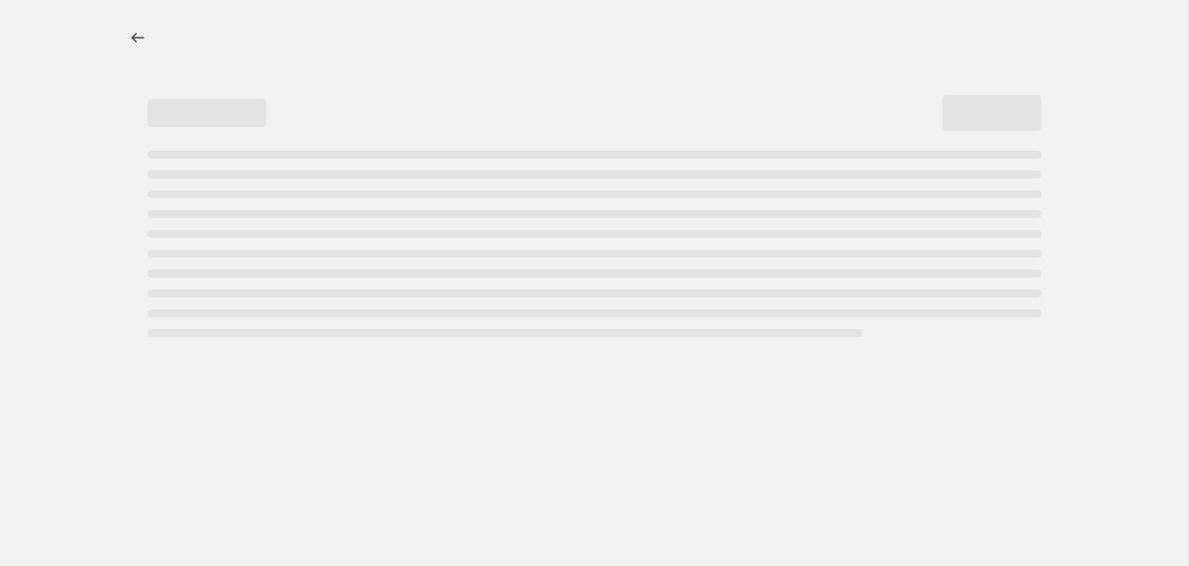
select select "pcap"
select select "no_change"
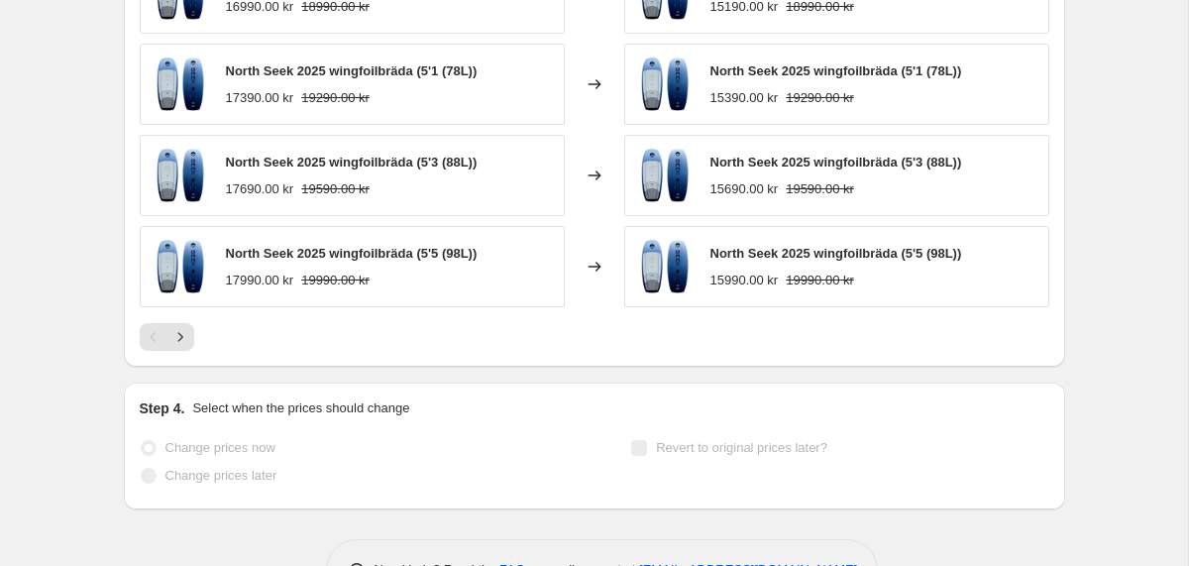
scroll to position [1720, 0]
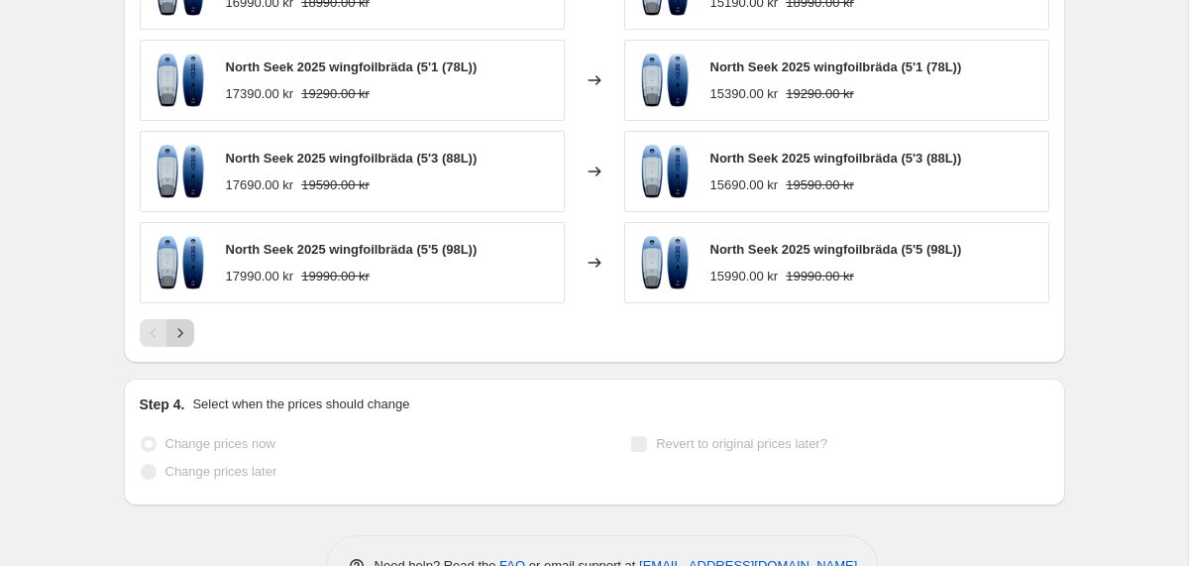
click at [181, 335] on icon "Next" at bounding box center [180, 333] width 20 height 20
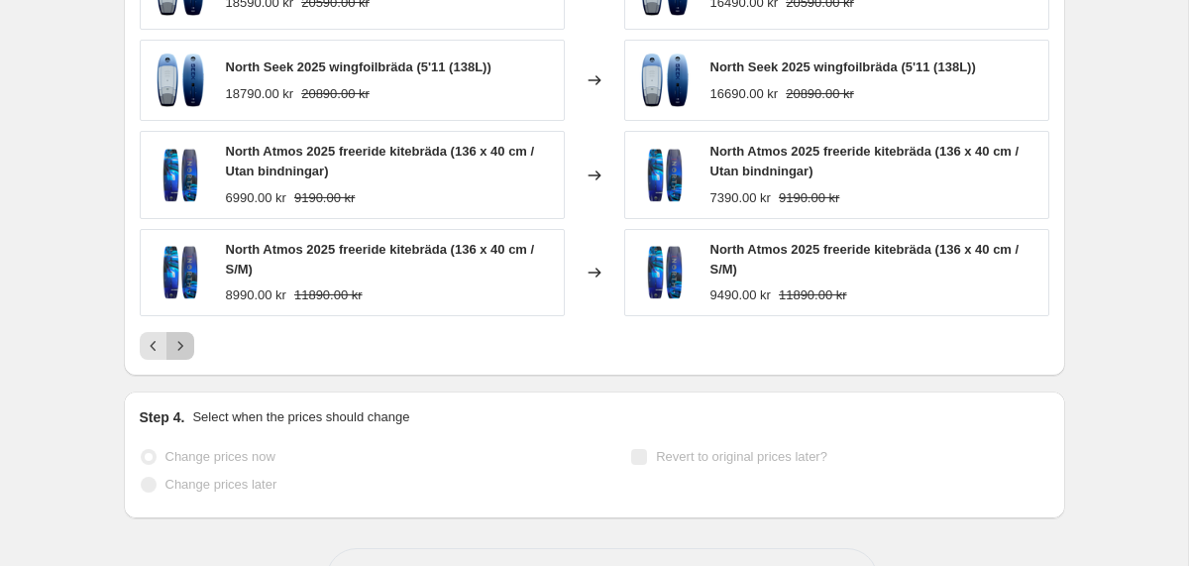
click at [182, 345] on icon "Next" at bounding box center [180, 346] width 20 height 20
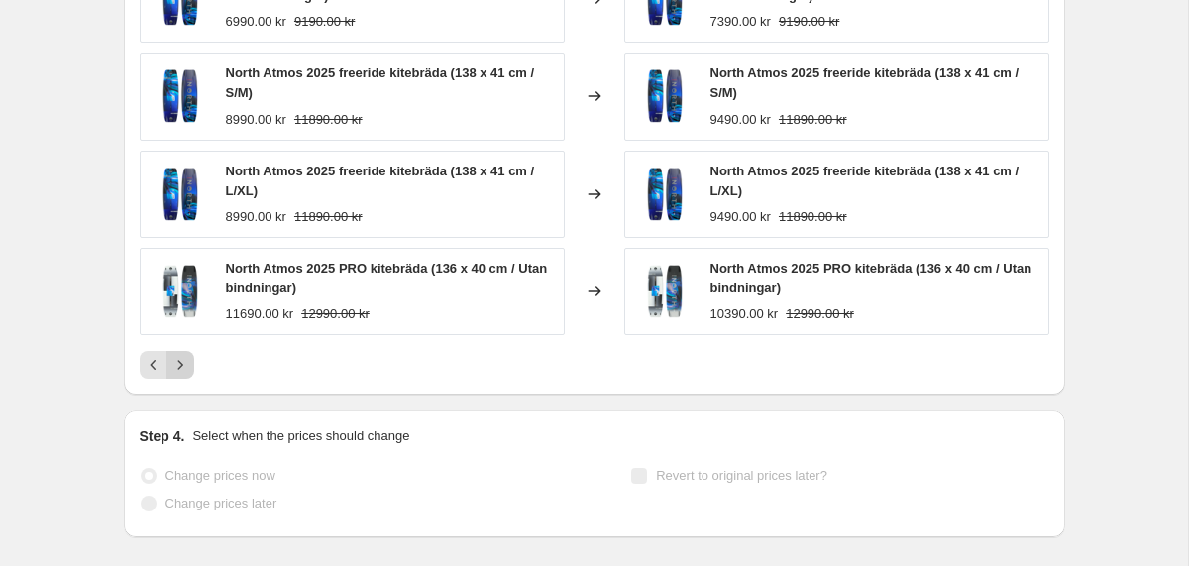
click at [182, 345] on div "North Atmos 2025 freeride kitebräda (136 x 40 cm / L/XL) 8990.00 kr 11890.00 kr…" at bounding box center [594, 117] width 909 height 521
click at [180, 367] on icon "Next" at bounding box center [180, 365] width 20 height 20
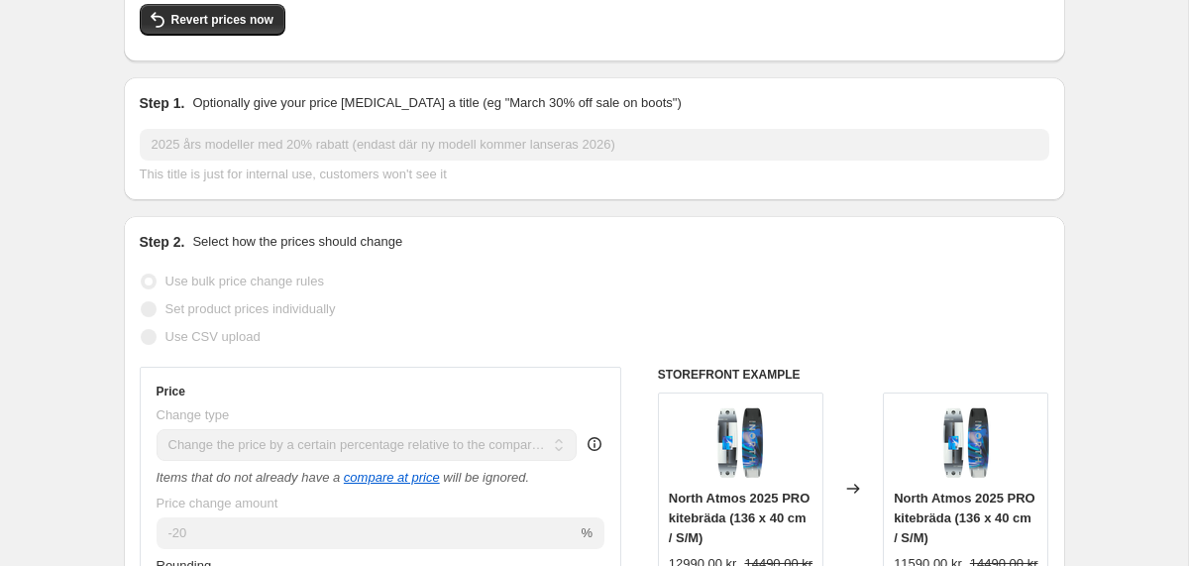
scroll to position [0, 0]
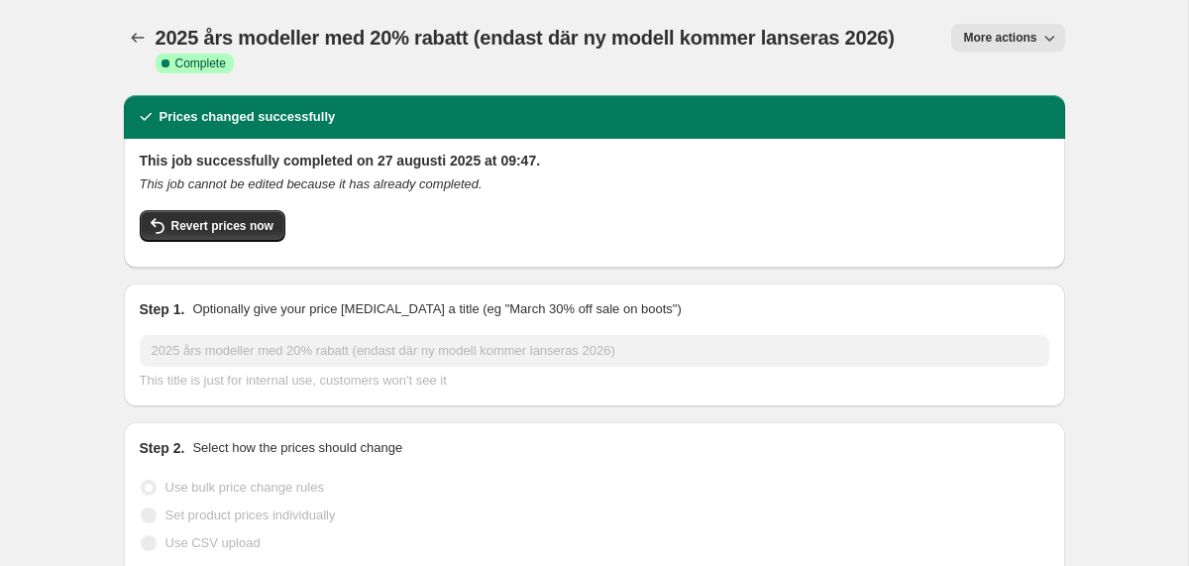
click at [1004, 40] on span "More actions" at bounding box center [999, 38] width 73 height 16
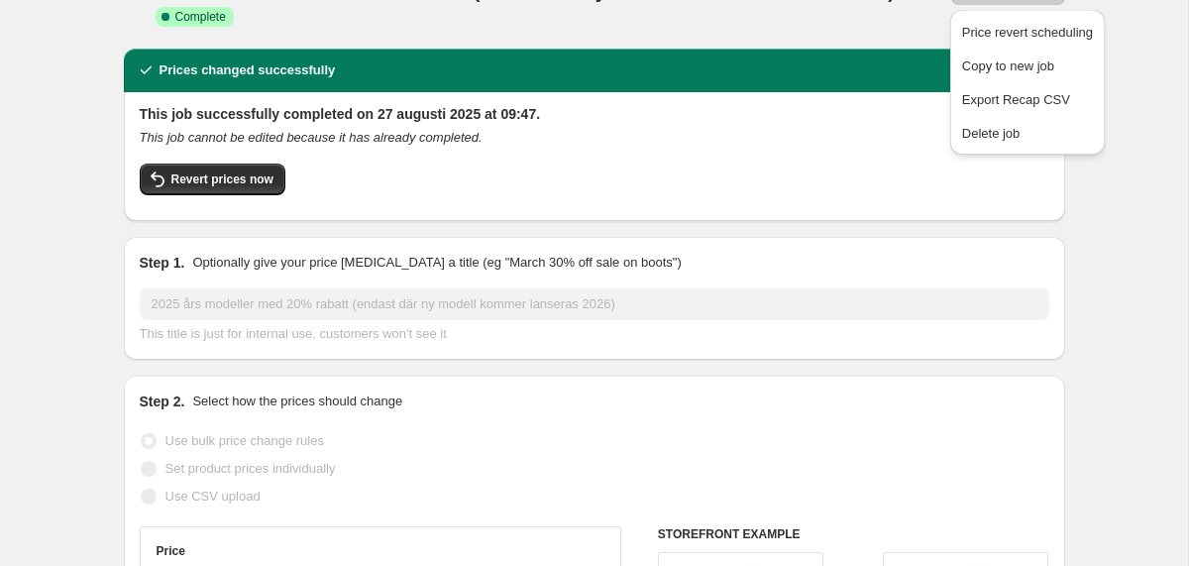
scroll to position [48, 0]
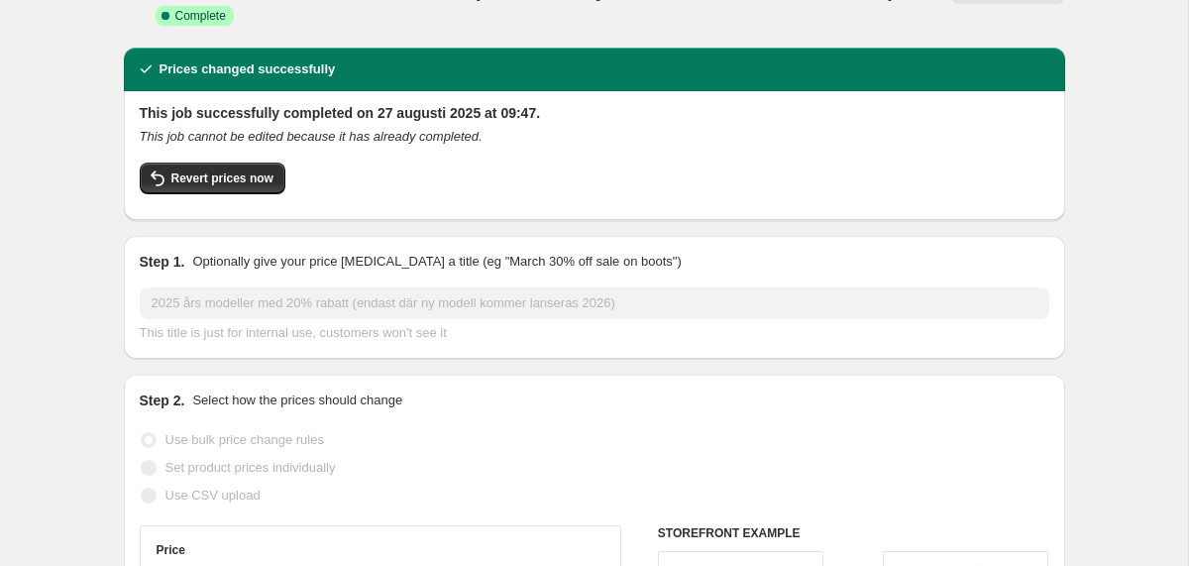
click at [873, 162] on div "Revert prices now" at bounding box center [594, 183] width 909 height 42
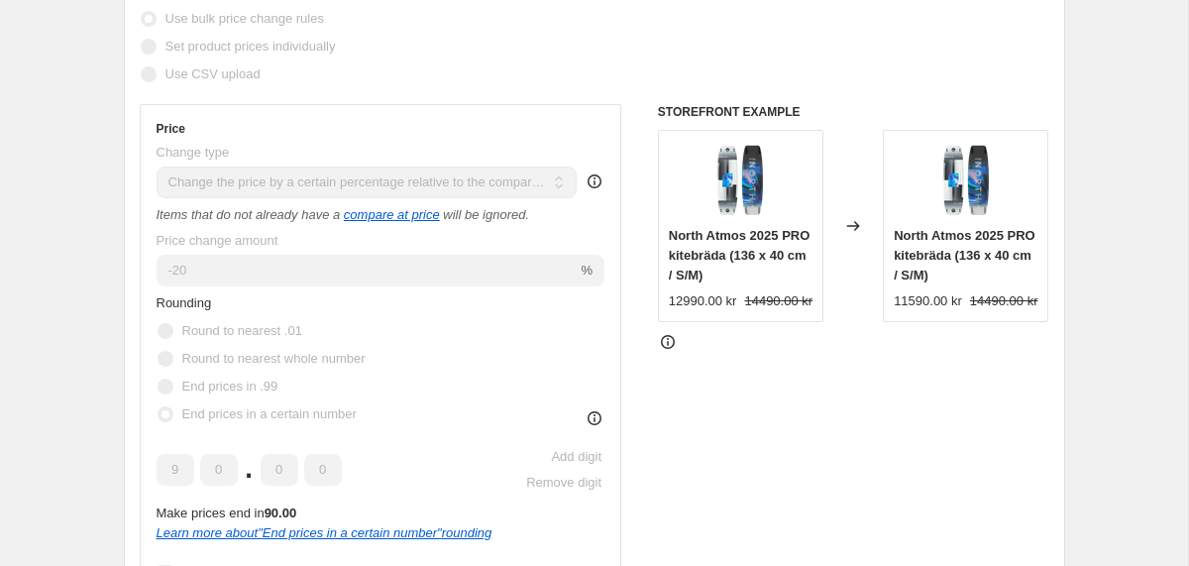
scroll to position [475, 0]
